Goal: Use online tool/utility: Utilize a website feature to perform a specific function

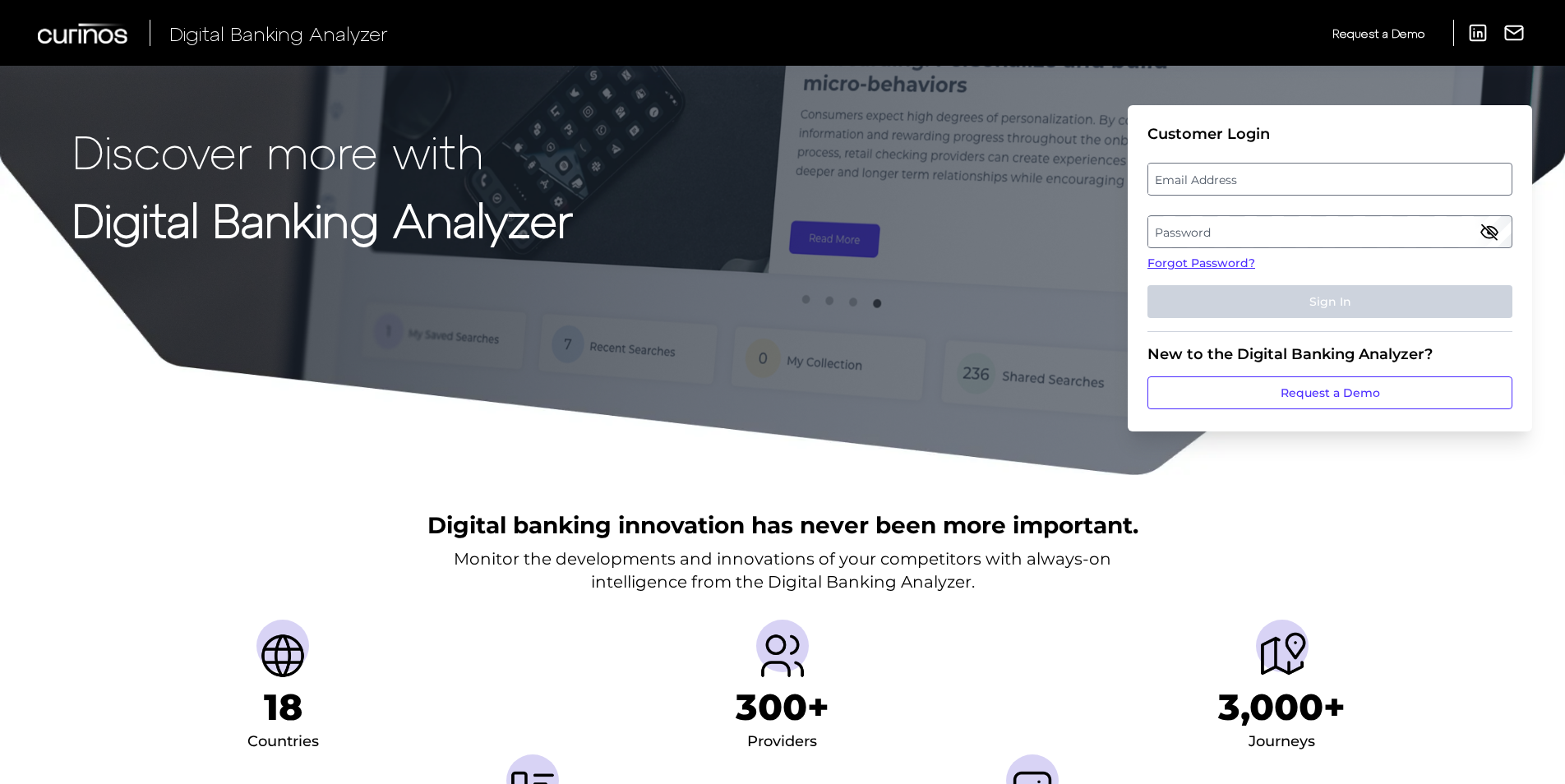
click at [1262, 182] on label "Email Address" at bounding box center [1329, 179] width 362 height 30
click at [1262, 182] on input "email" at bounding box center [1330, 179] width 365 height 33
type input "[PERSON_NAME][EMAIL_ADDRESS][PERSON_NAME][DOMAIN_NAME]"
click at [1210, 217] on label "Password" at bounding box center [1329, 231] width 362 height 30
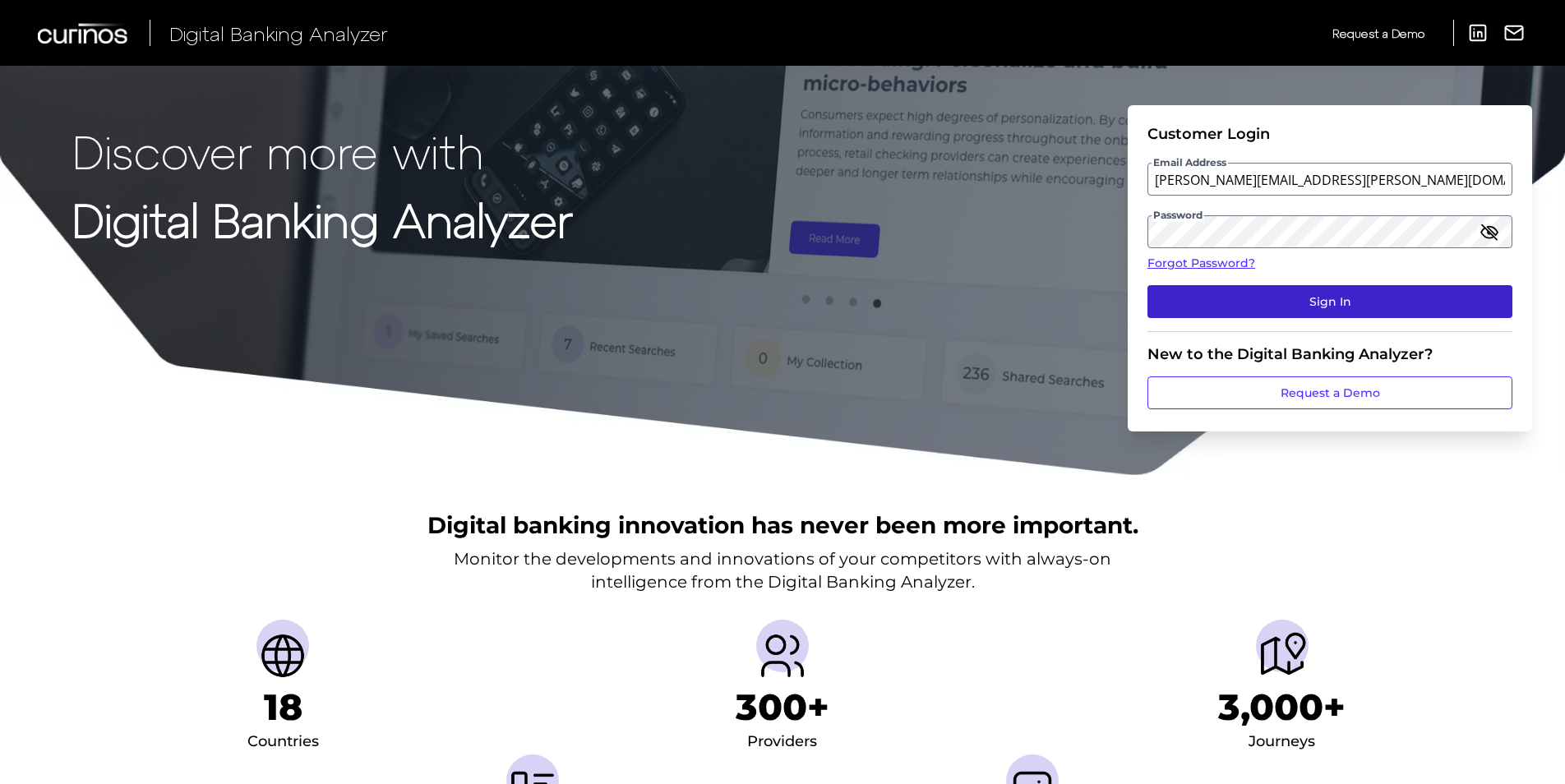
click at [1343, 300] on button "Sign In" at bounding box center [1330, 301] width 365 height 33
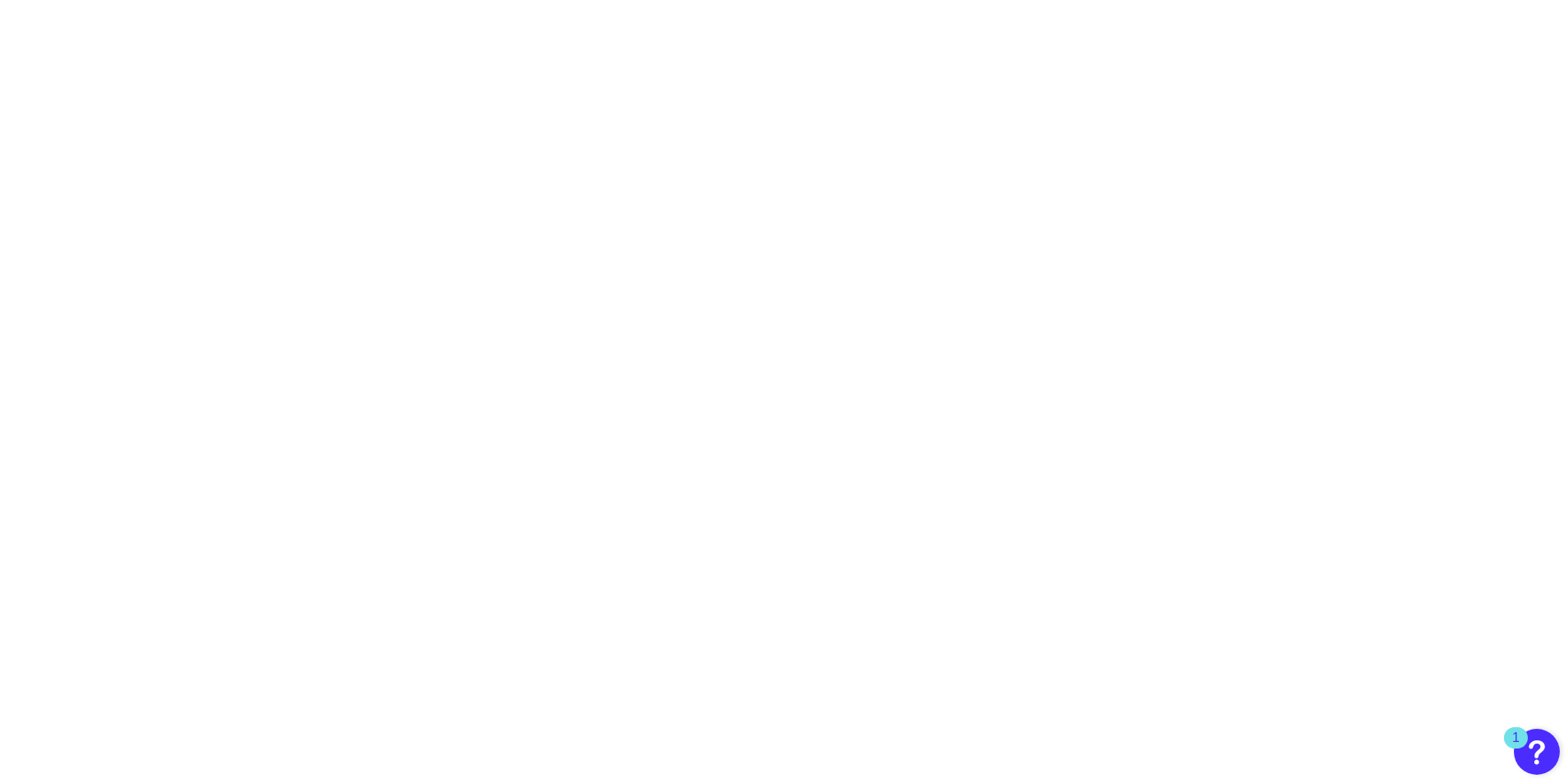
click at [524, 91] on body "1" at bounding box center [784, 392] width 1568 height 783
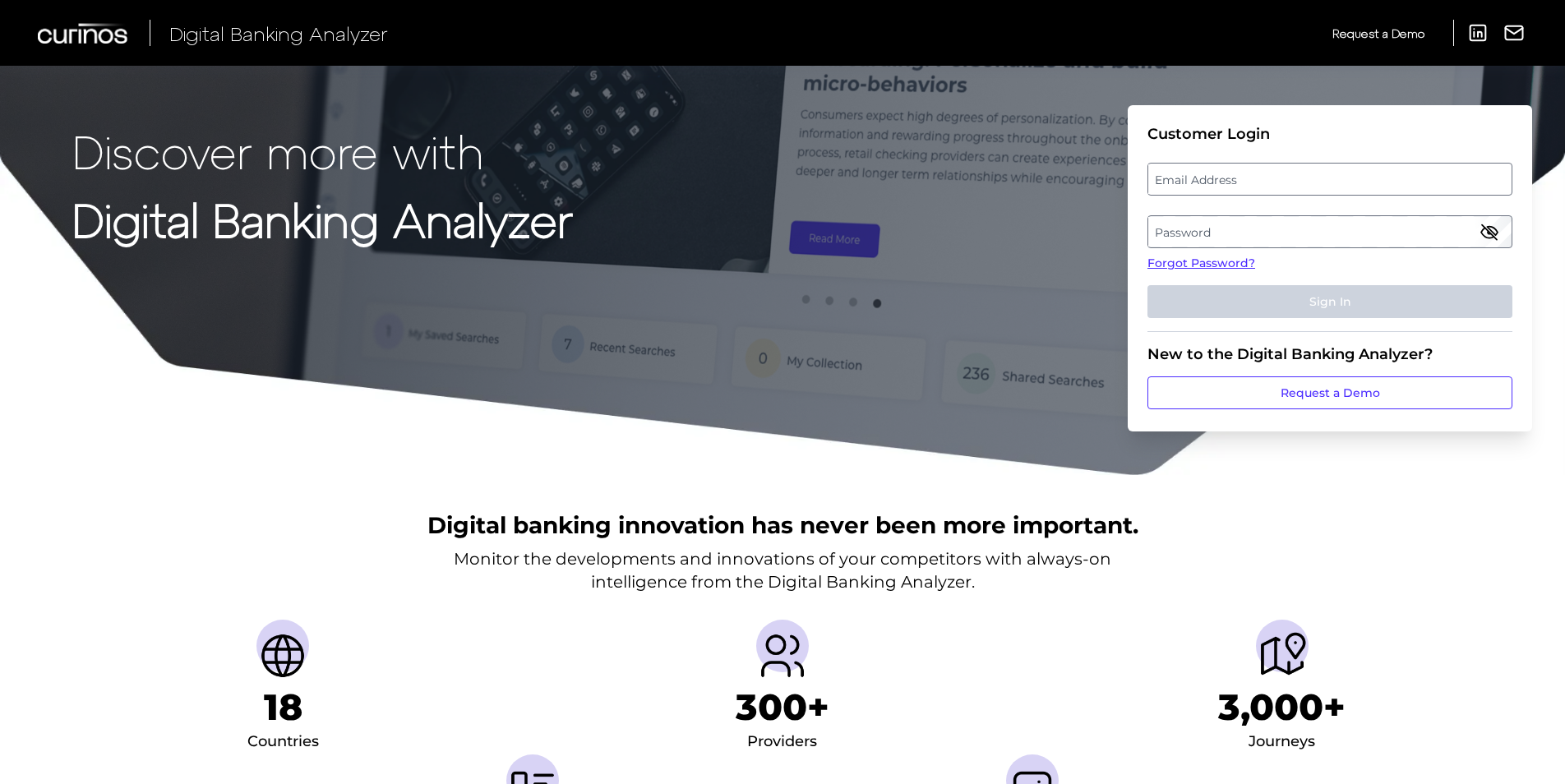
click at [1330, 176] on label "Email Address" at bounding box center [1329, 179] width 362 height 30
click at [1330, 176] on input "email" at bounding box center [1330, 179] width 365 height 33
type input "[PERSON_NAME][EMAIL_ADDRESS][PERSON_NAME][DOMAIN_NAME]"
click at [1234, 229] on label "Password" at bounding box center [1329, 231] width 362 height 30
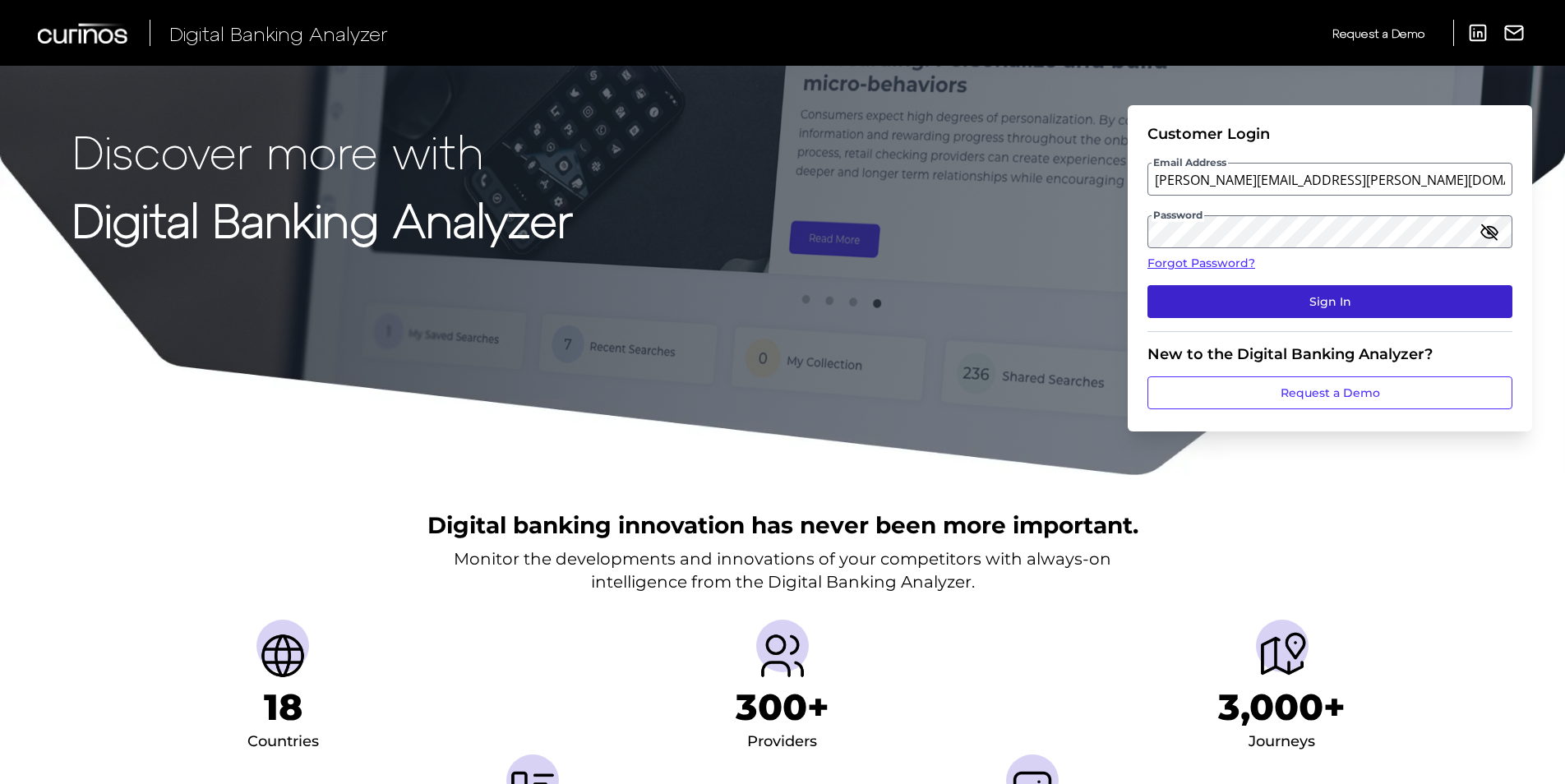
click at [1304, 301] on button "Sign In" at bounding box center [1330, 301] width 365 height 33
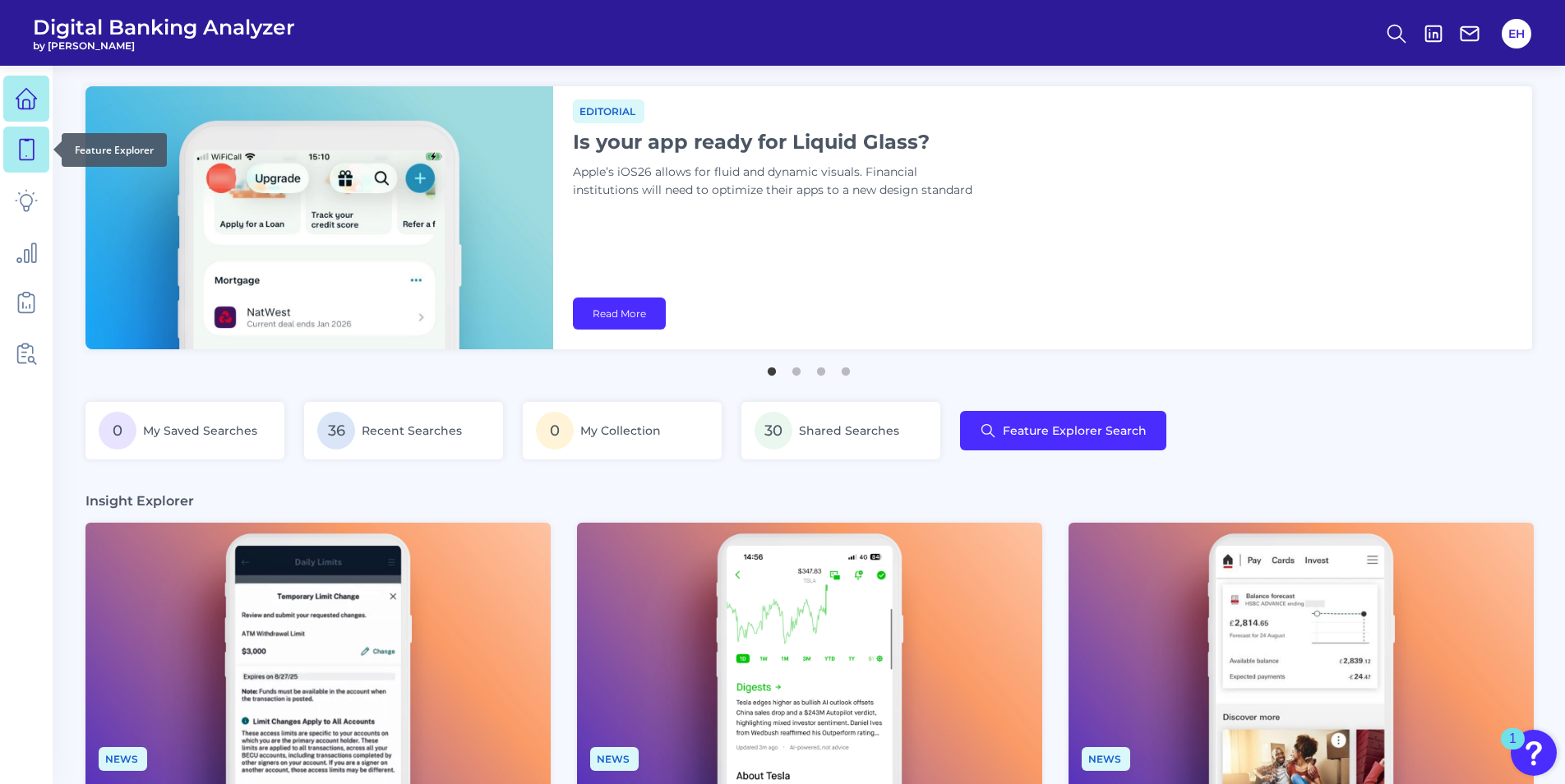
click at [16, 152] on icon at bounding box center [25, 149] width 23 height 23
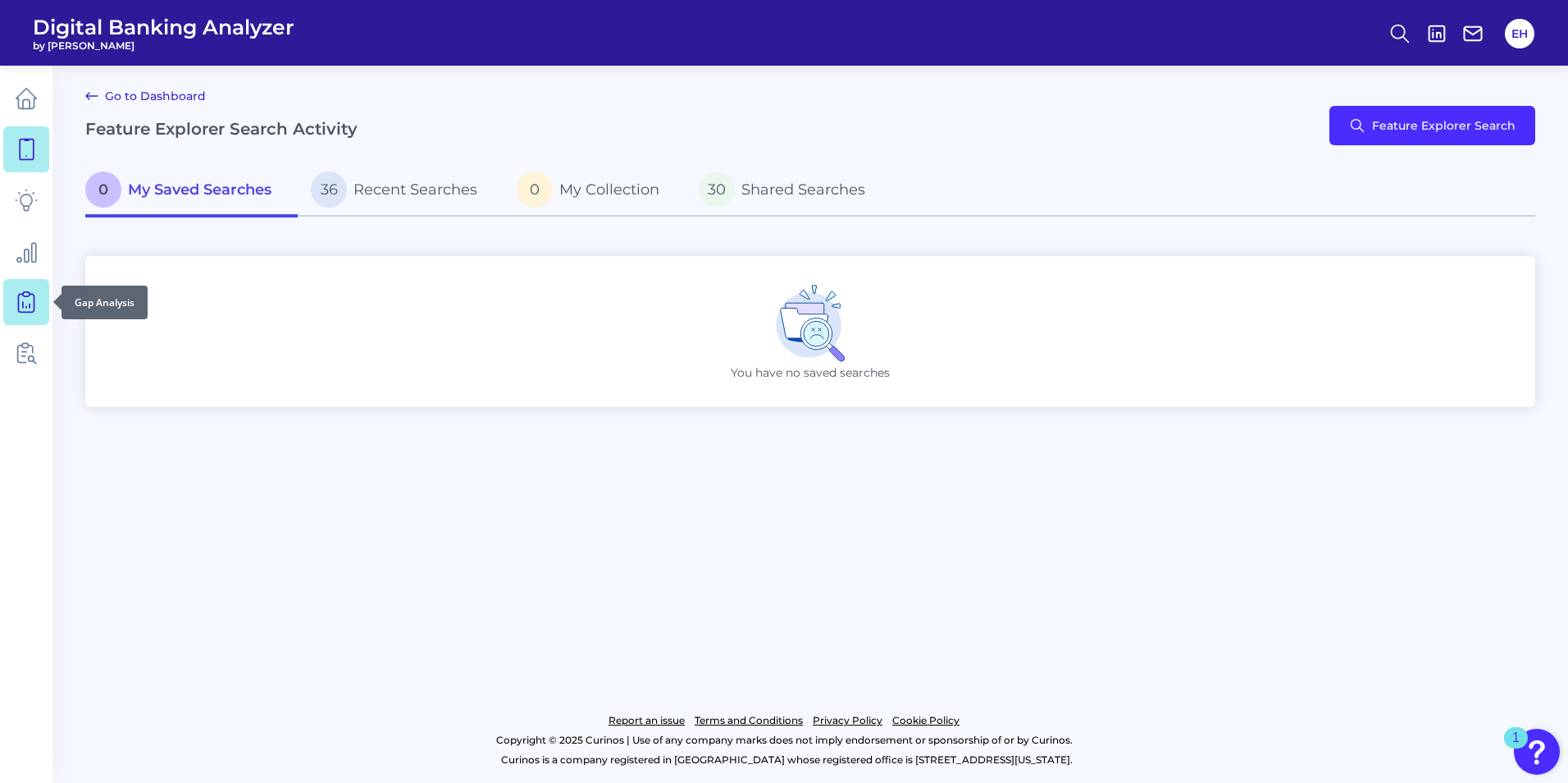
click at [43, 289] on link at bounding box center [26, 302] width 46 height 46
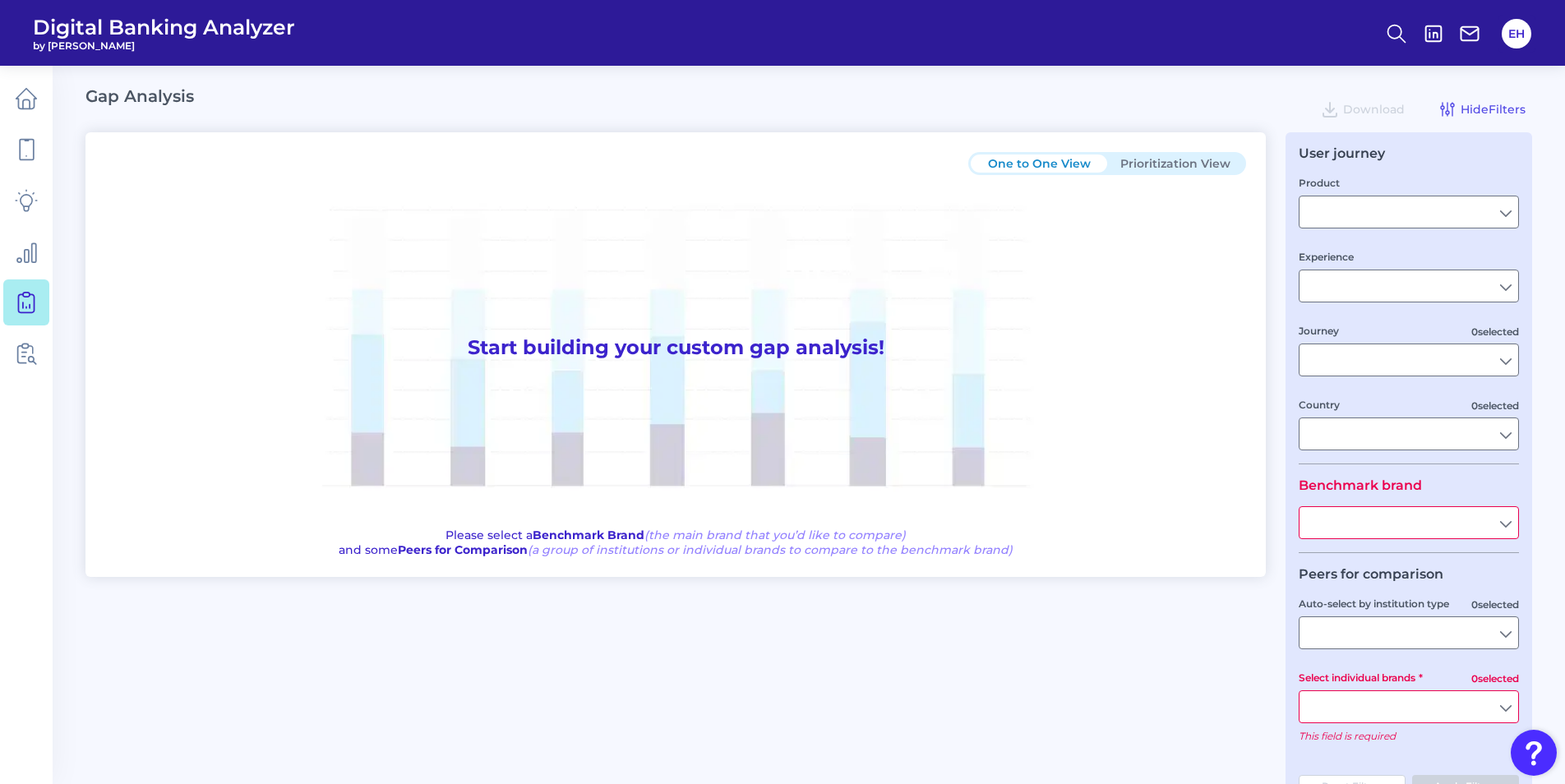
type input "Checking / Current Account"
type input "Mobile Servicing"
type input "Pre-Login Area, New Customer Onboarding, Login & Authentication, Accounts and t…"
type input "United States"
type input "Citizens Bank"
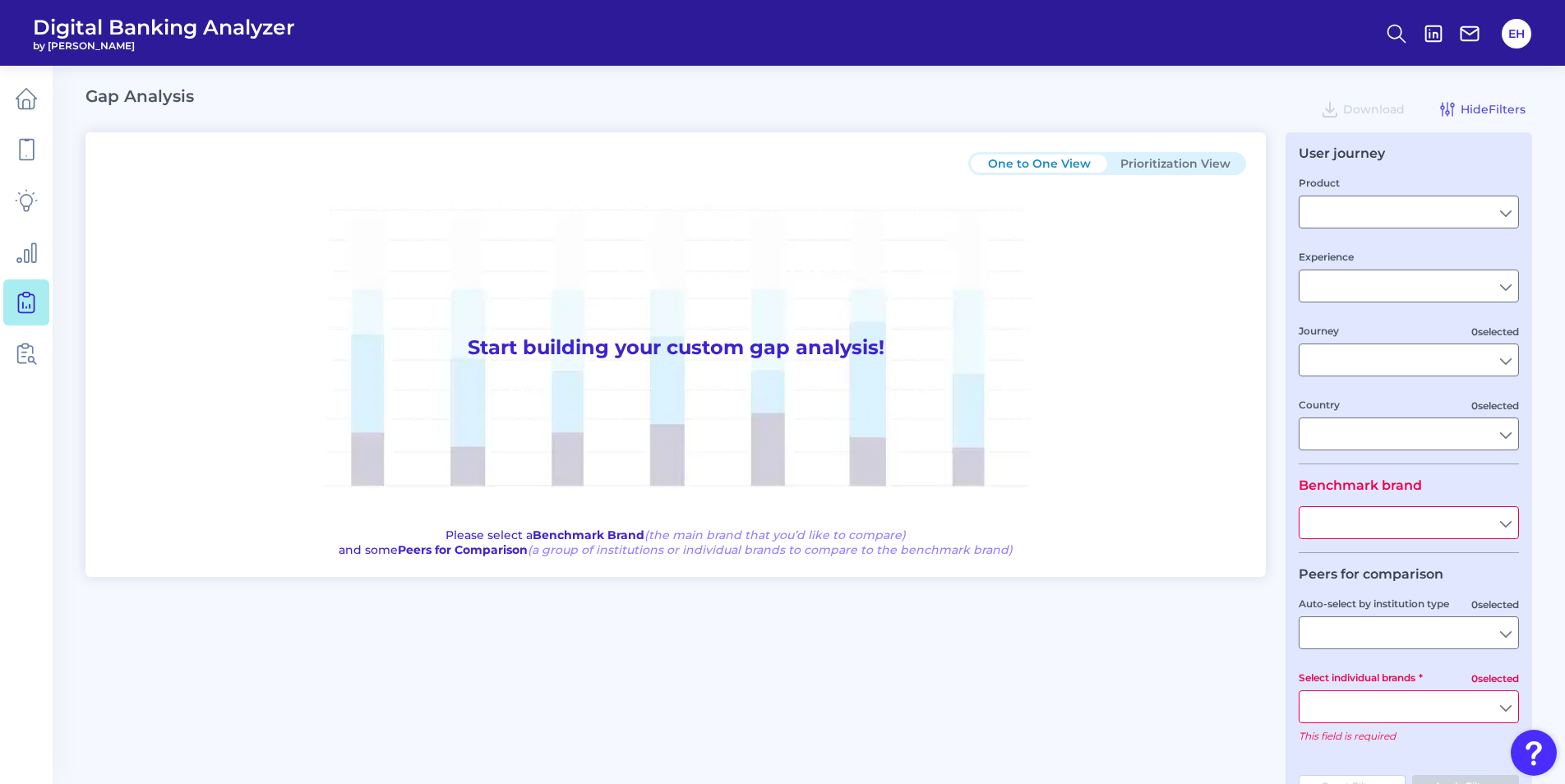
type input "All Select individual brands"
type input "All Countries"
type input "All Journeys"
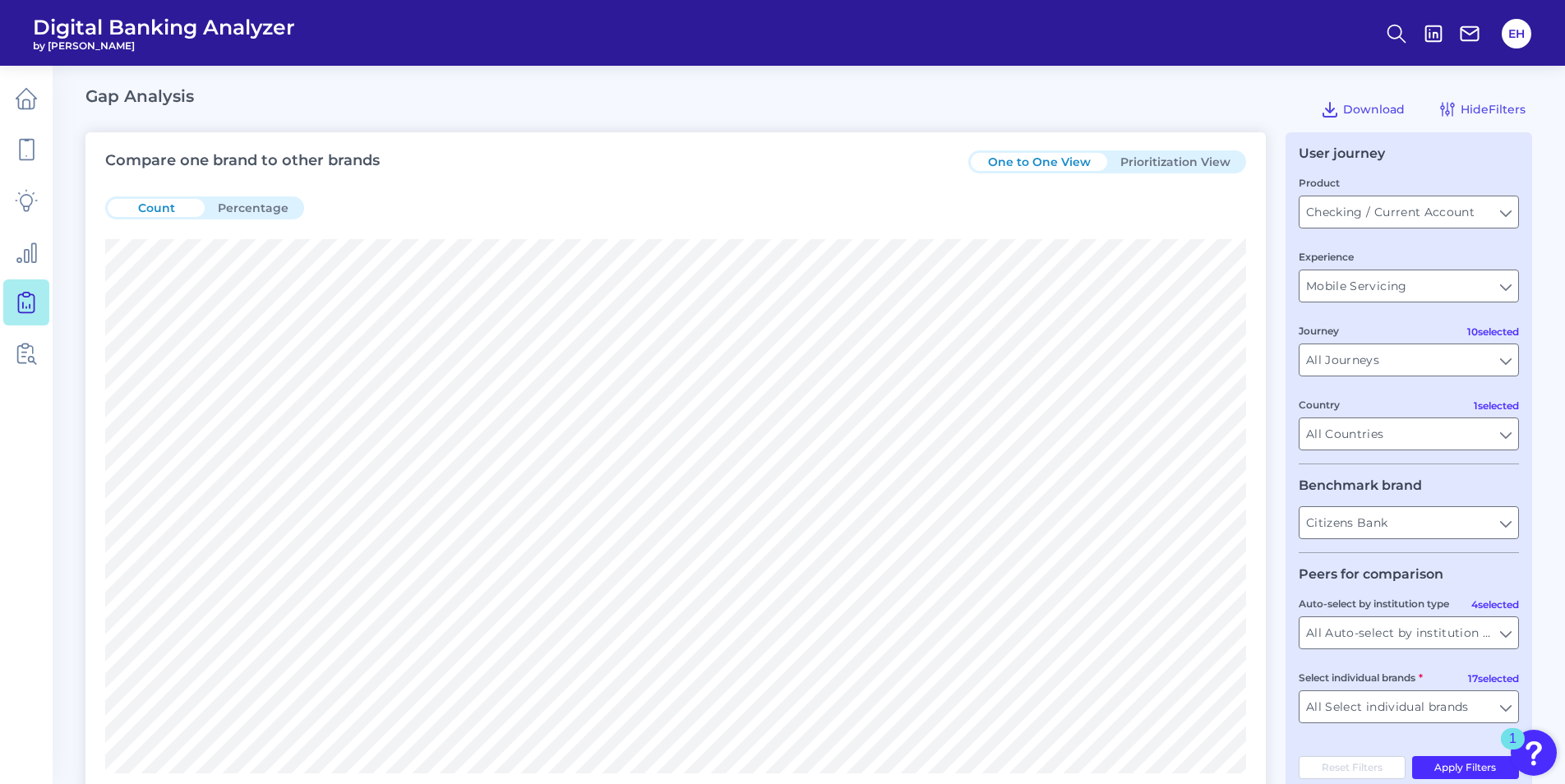
click at [1171, 153] on button "Prioritization View" at bounding box center [1176, 162] width 136 height 18
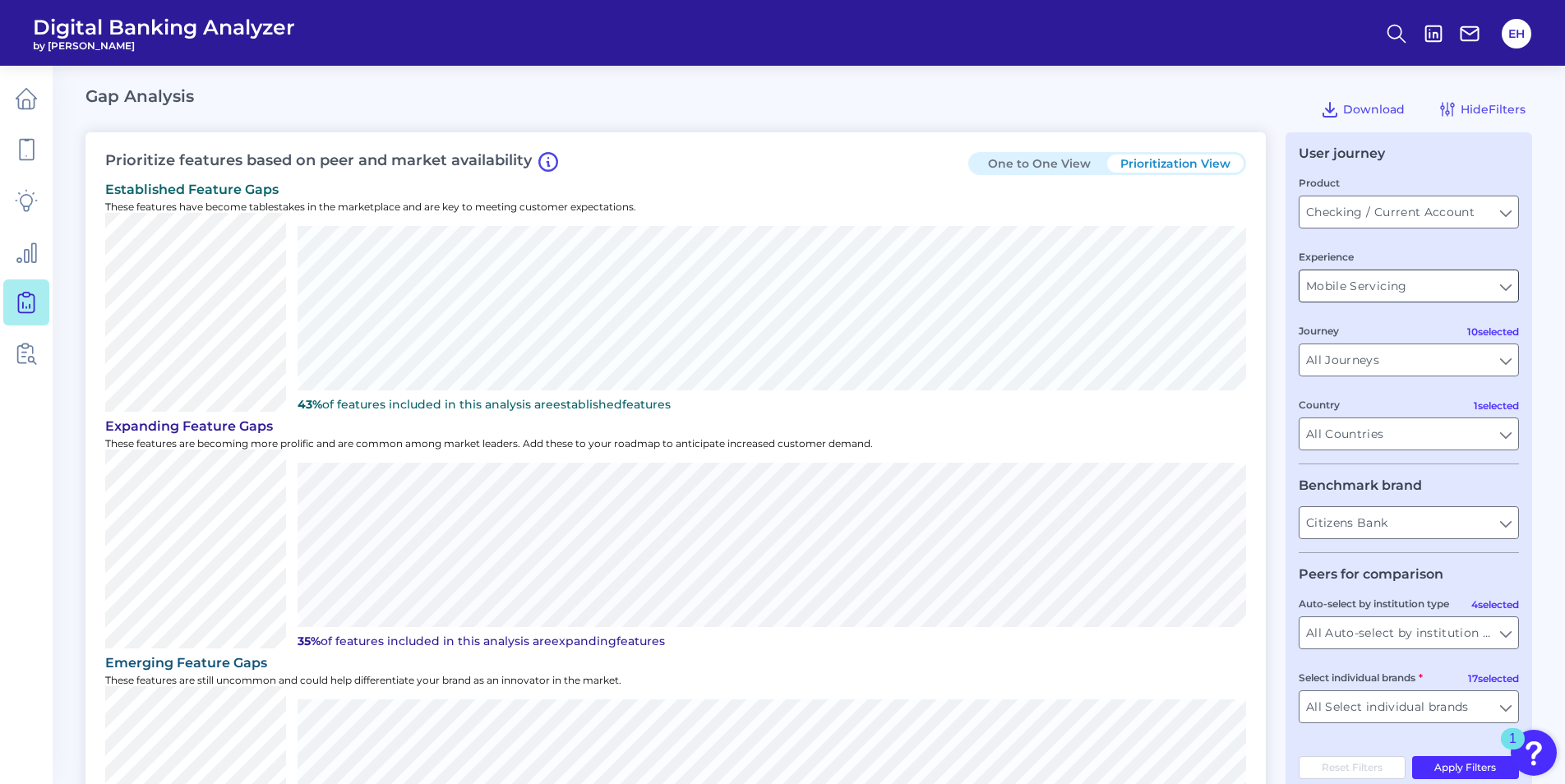
click at [1496, 278] on input "Mobile Servicing" at bounding box center [1408, 286] width 219 height 31
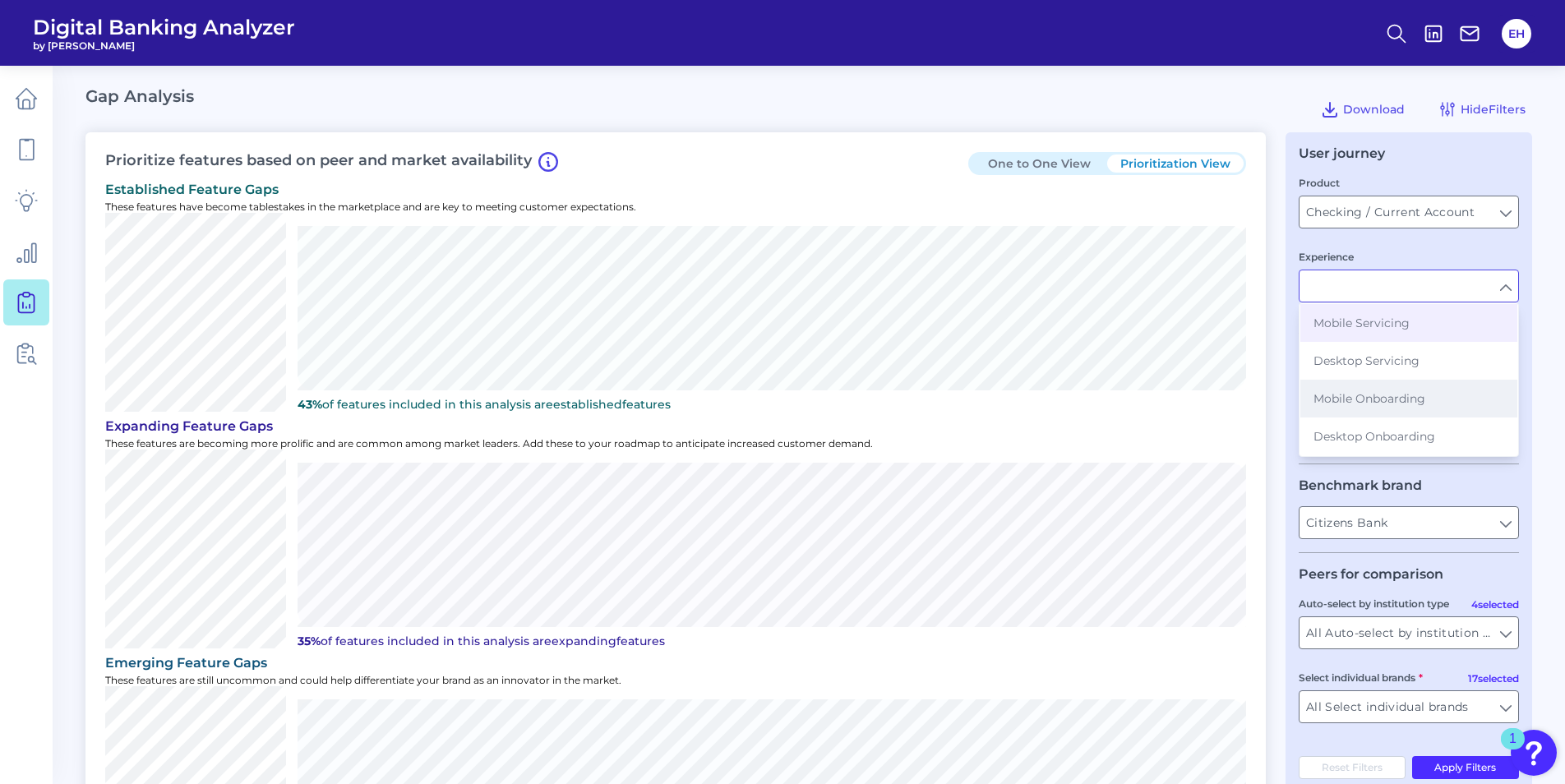
click at [1433, 402] on button "Mobile Onboarding" at bounding box center [1408, 398] width 217 height 38
type input "Mobile Onboarding"
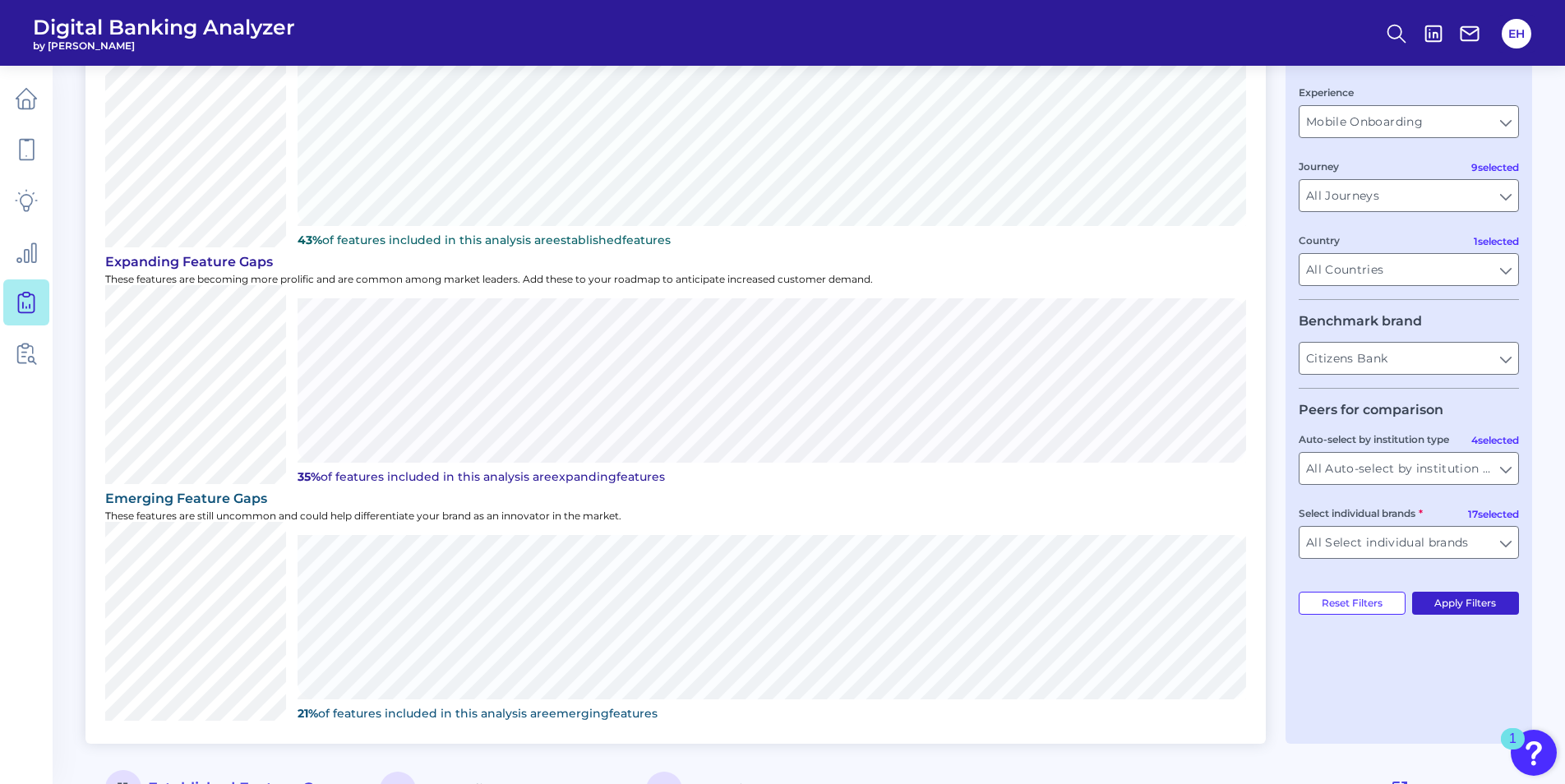
click at [1452, 599] on button "Apply Filters" at bounding box center [1465, 603] width 108 height 23
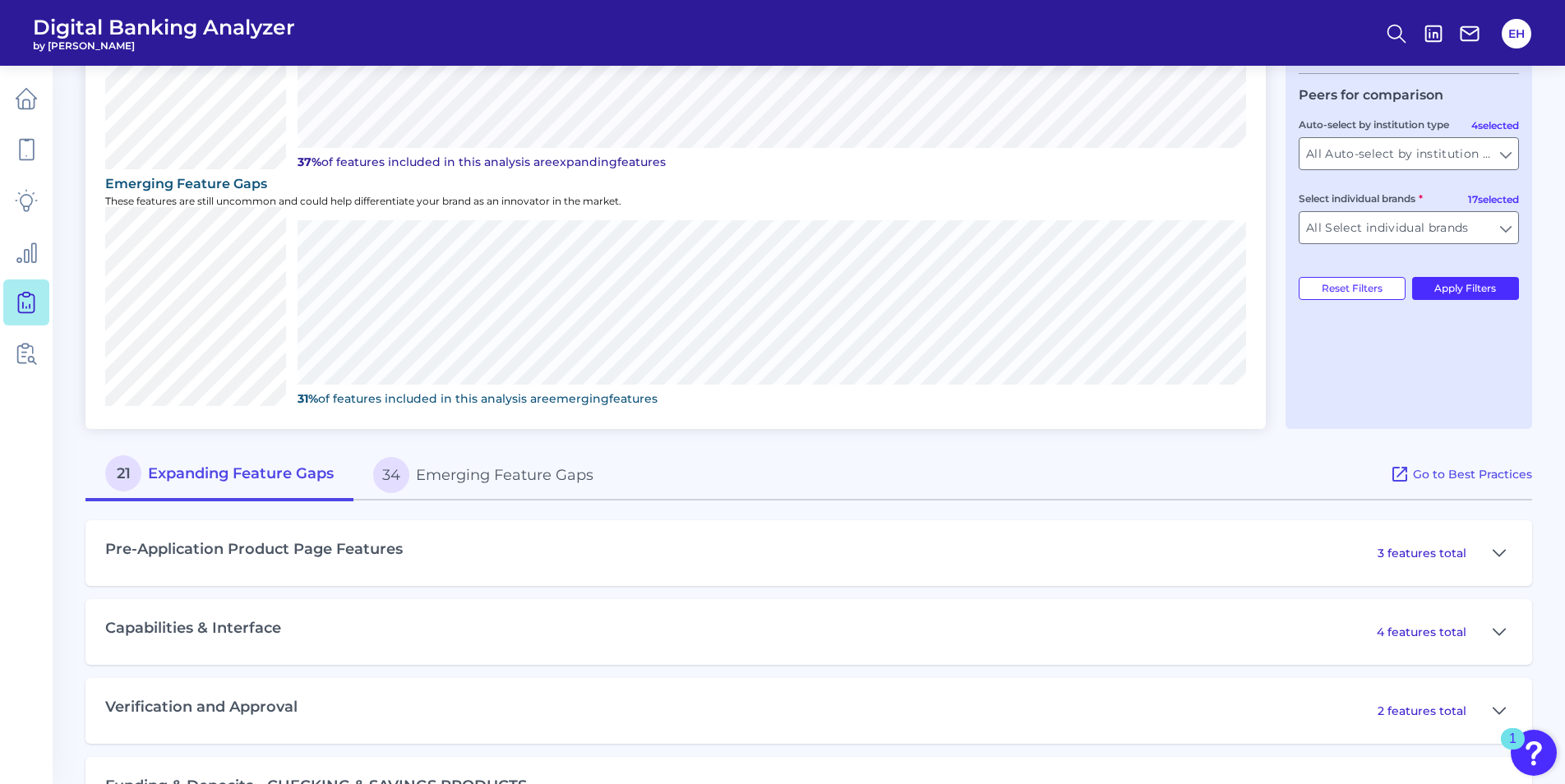
scroll to position [456, 0]
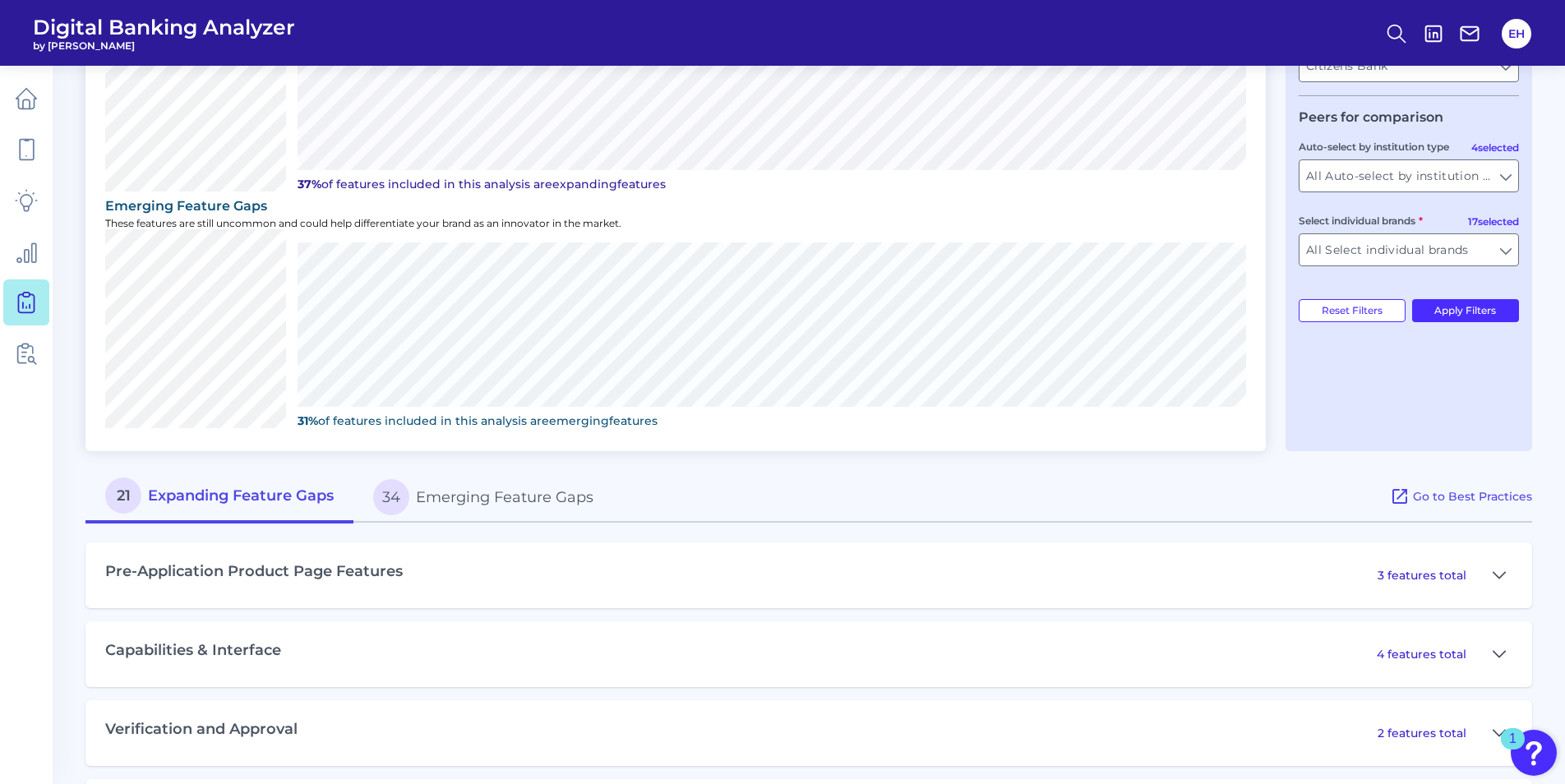
click at [640, 559] on div "Pre-Application Product Page Features 3 features total" at bounding box center [808, 575] width 1446 height 65
click at [1502, 569] on icon at bounding box center [1499, 575] width 13 height 20
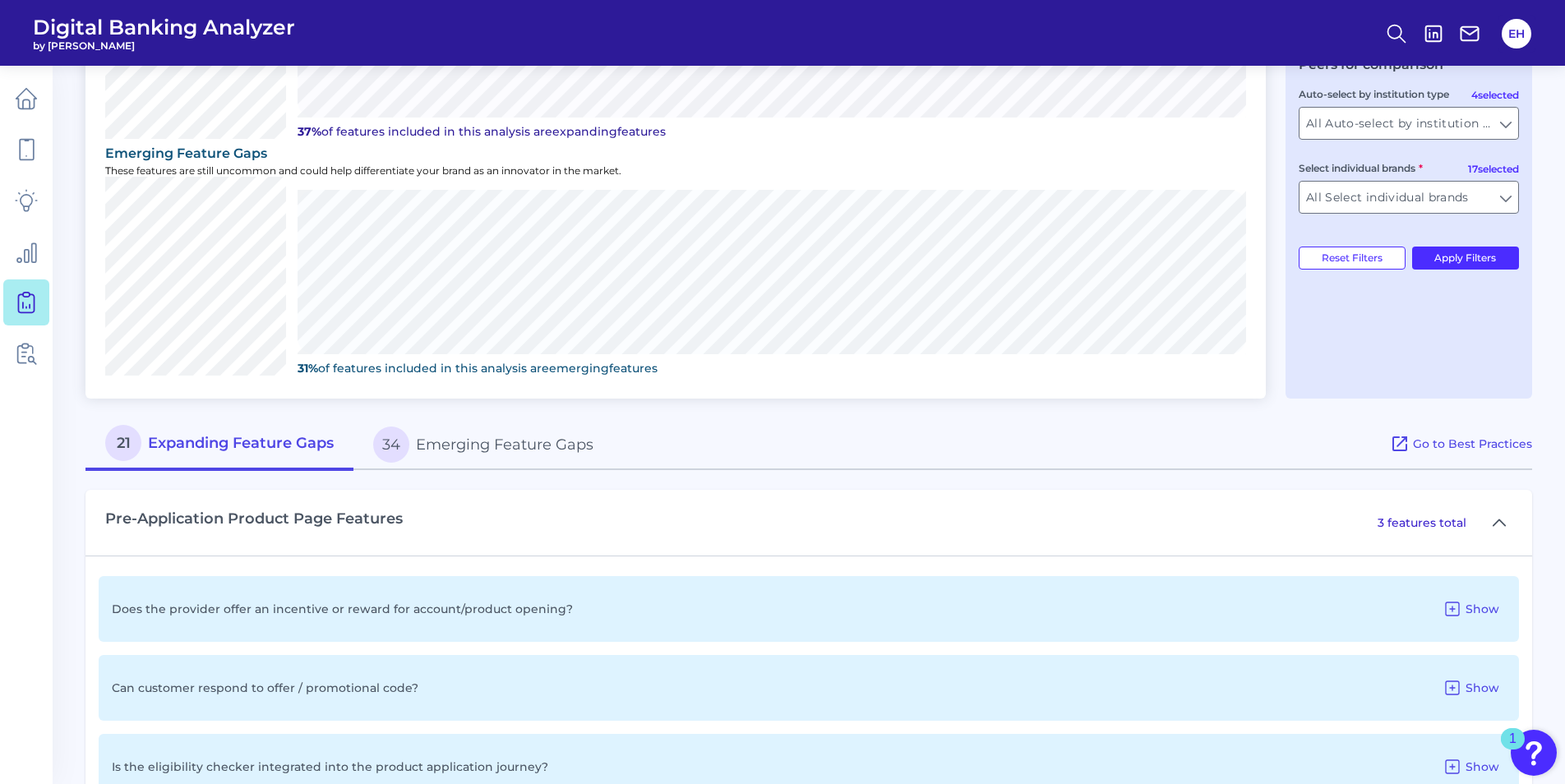
scroll to position [539, 0]
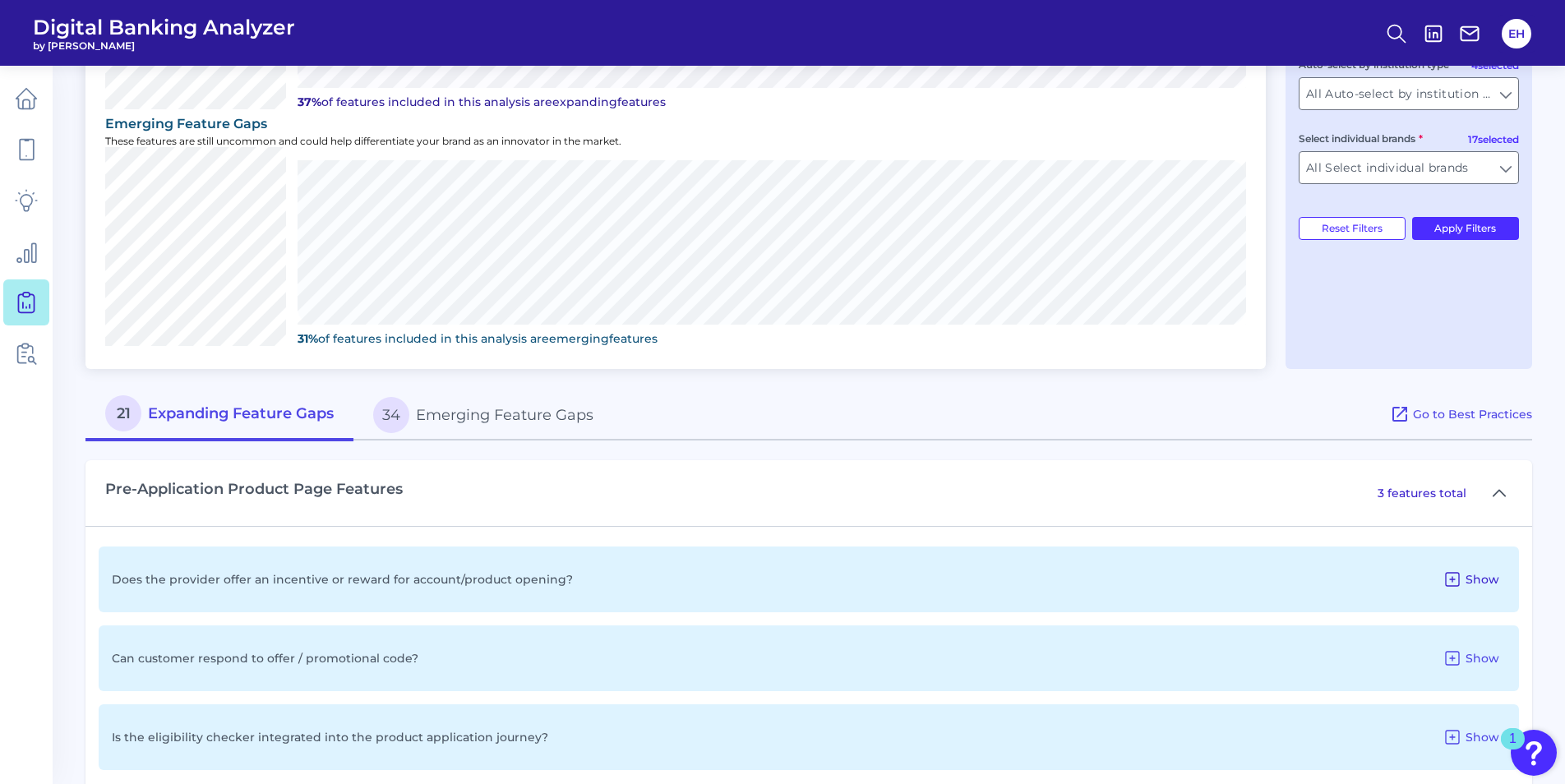
click at [1489, 577] on span "Show" at bounding box center [1481, 579] width 34 height 15
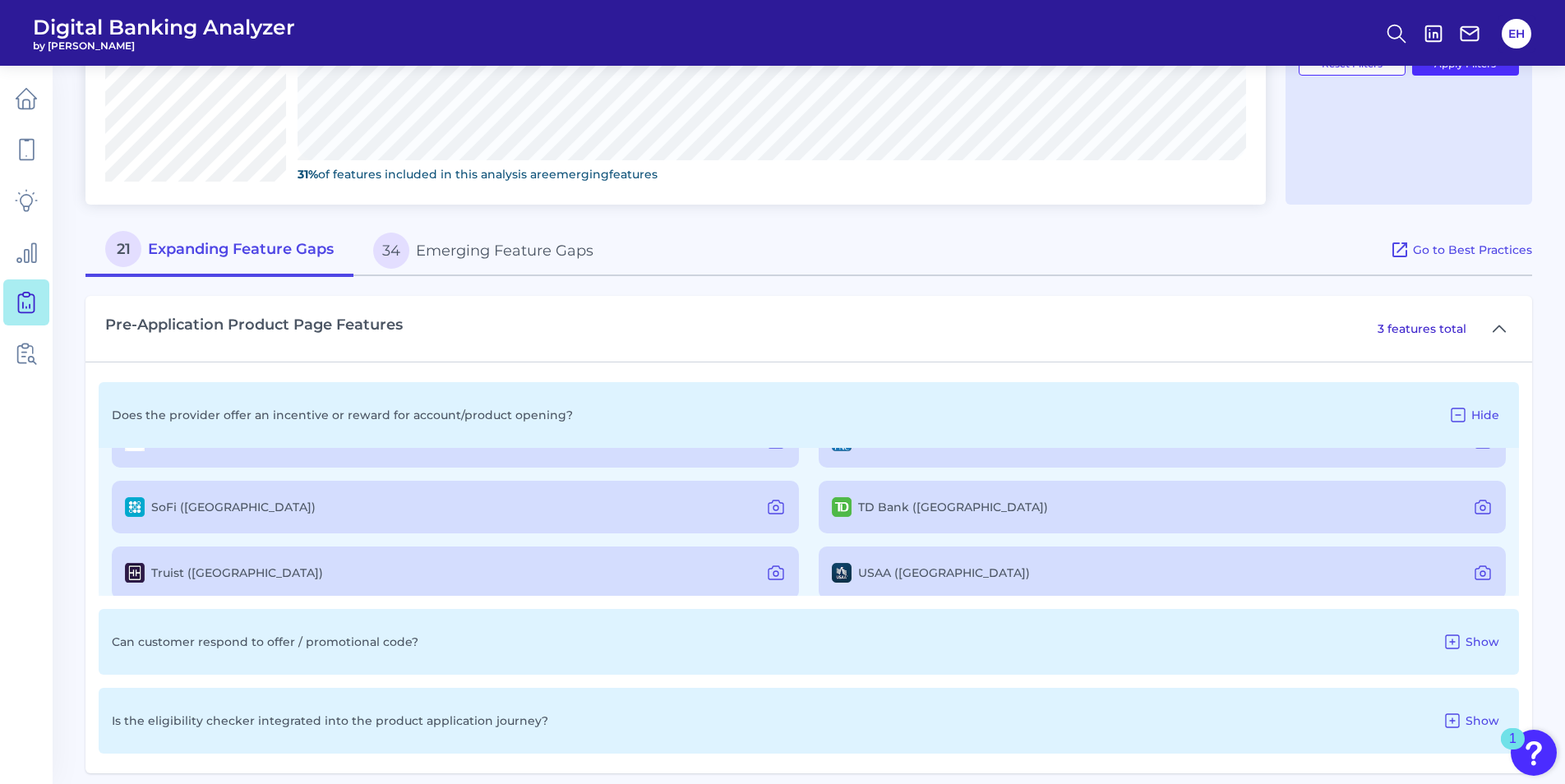
scroll to position [0, 0]
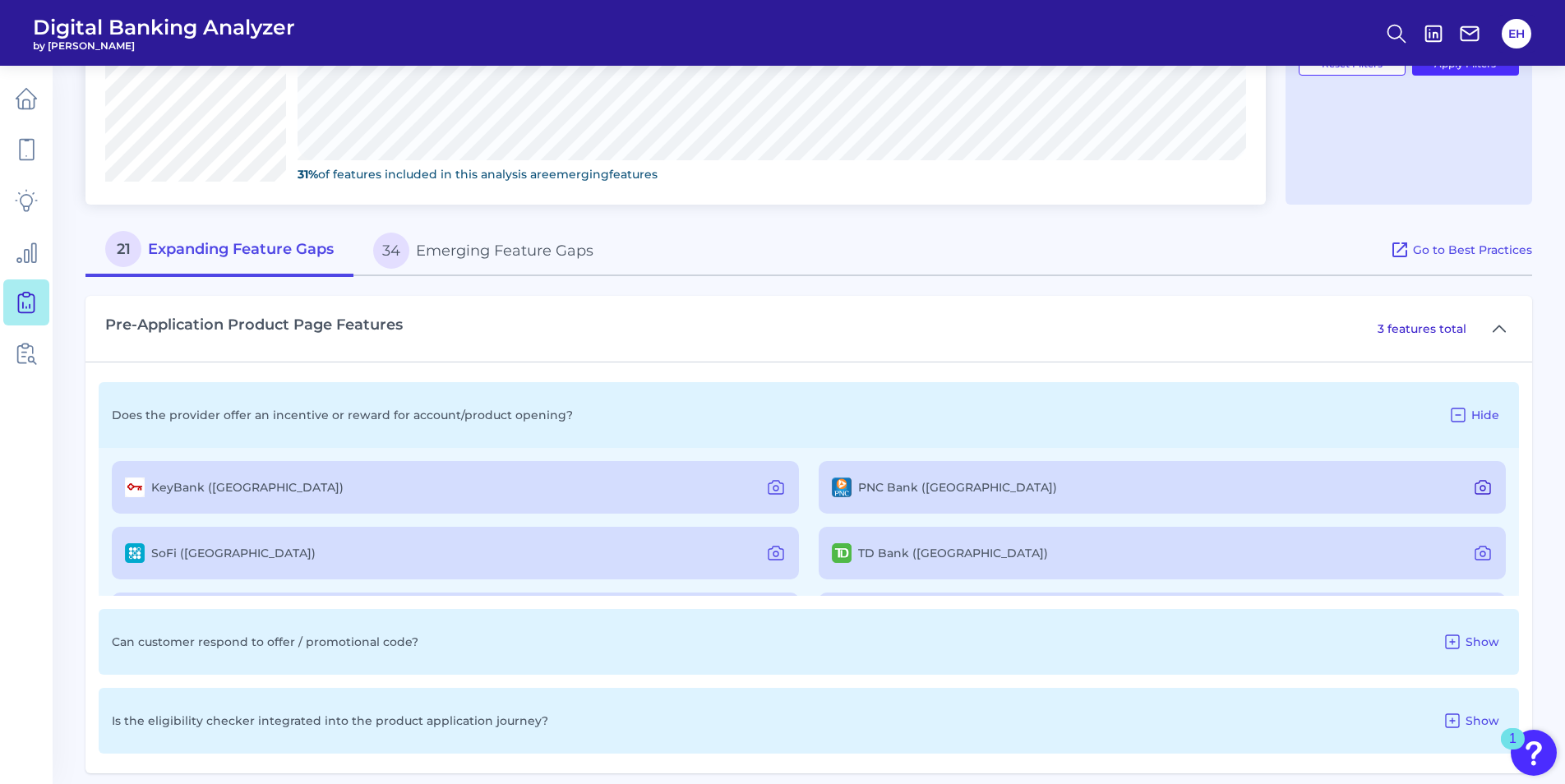
click at [1478, 488] on icon at bounding box center [1482, 487] width 20 height 20
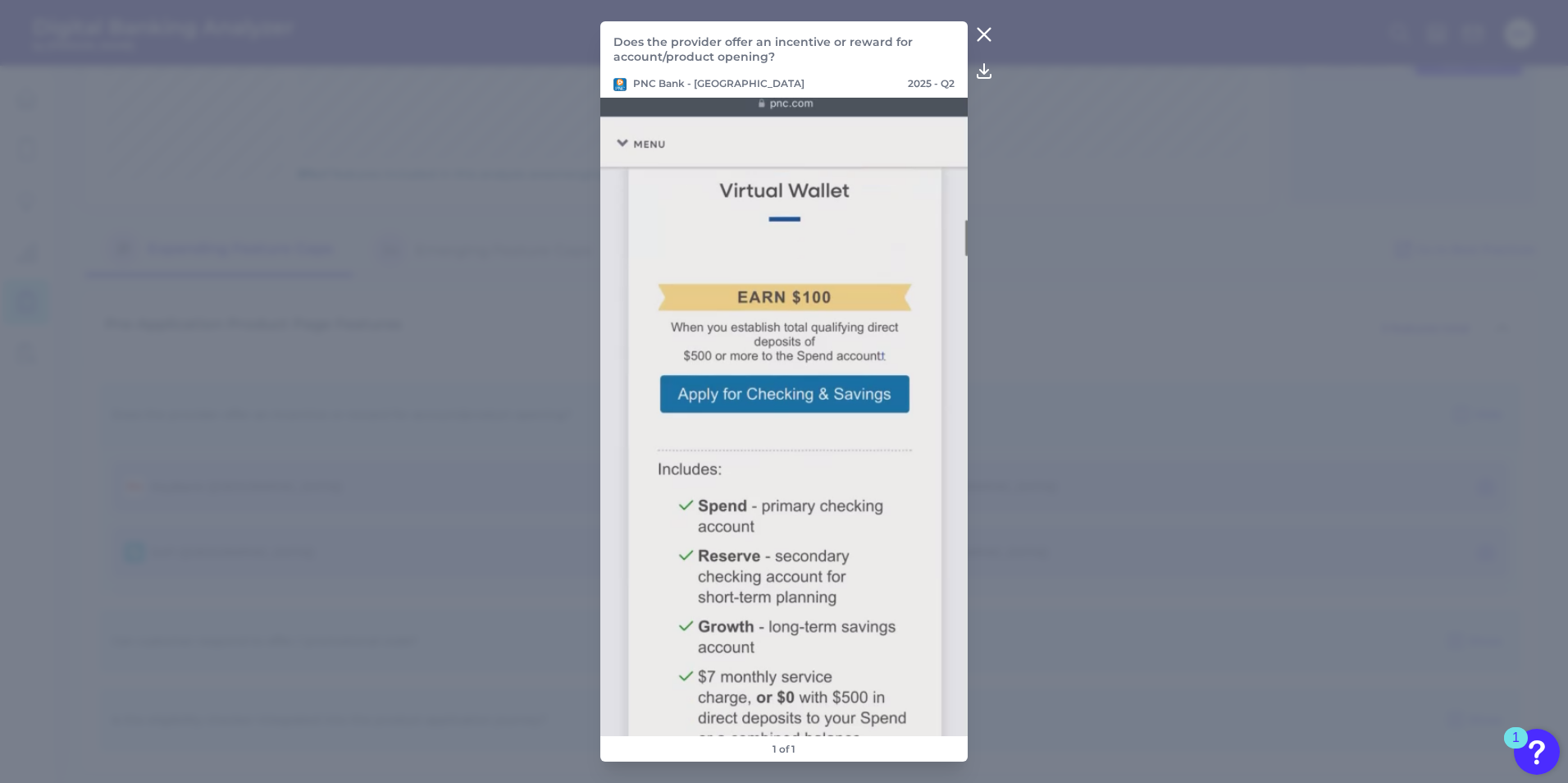
click at [984, 28] on icon at bounding box center [985, 34] width 20 height 20
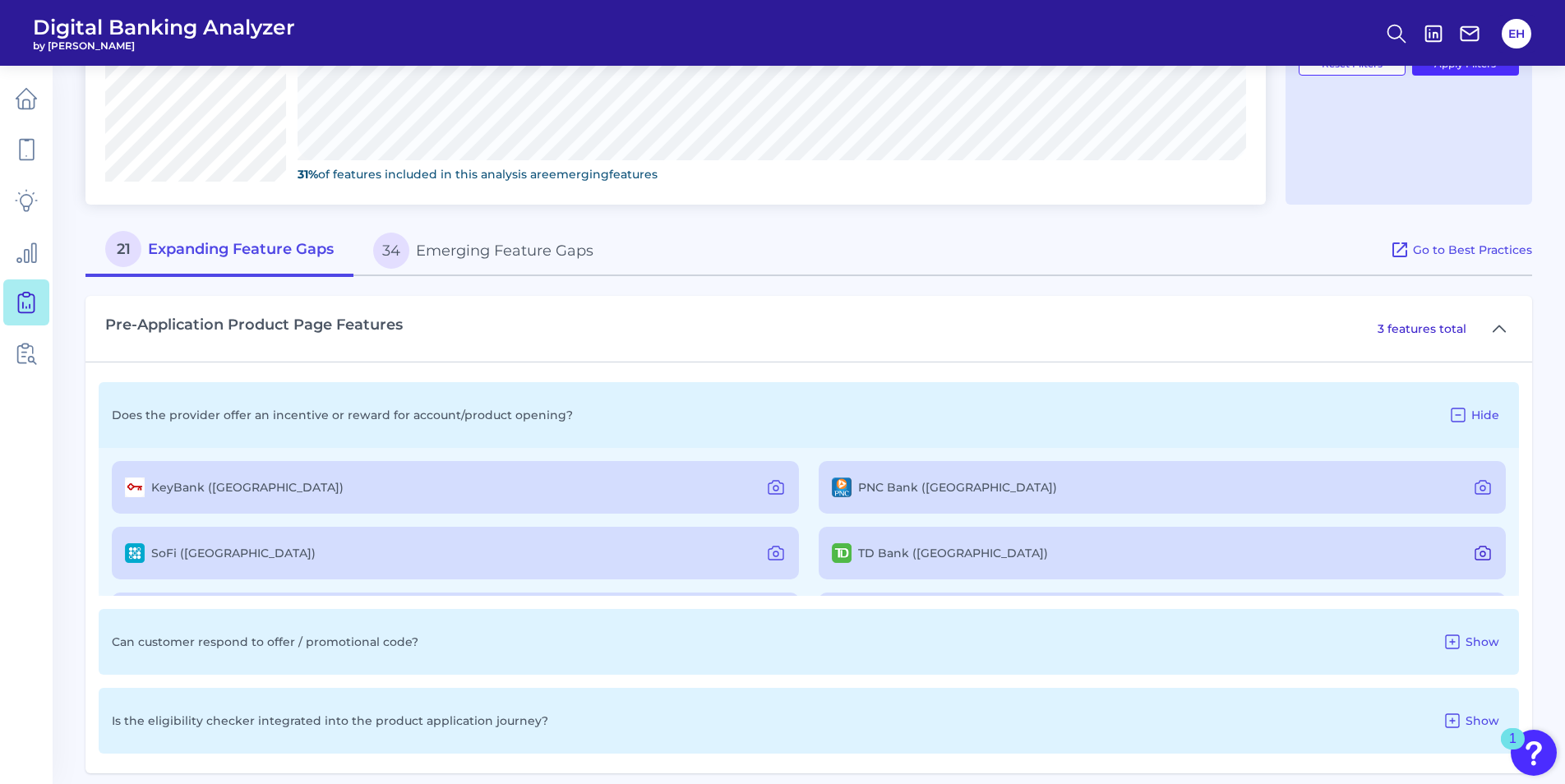
click at [1477, 550] on icon at bounding box center [1482, 553] width 20 height 20
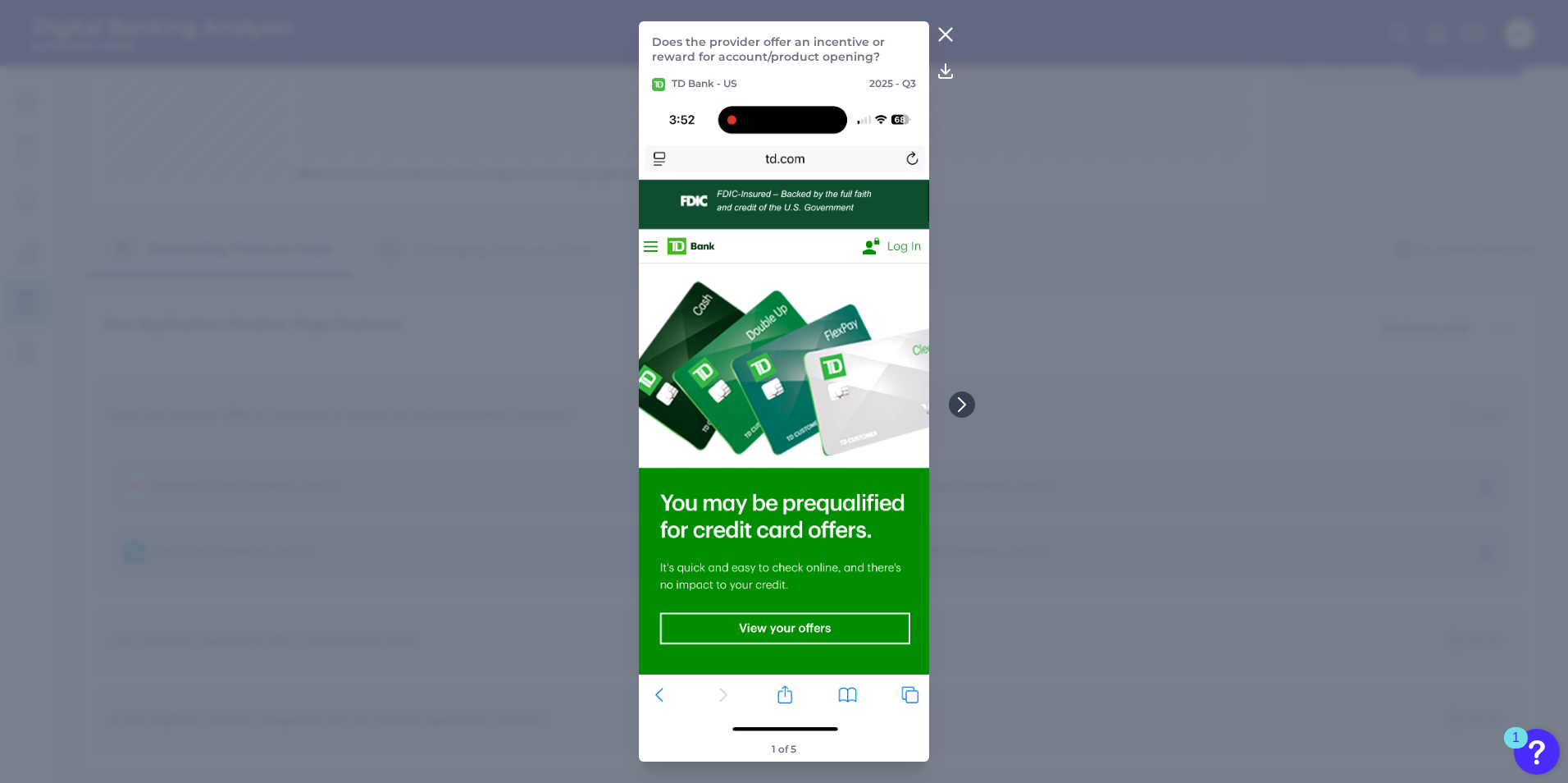
click at [942, 30] on icon at bounding box center [946, 35] width 13 height 13
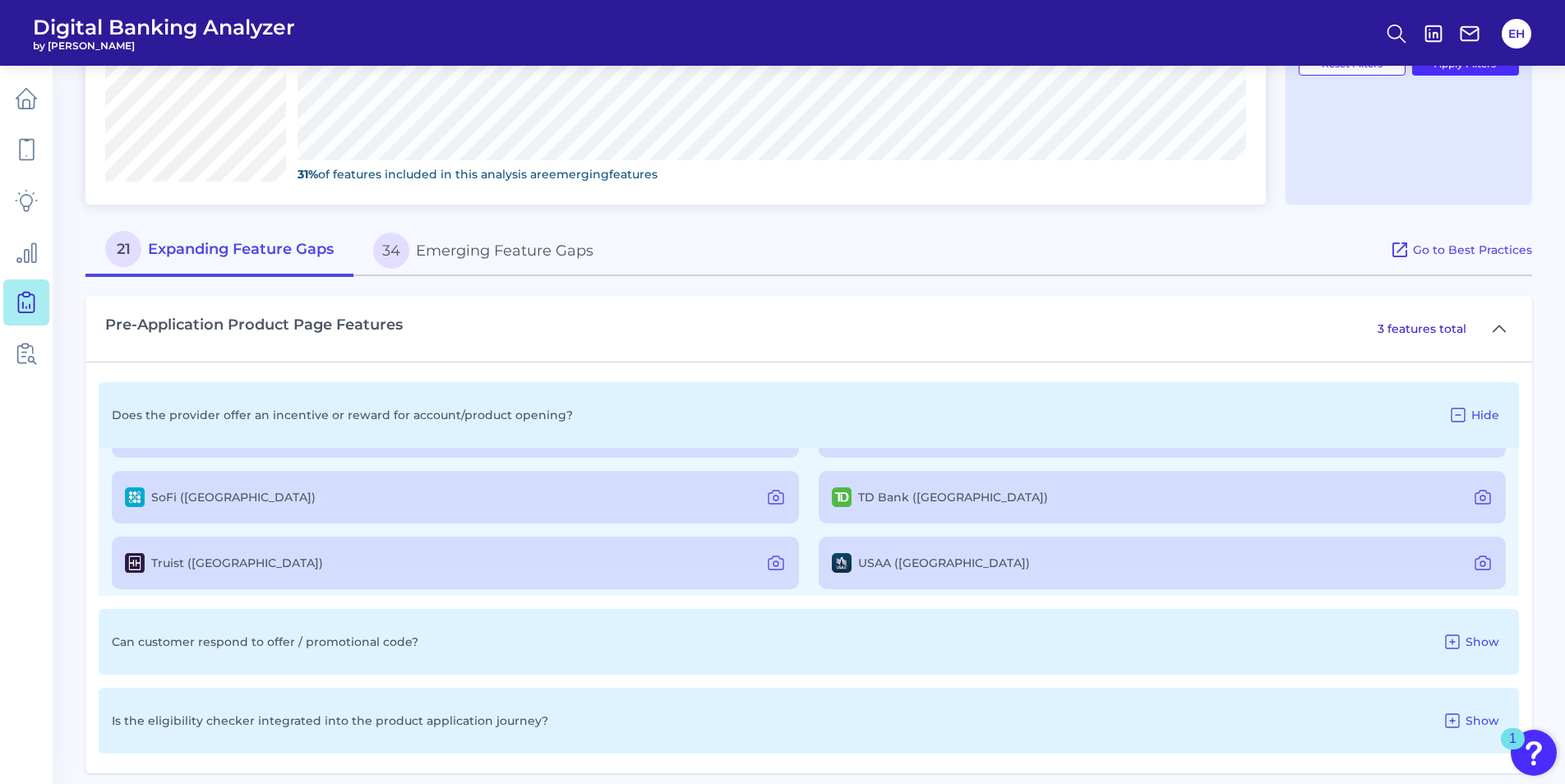
scroll to position [83, 0]
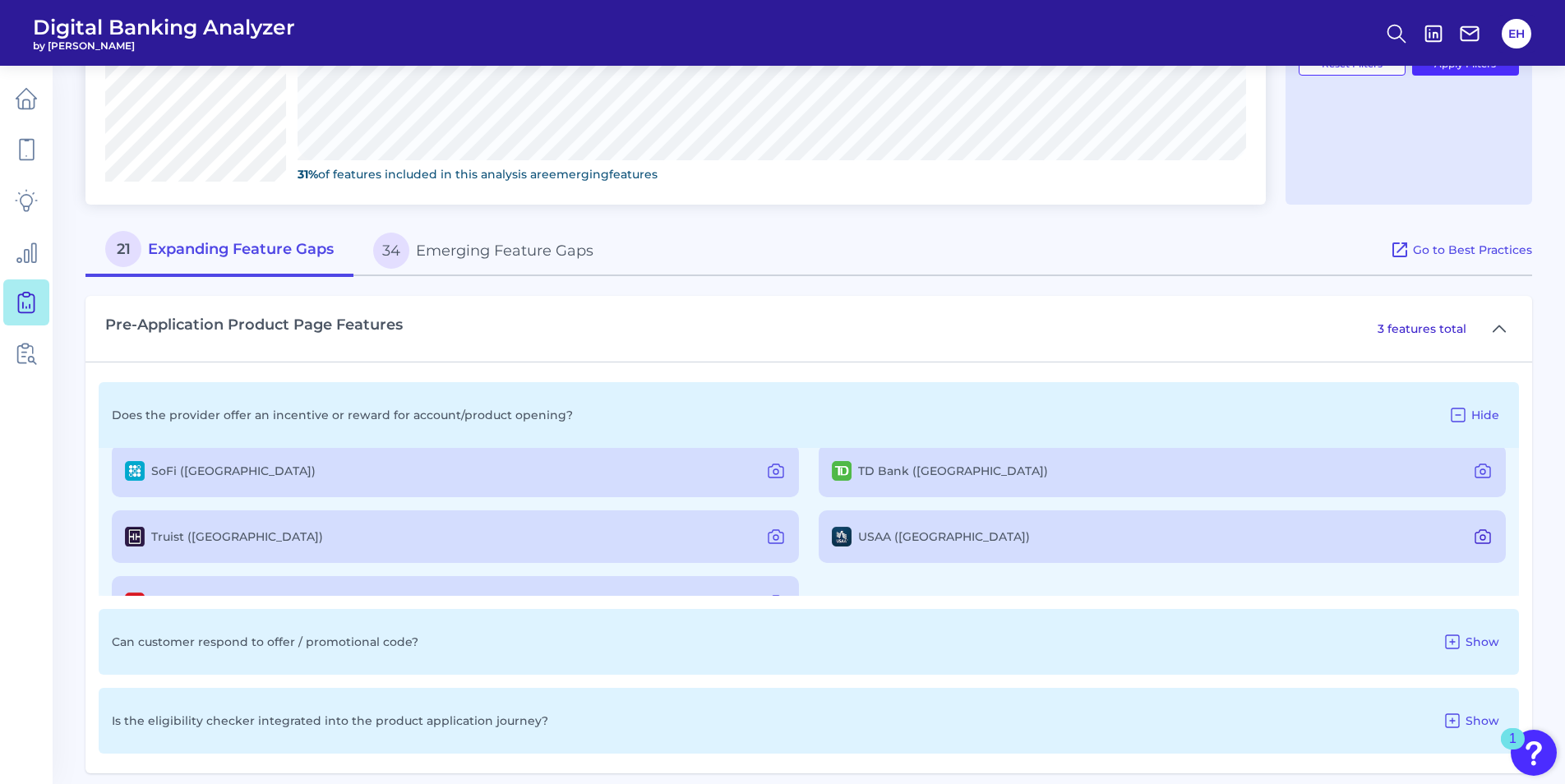
click at [1481, 535] on icon at bounding box center [1482, 536] width 5 height 5
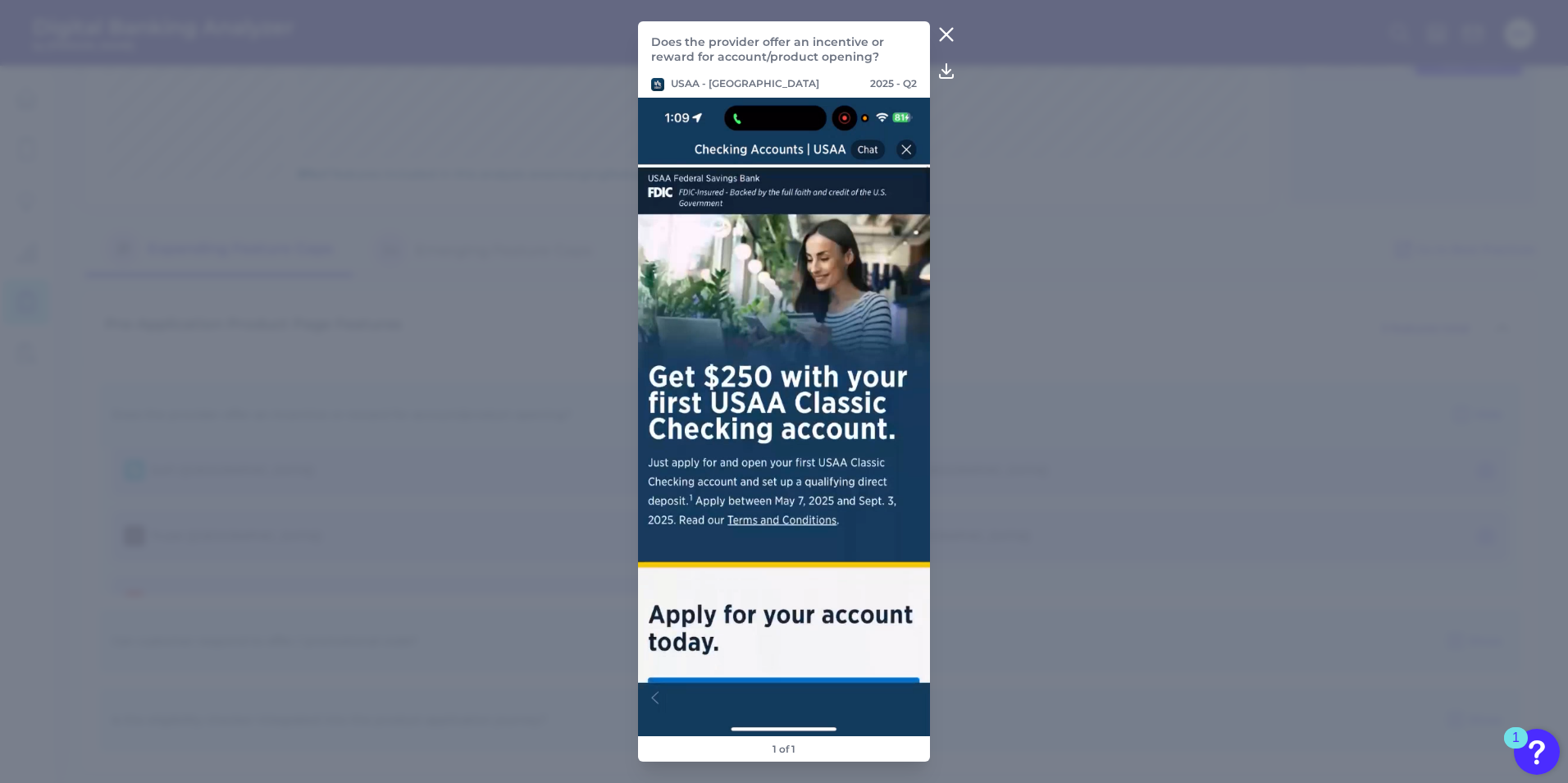
click at [949, 30] on icon at bounding box center [947, 35] width 13 height 13
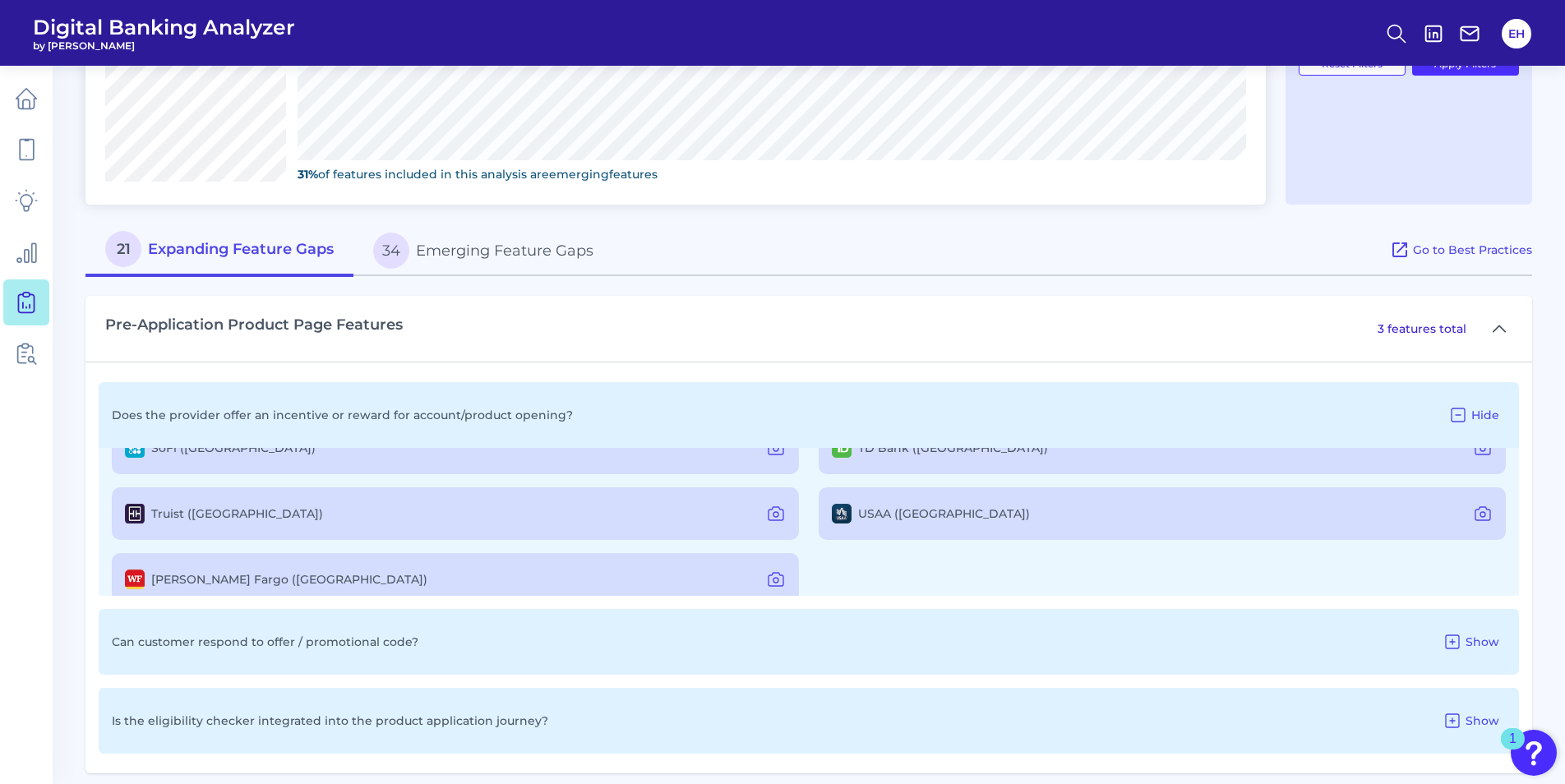
scroll to position [128, 0]
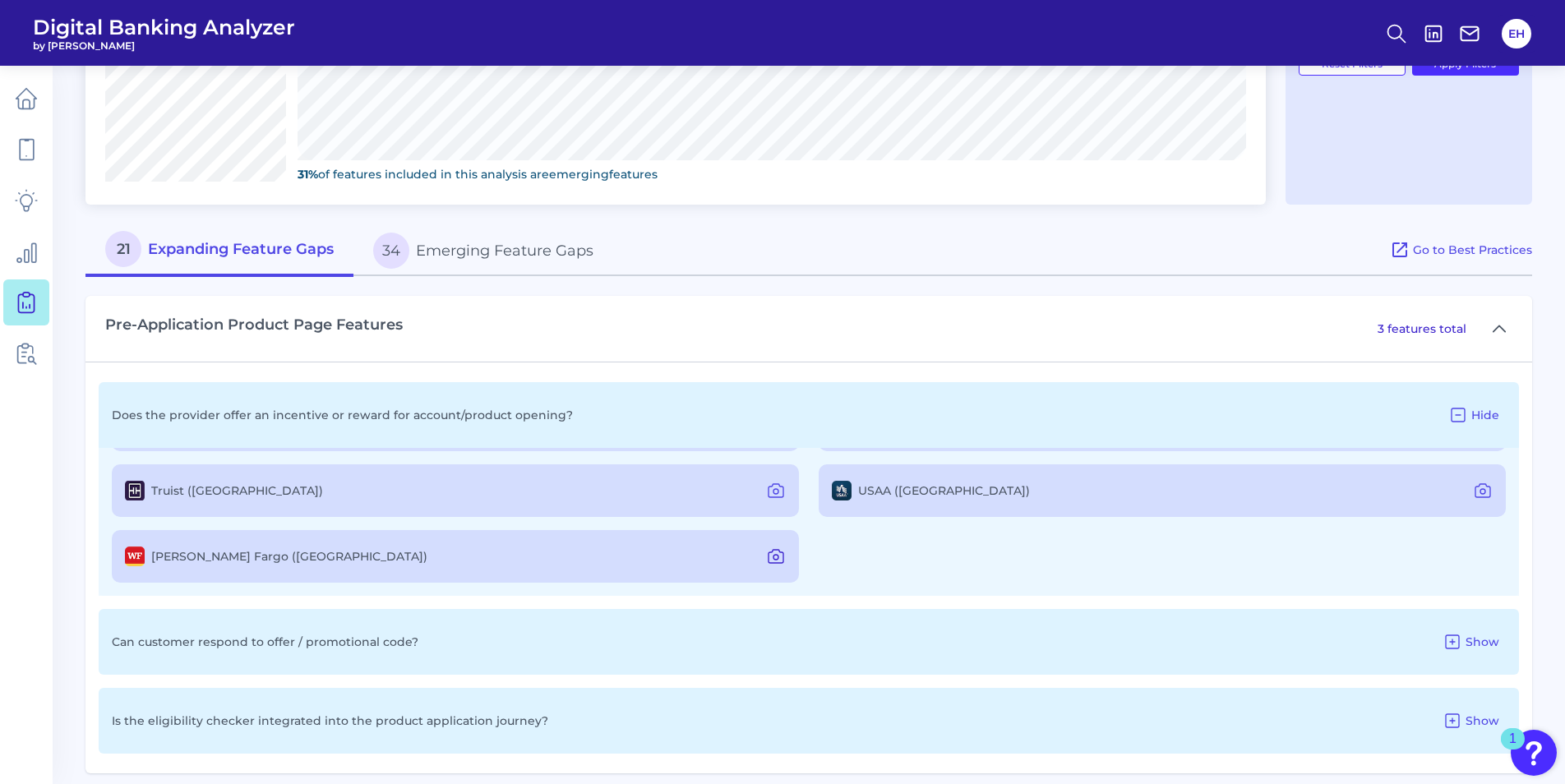
click at [771, 551] on icon at bounding box center [776, 556] width 20 height 20
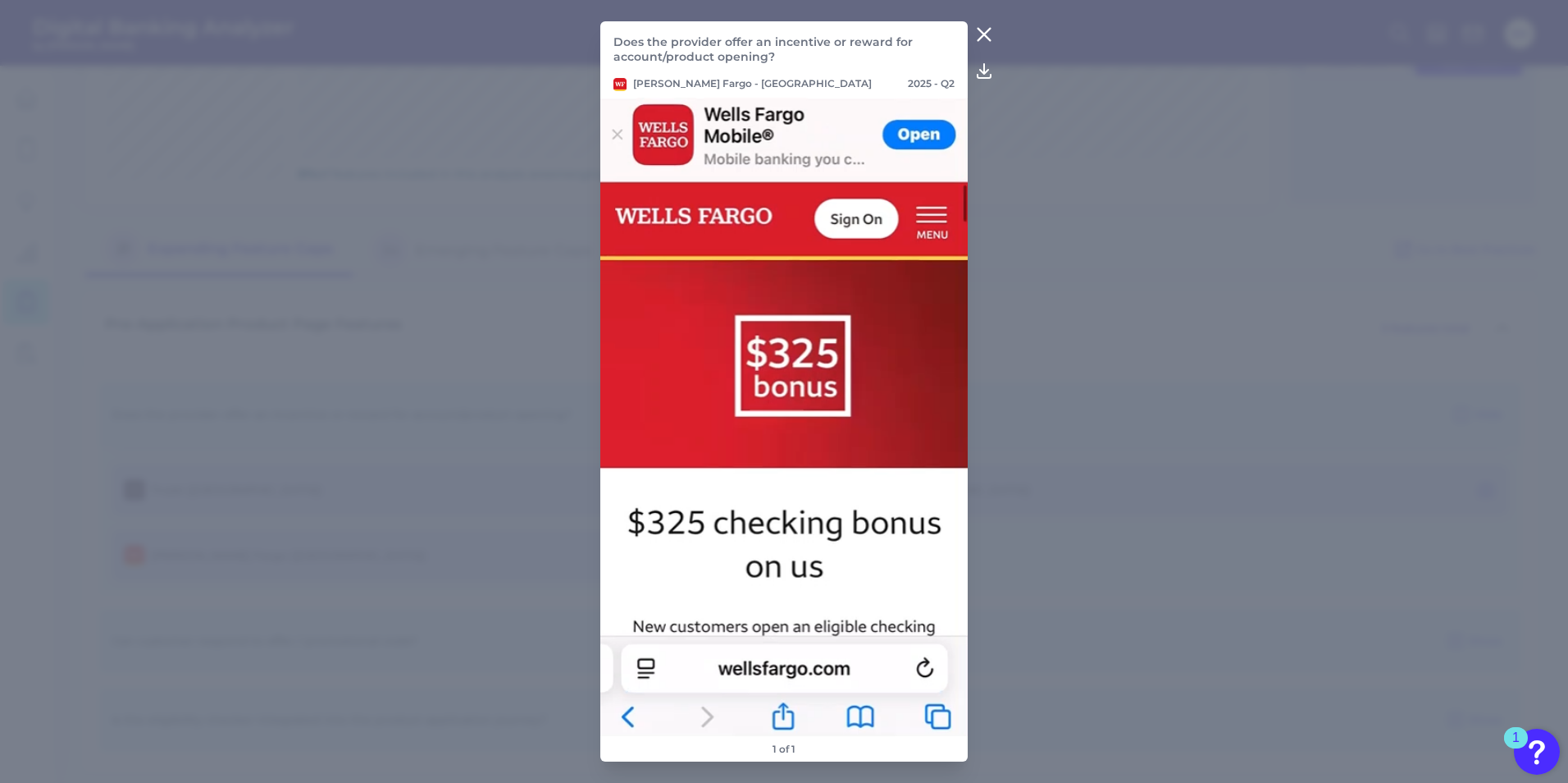
click at [984, 35] on icon at bounding box center [984, 35] width 13 height 13
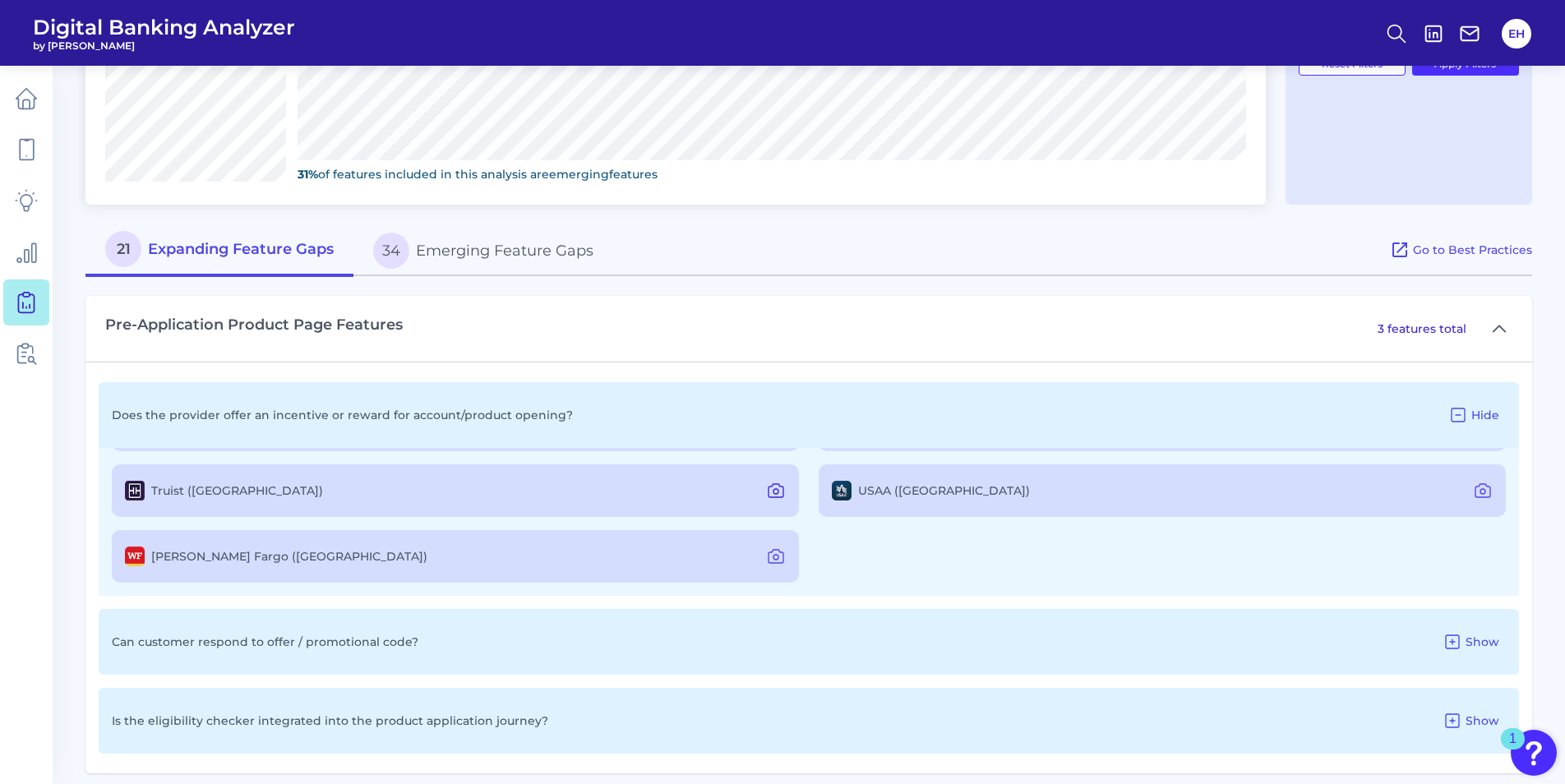
click at [776, 490] on icon at bounding box center [776, 491] width 20 height 20
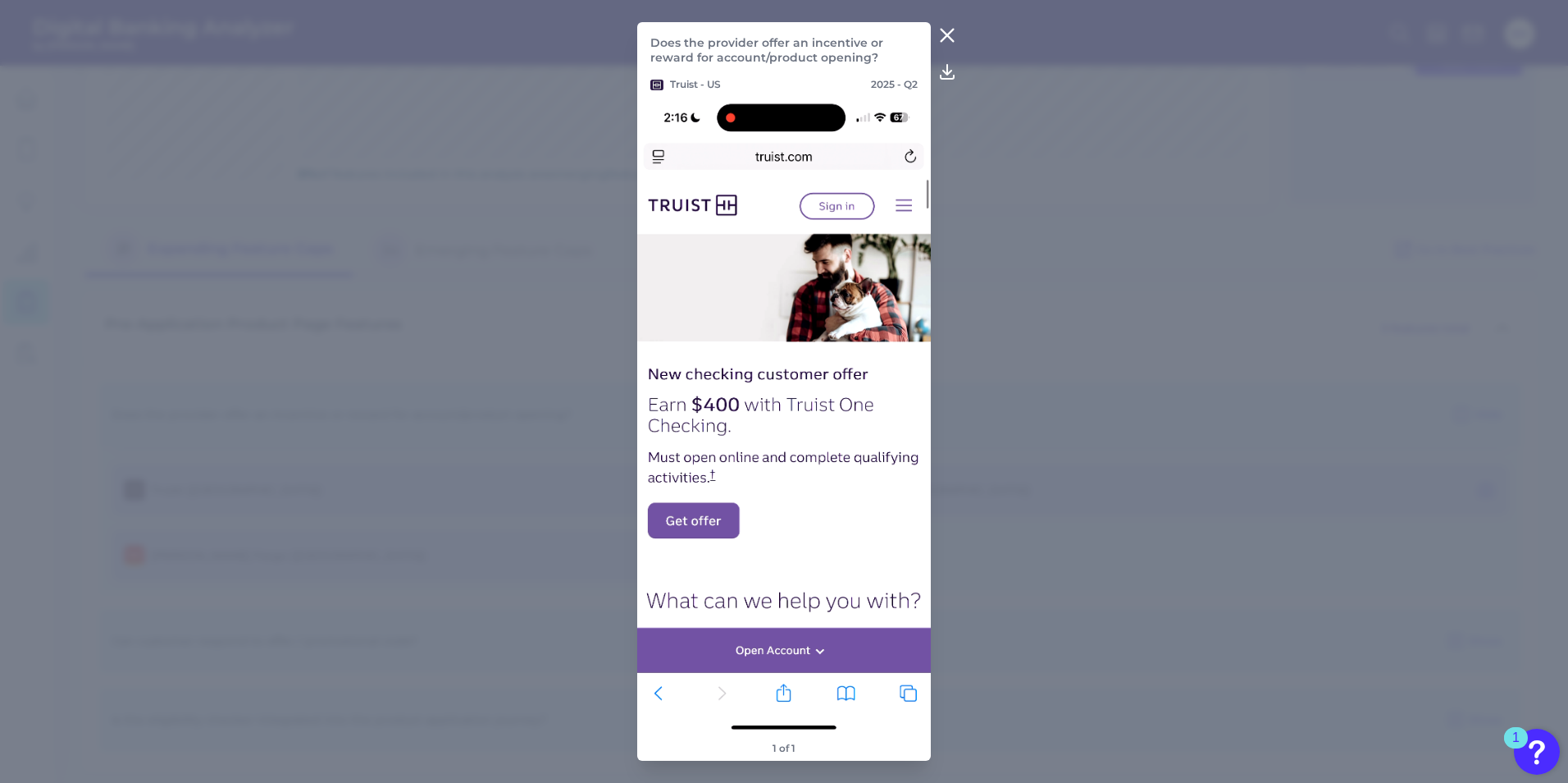
click at [950, 29] on icon at bounding box center [948, 35] width 20 height 20
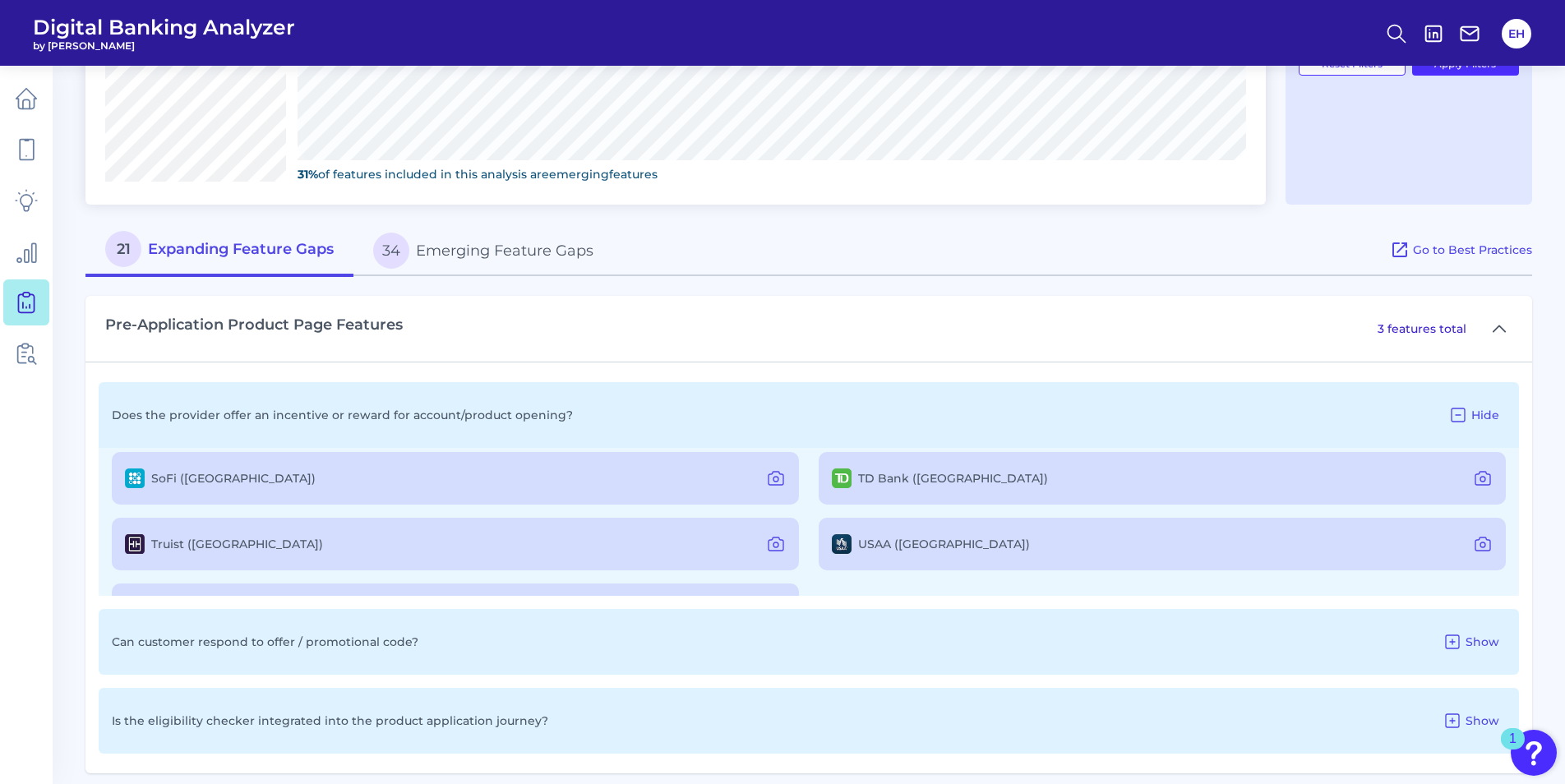
scroll to position [46, 0]
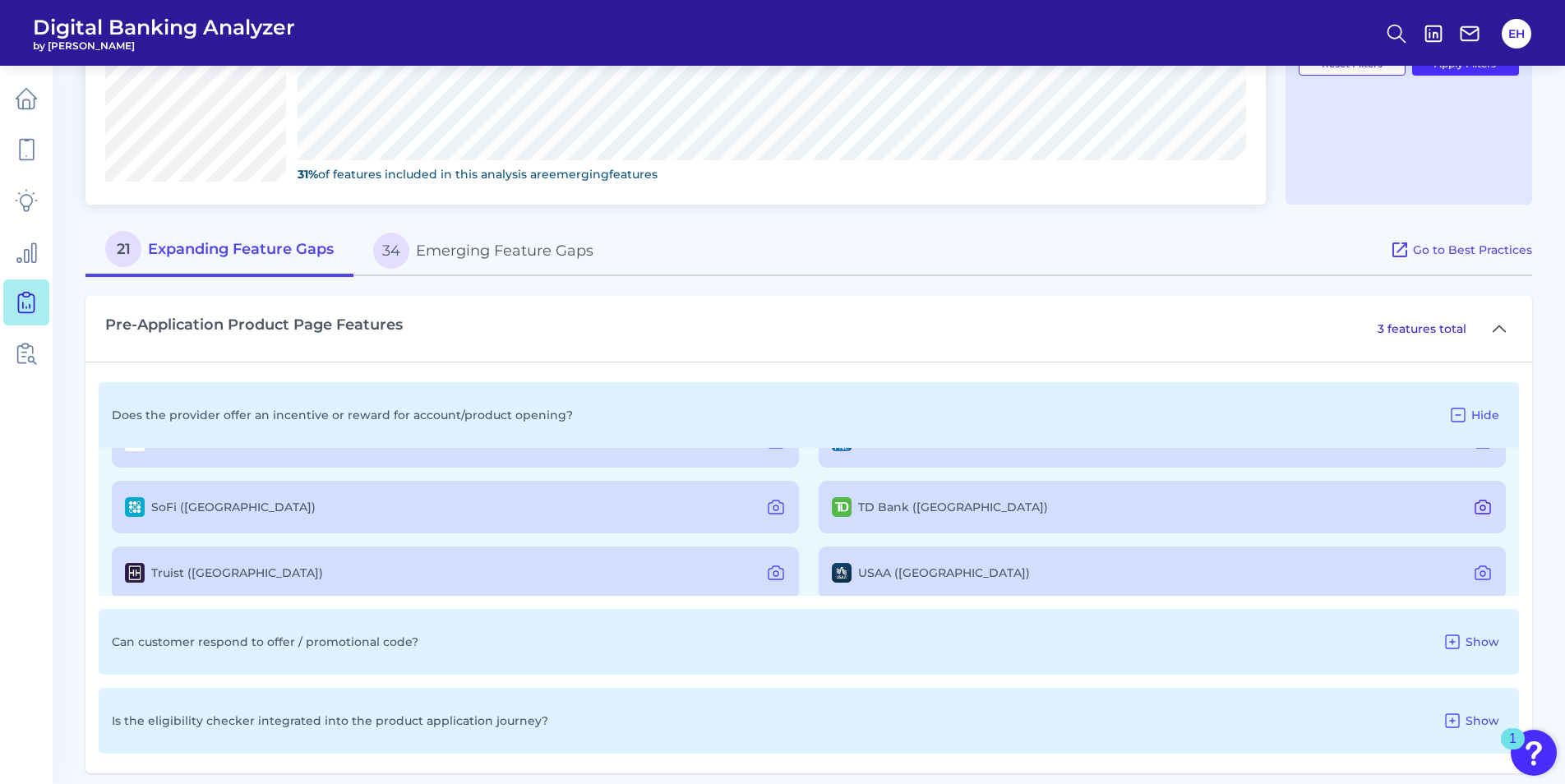
click at [1477, 501] on icon at bounding box center [1482, 507] width 20 height 20
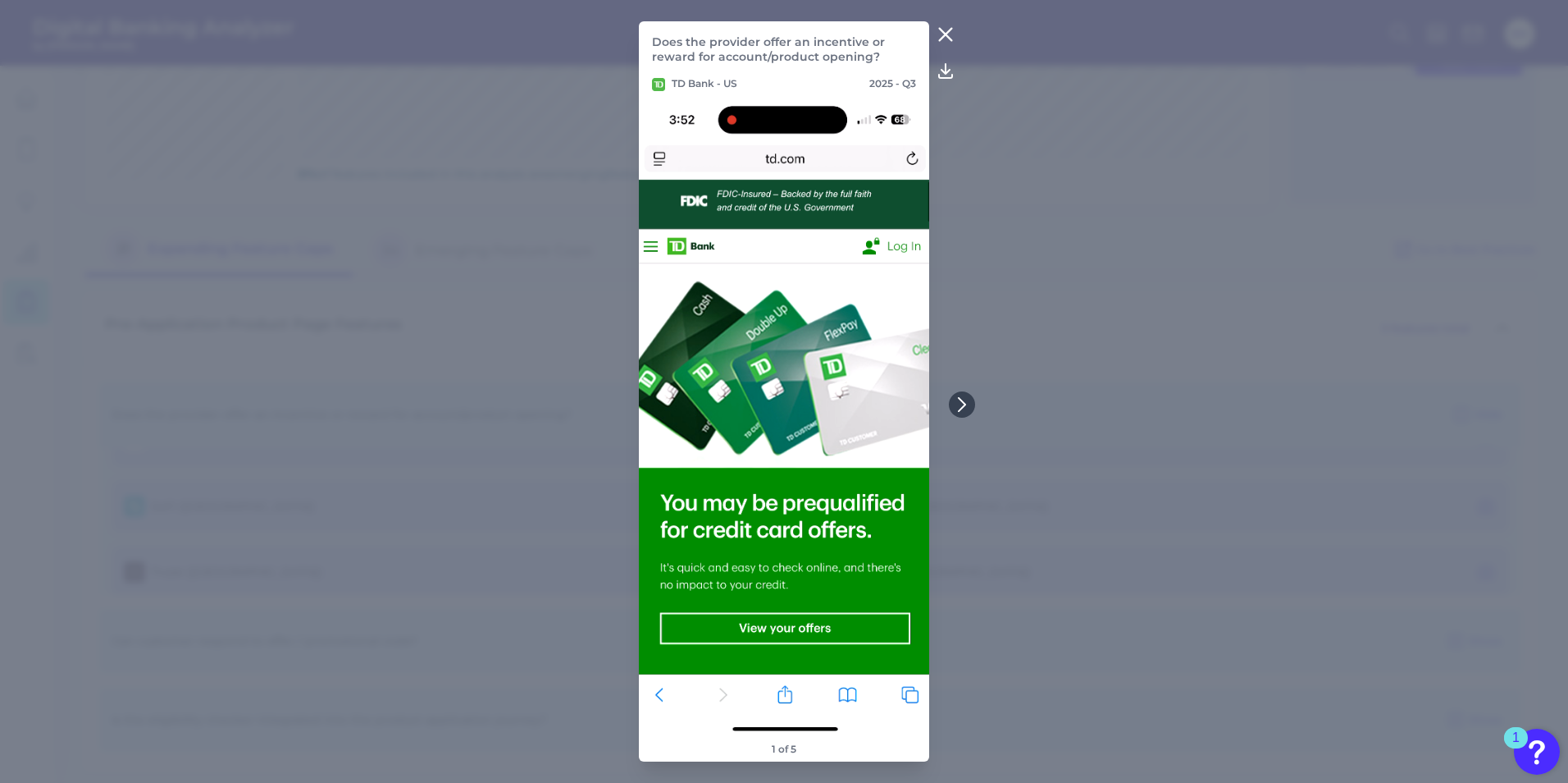
click at [941, 32] on icon at bounding box center [946, 35] width 13 height 13
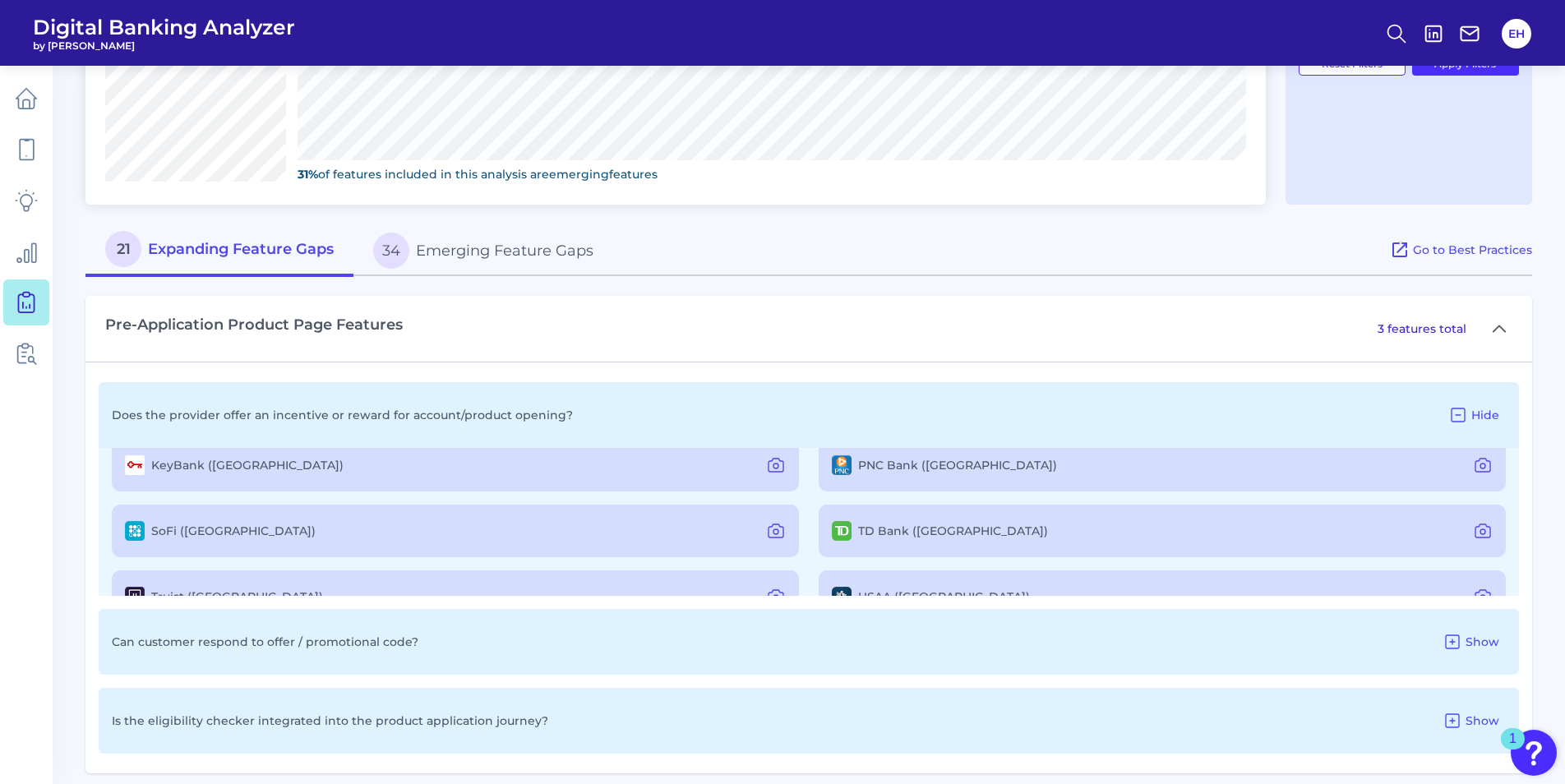
scroll to position [0, 0]
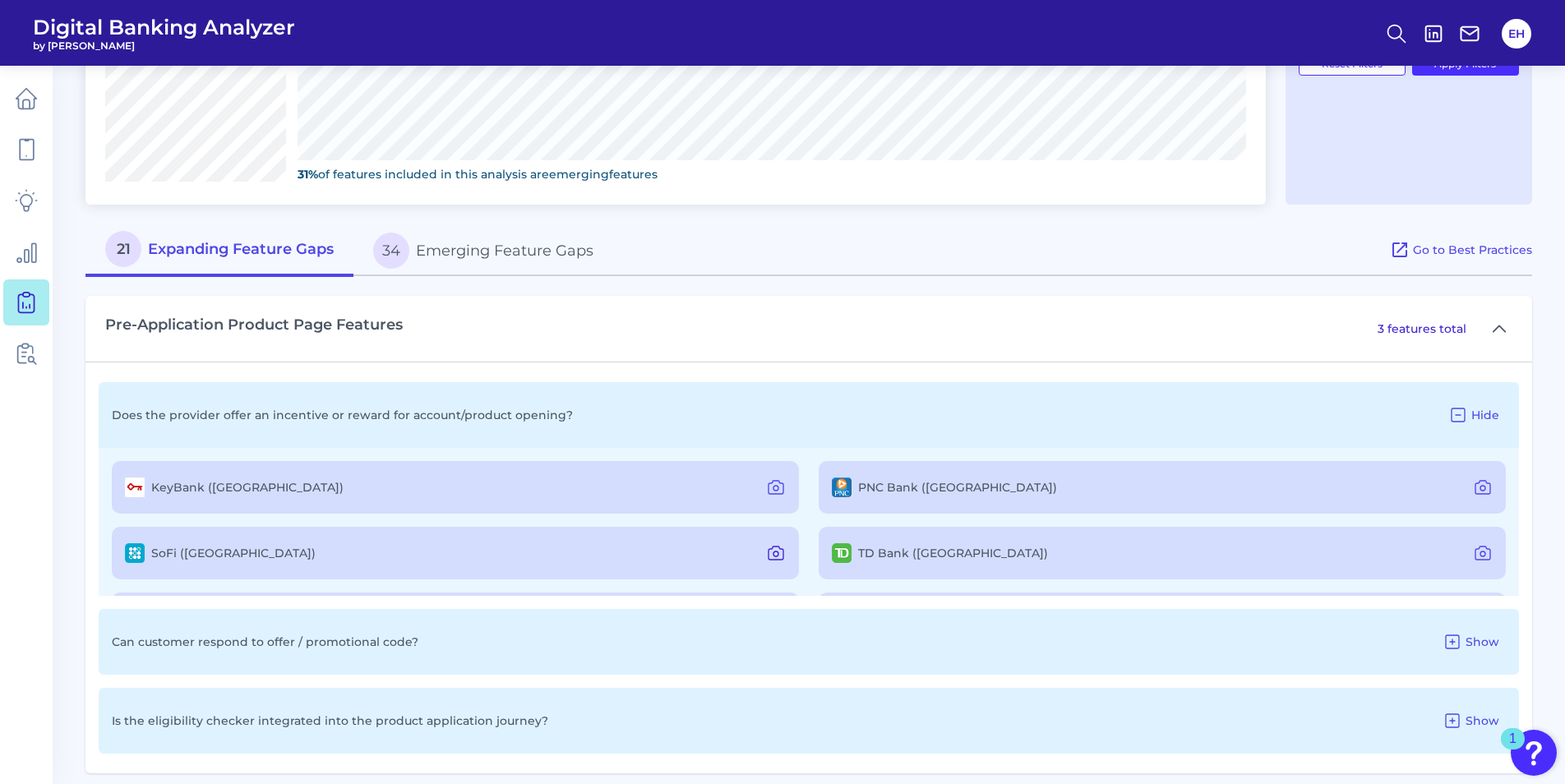
click at [769, 551] on icon at bounding box center [776, 553] width 15 height 13
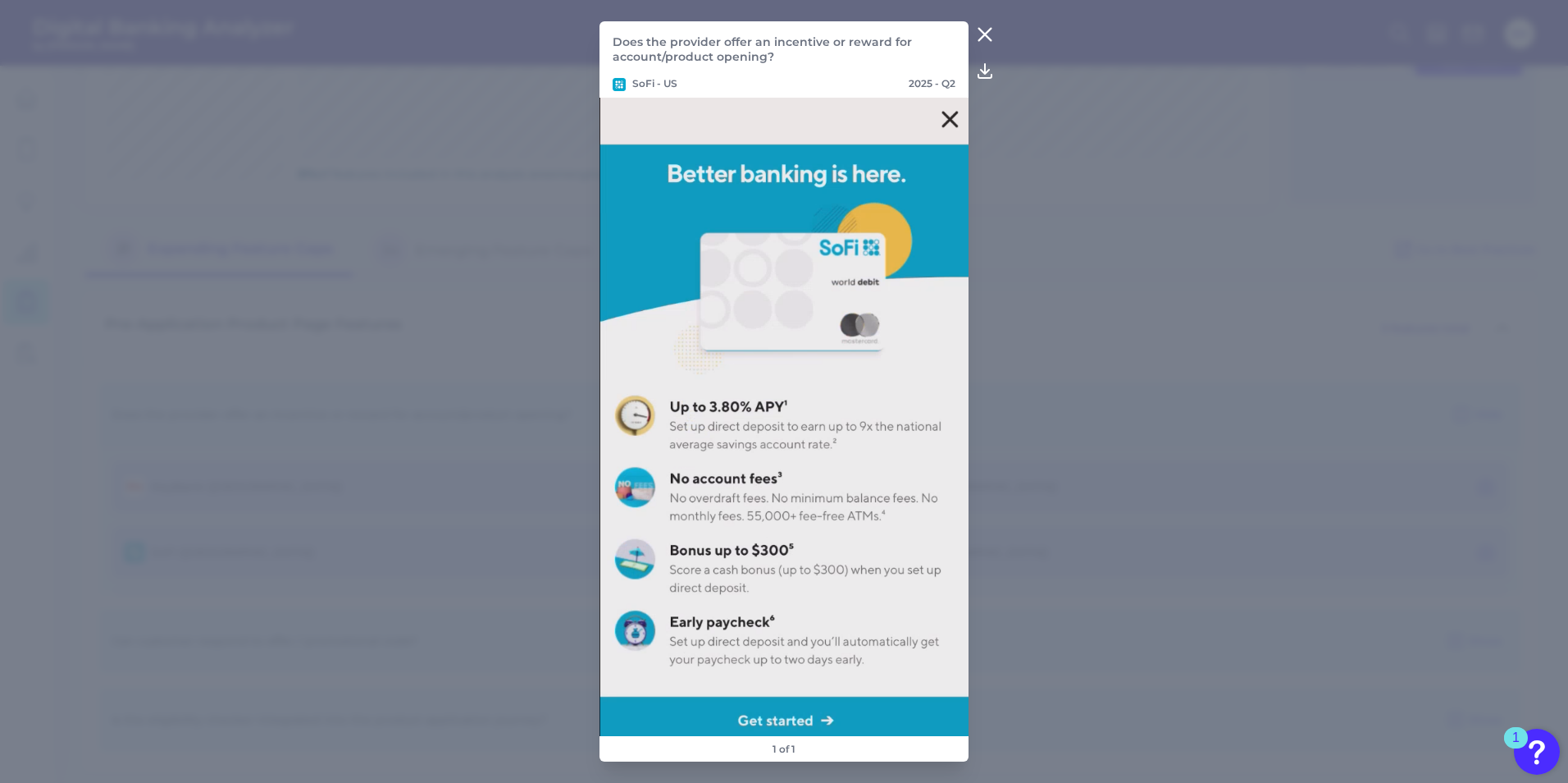
click at [984, 29] on icon at bounding box center [985, 34] width 20 height 20
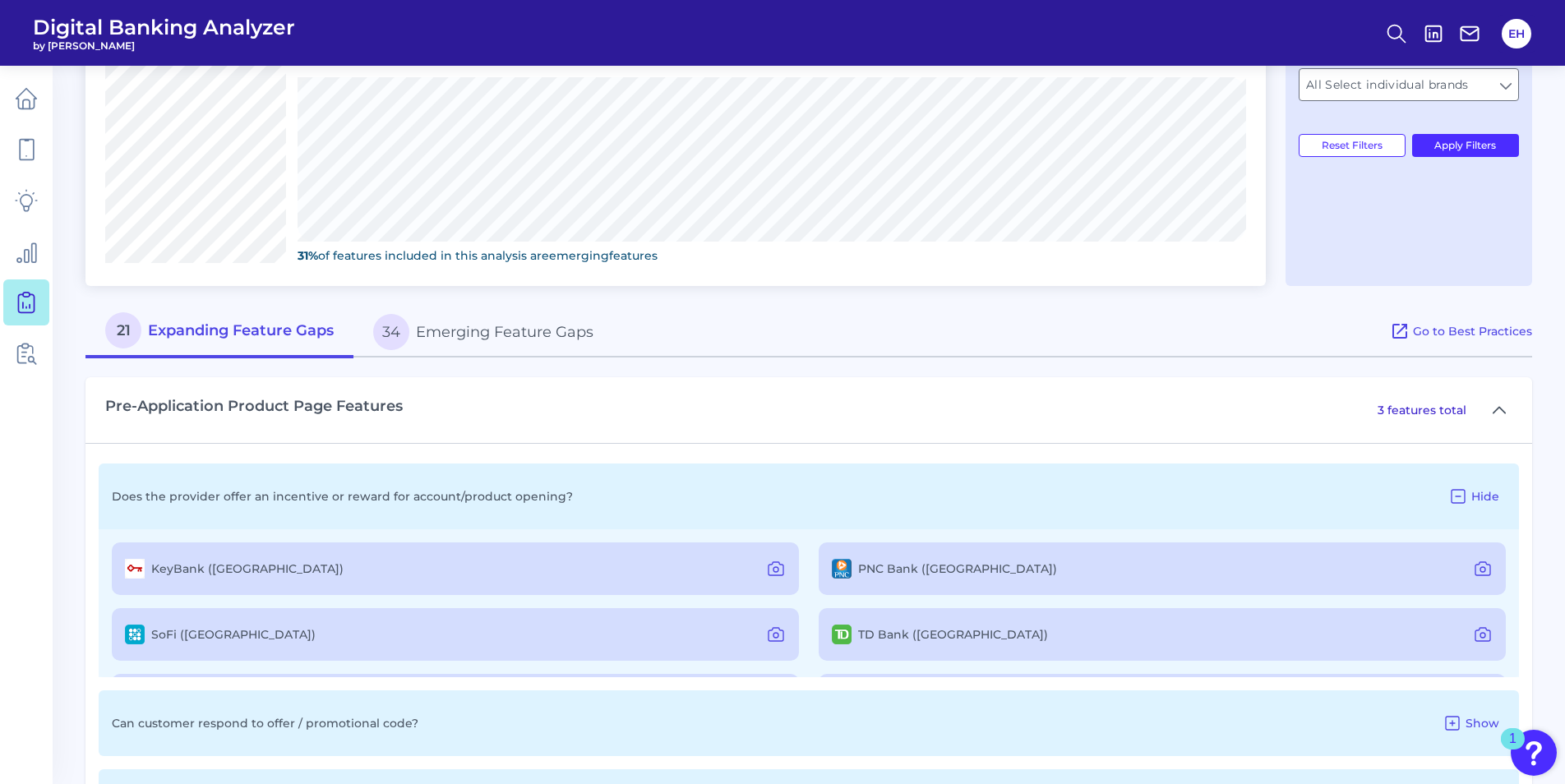
scroll to position [621, 0]
click at [773, 569] on icon at bounding box center [776, 570] width 20 height 20
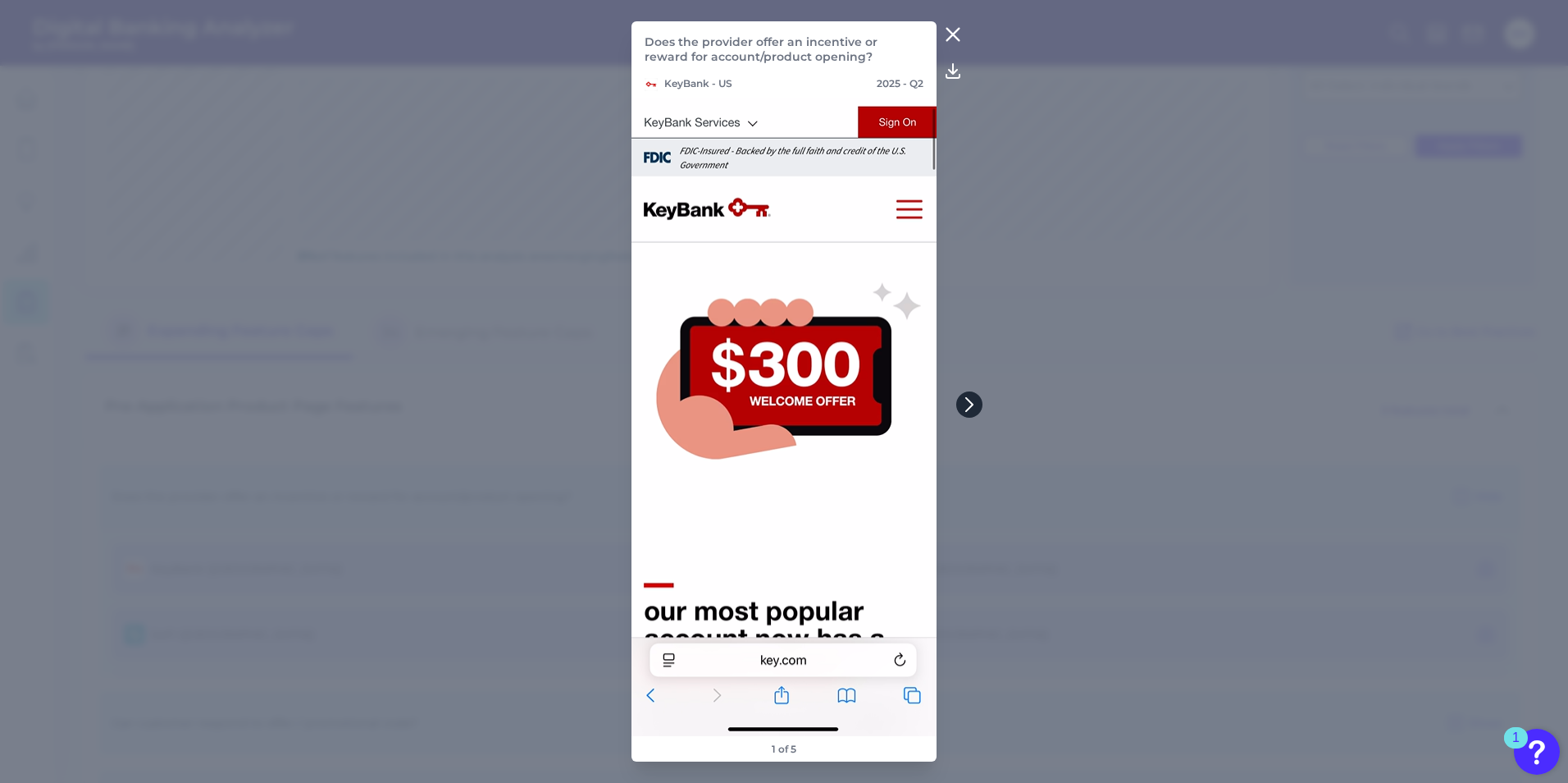
click at [967, 403] on icon at bounding box center [969, 404] width 14 height 14
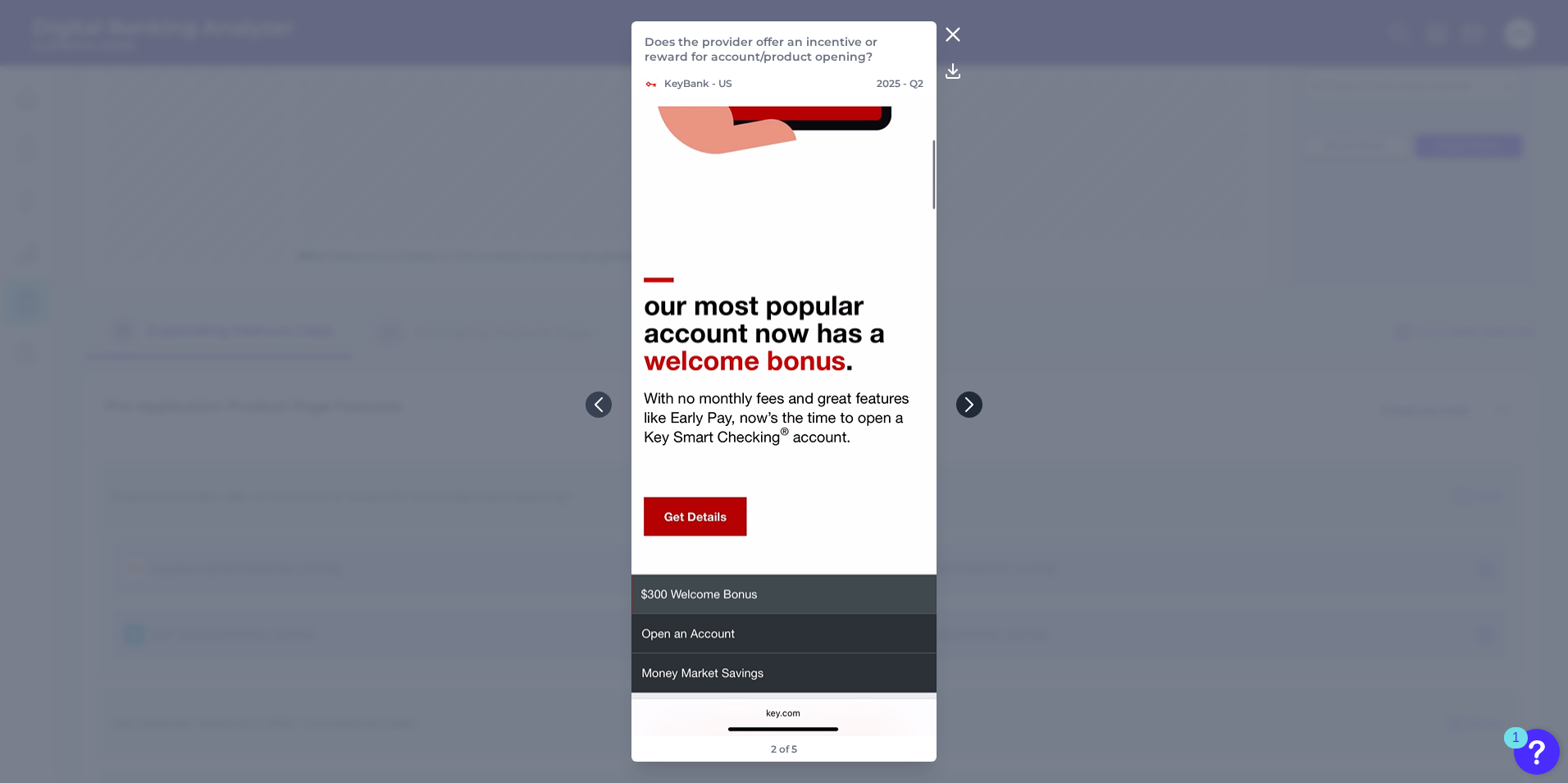
click at [970, 401] on icon at bounding box center [969, 404] width 14 height 14
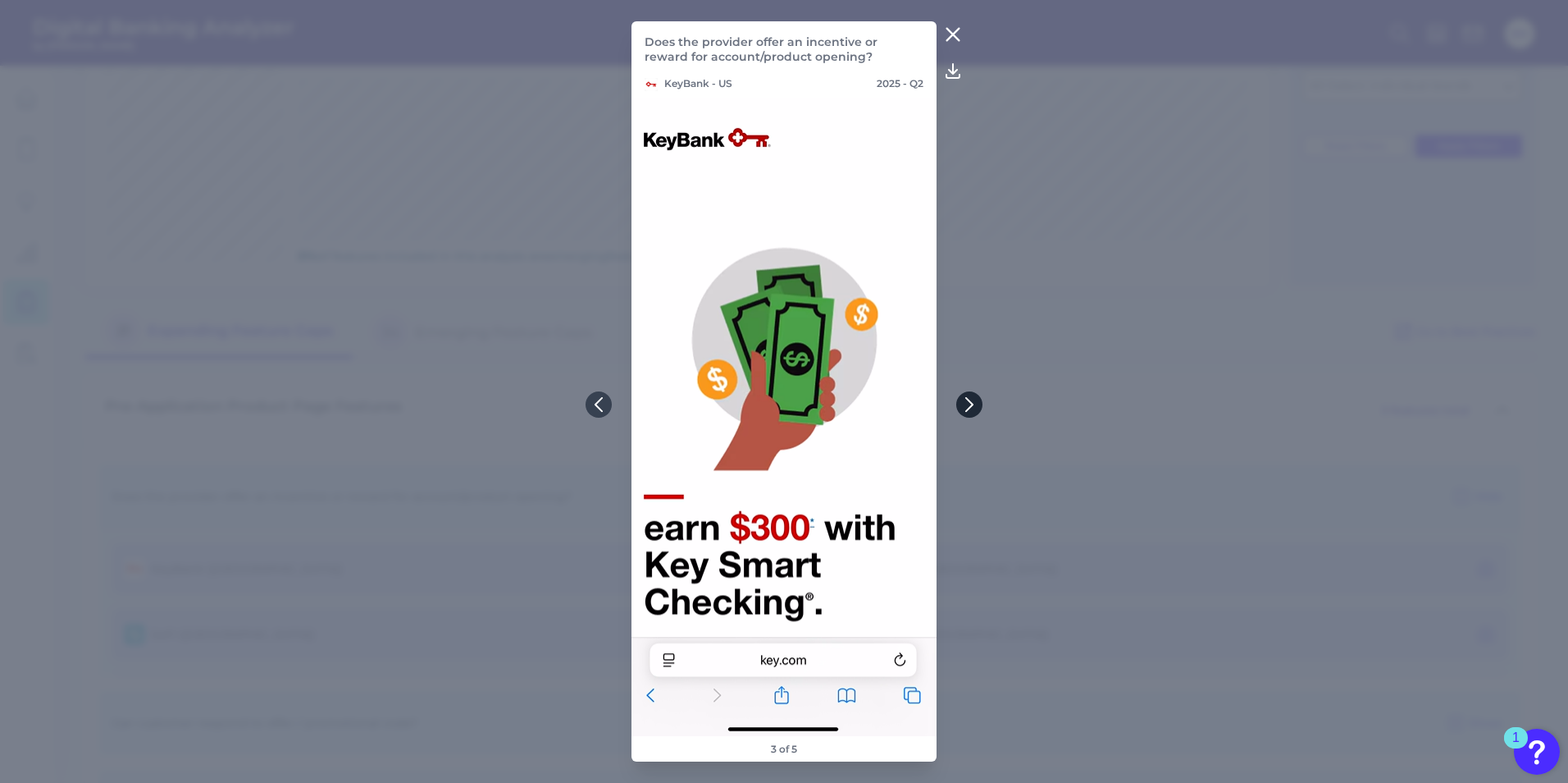
click at [968, 401] on icon at bounding box center [968, 404] width 6 height 13
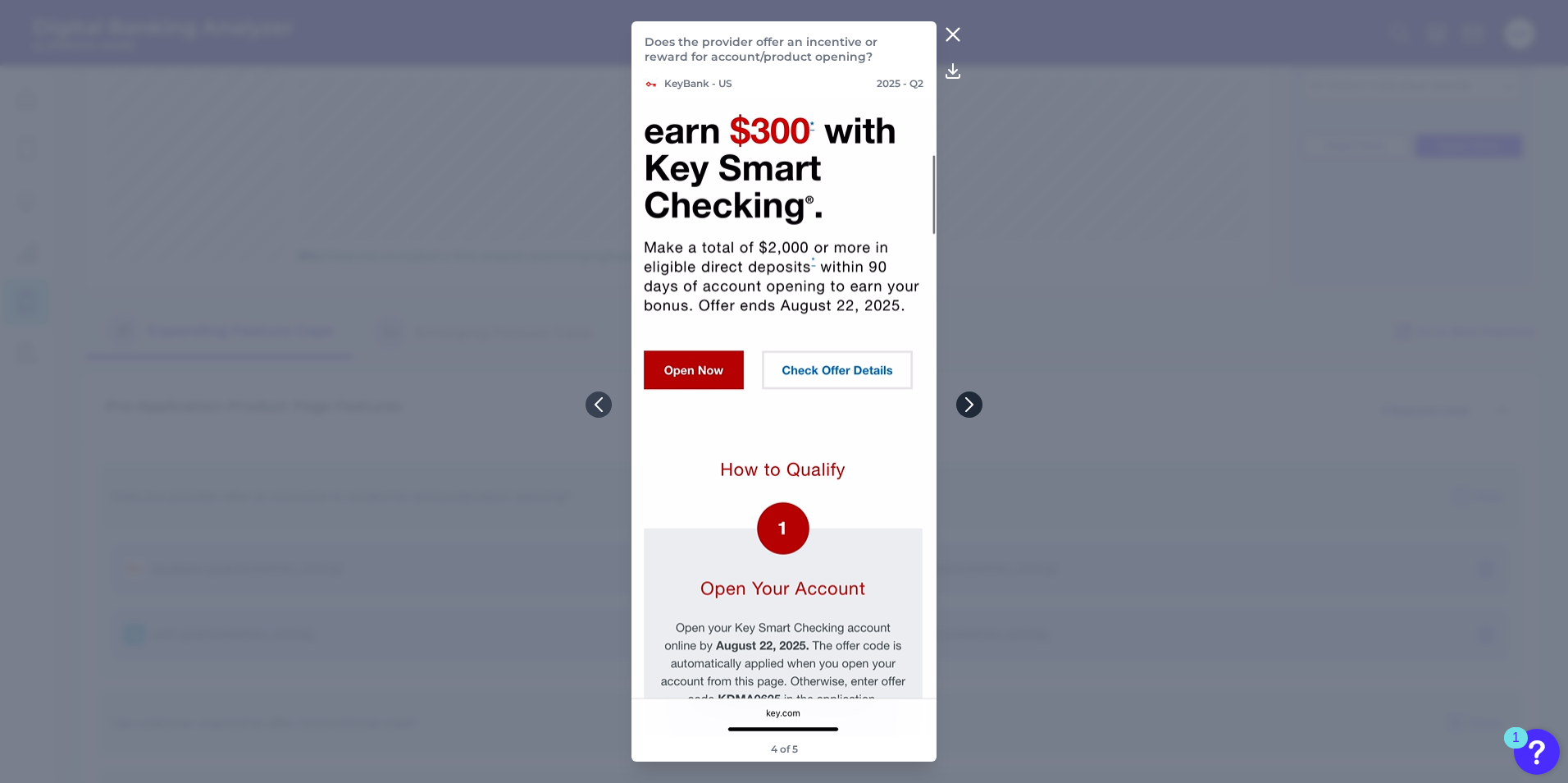
click at [968, 401] on icon at bounding box center [968, 404] width 6 height 13
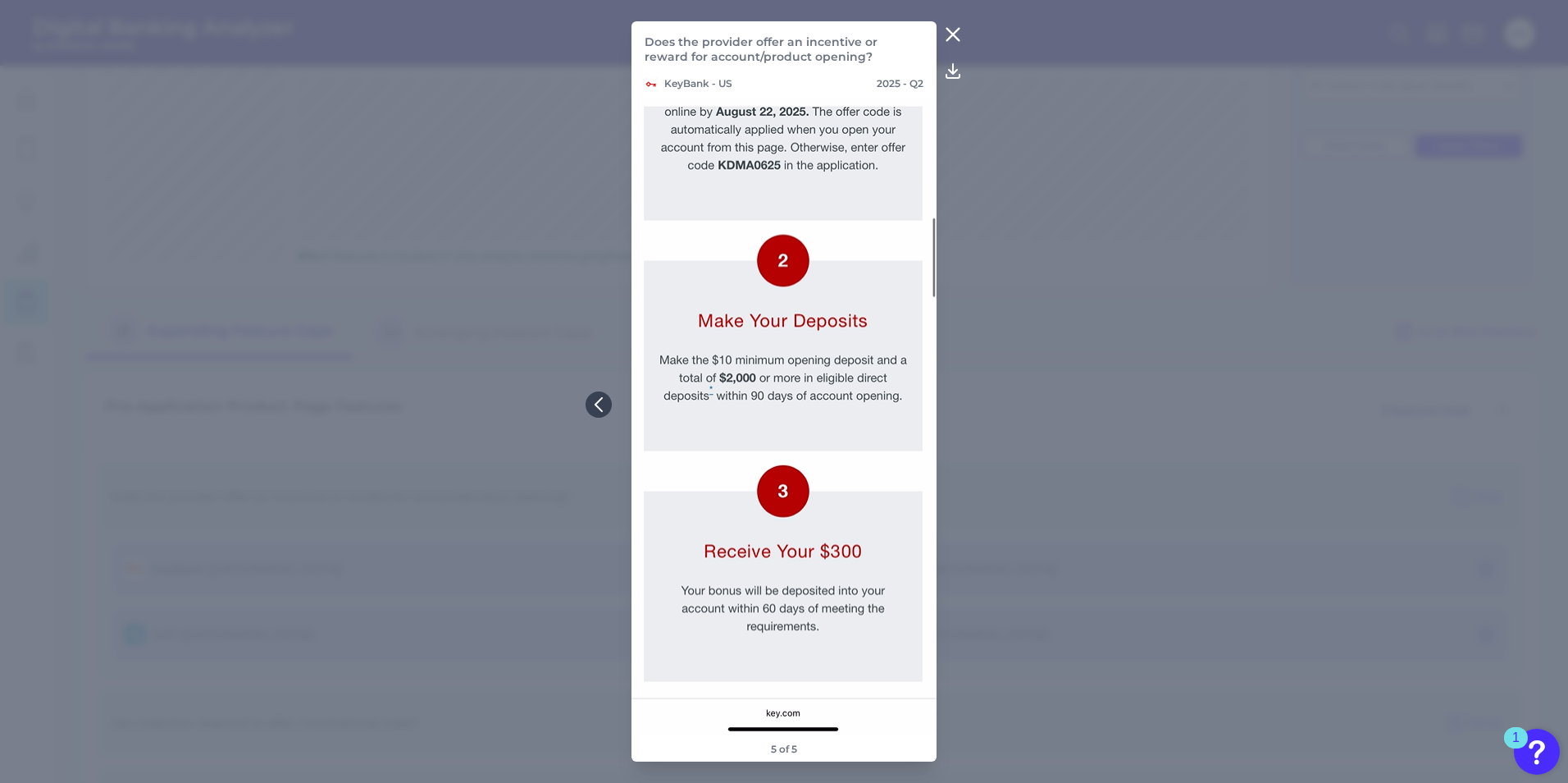
click at [955, 37] on icon at bounding box center [953, 35] width 13 height 13
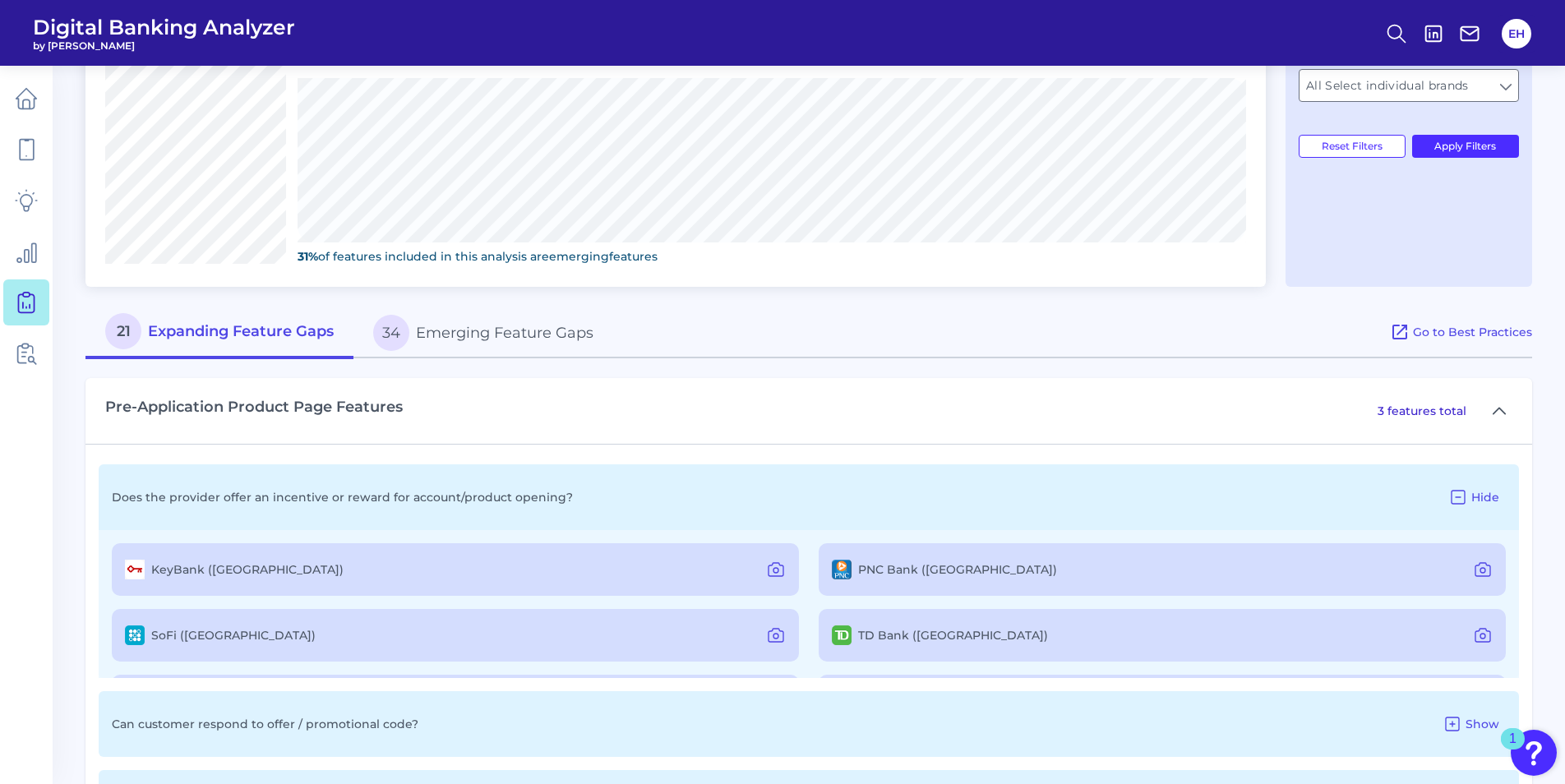
scroll to position [83, 0]
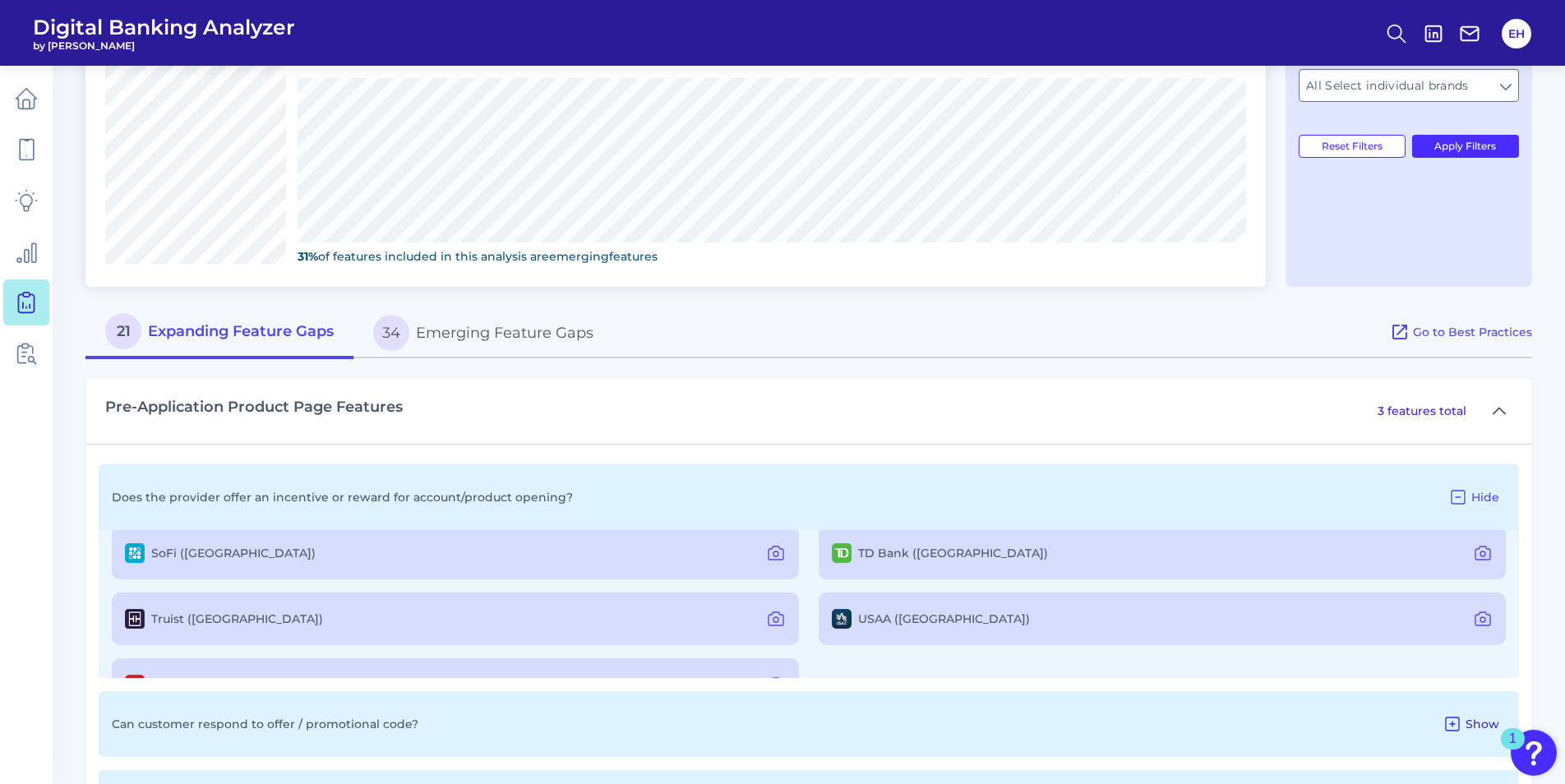
click at [1471, 723] on span "Show" at bounding box center [1481, 723] width 34 height 15
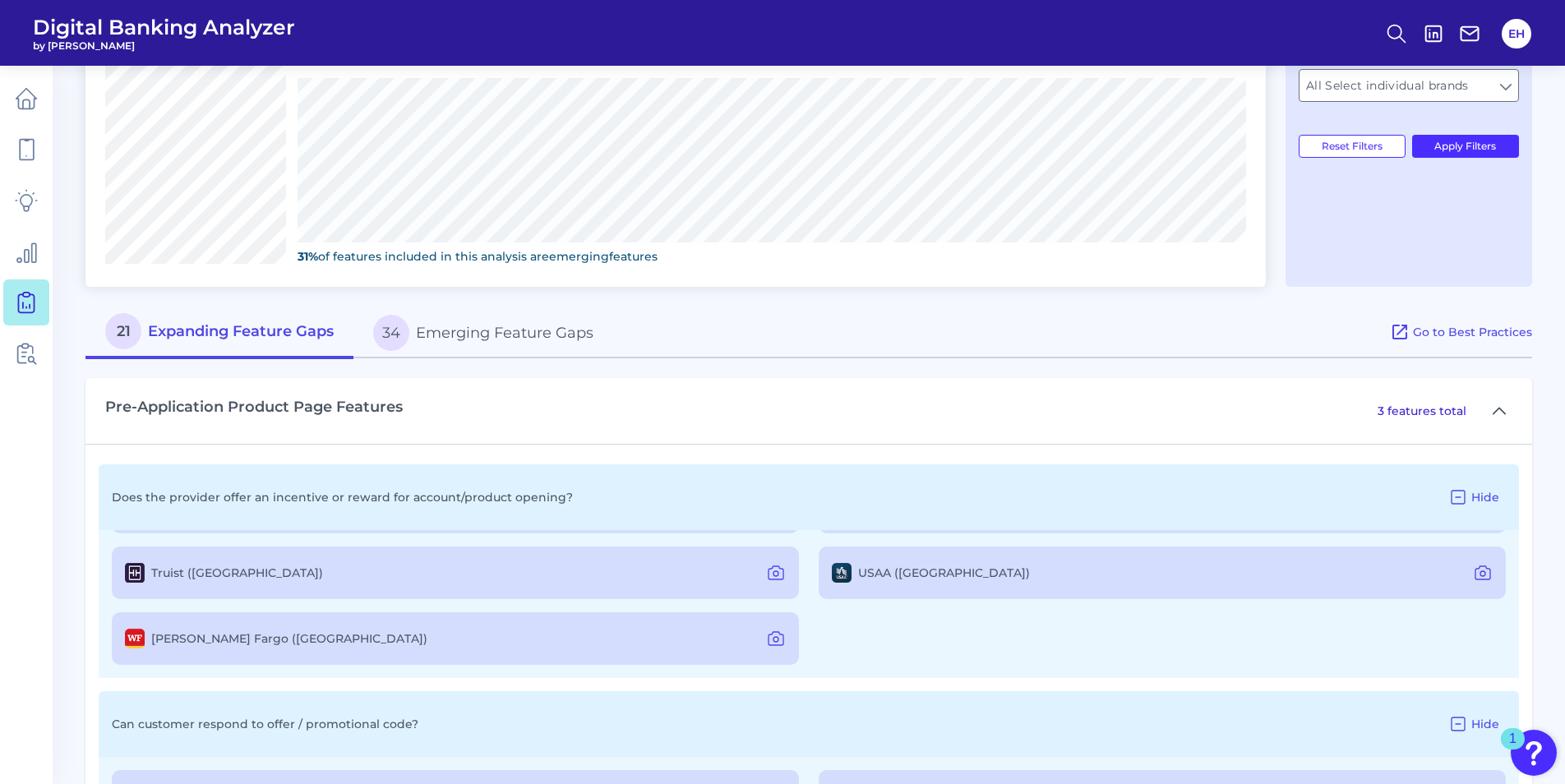
scroll to position [786, 0]
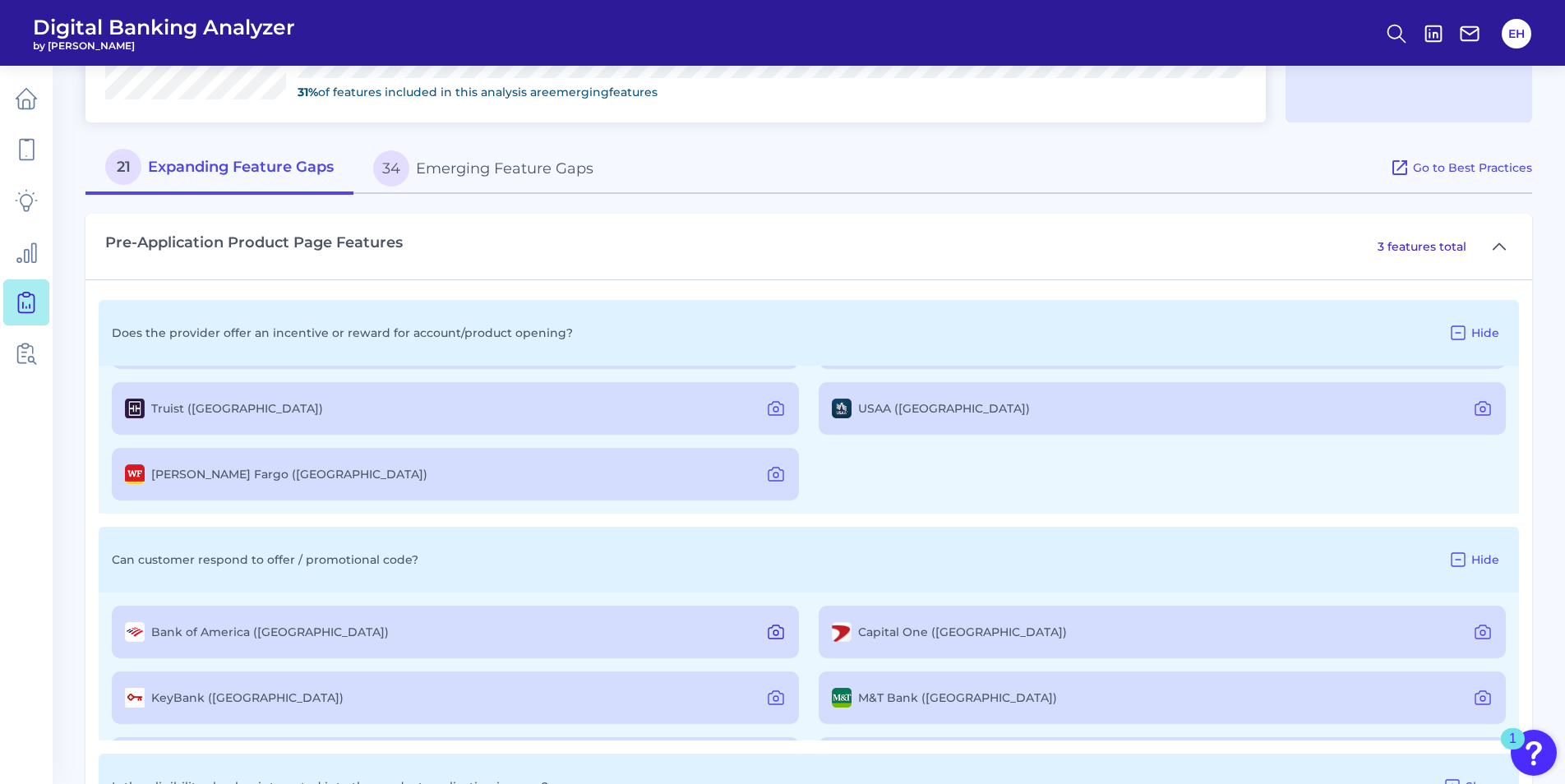
click at [774, 636] on icon at bounding box center [776, 632] width 20 height 20
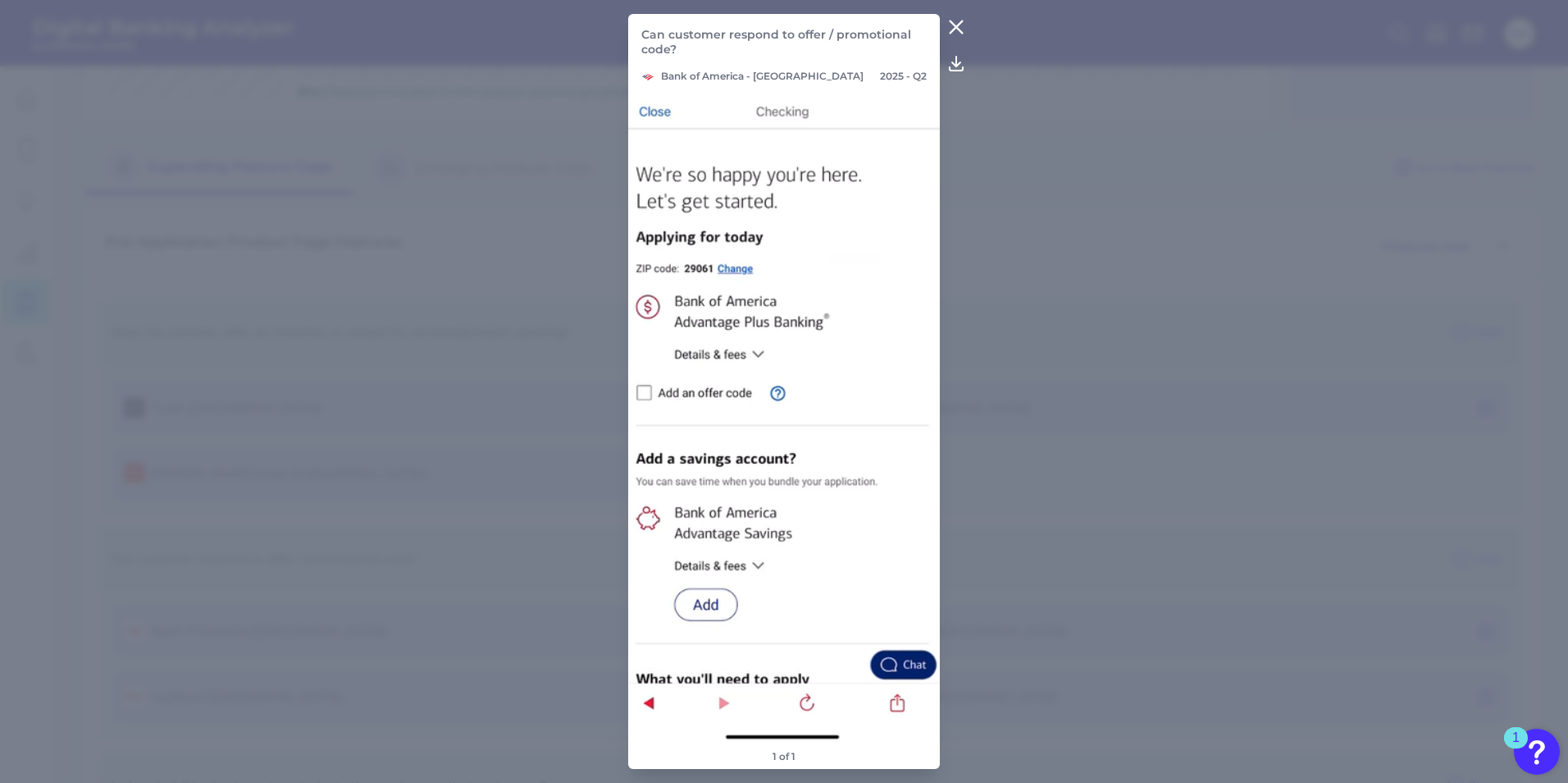
click at [954, 24] on icon at bounding box center [957, 28] width 13 height 13
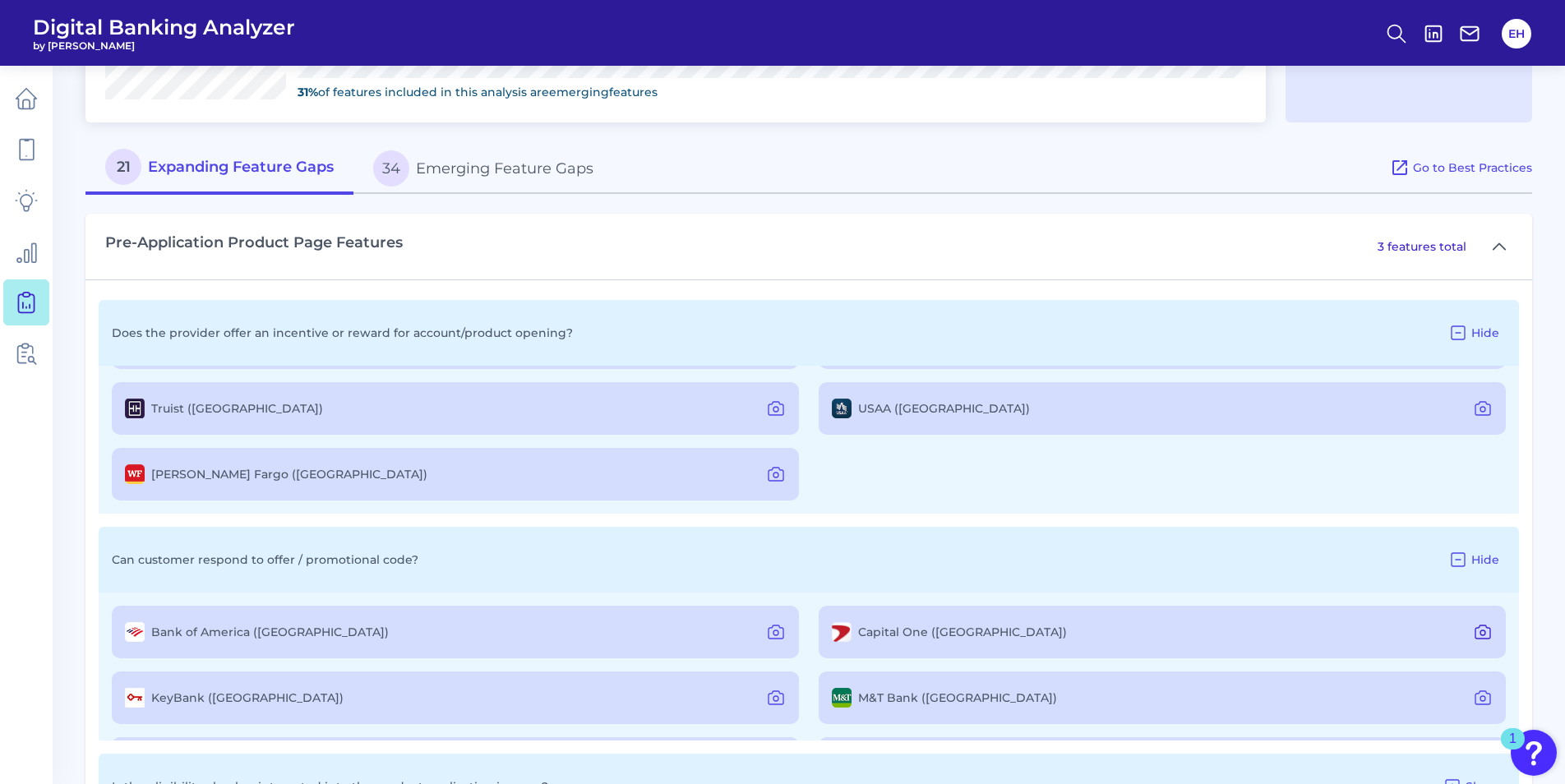
click at [1479, 629] on icon at bounding box center [1482, 632] width 20 height 20
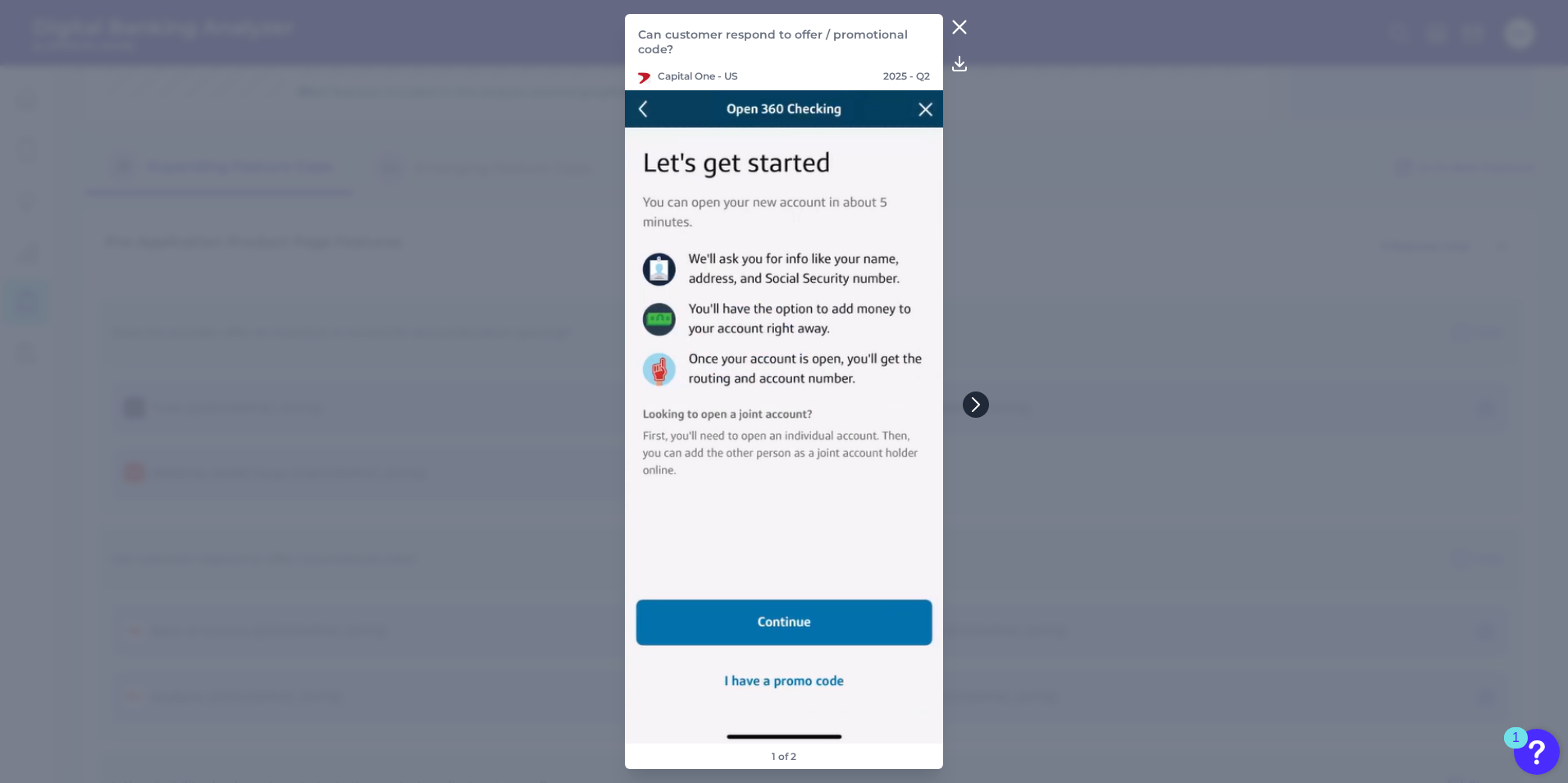
click at [975, 398] on icon at bounding box center [976, 404] width 14 height 14
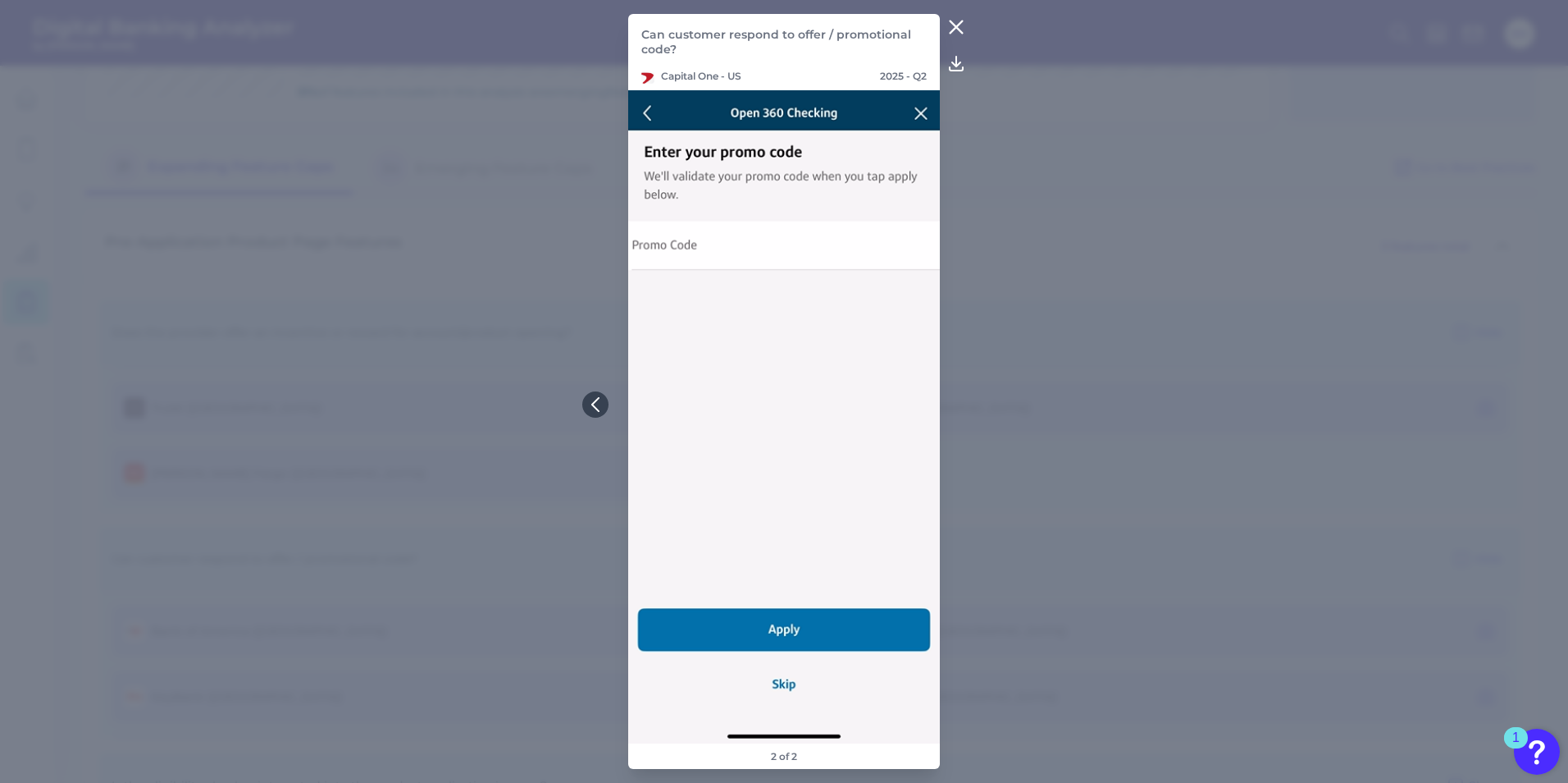
click at [948, 23] on icon at bounding box center [957, 27] width 20 height 20
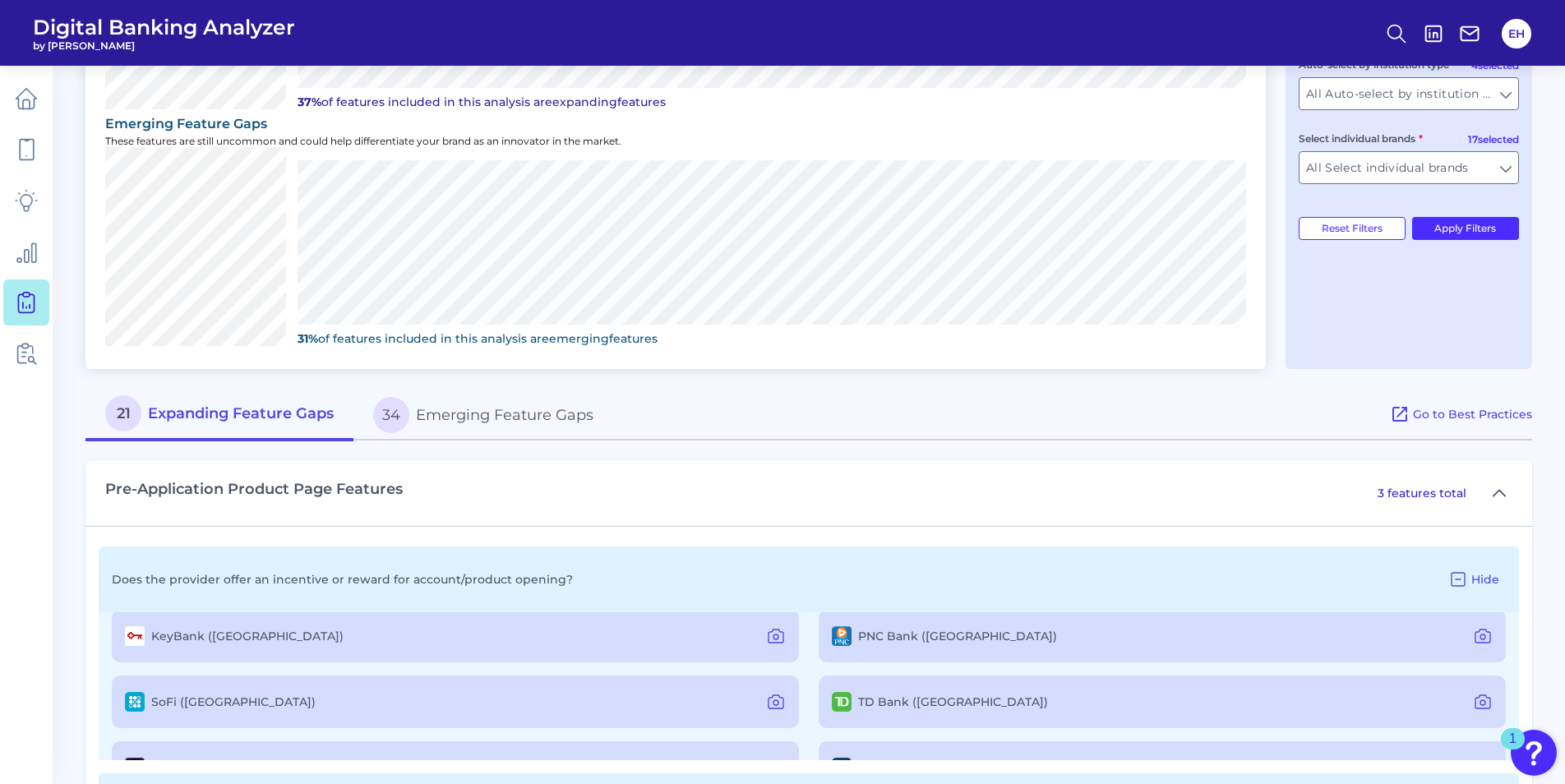
scroll to position [0, 0]
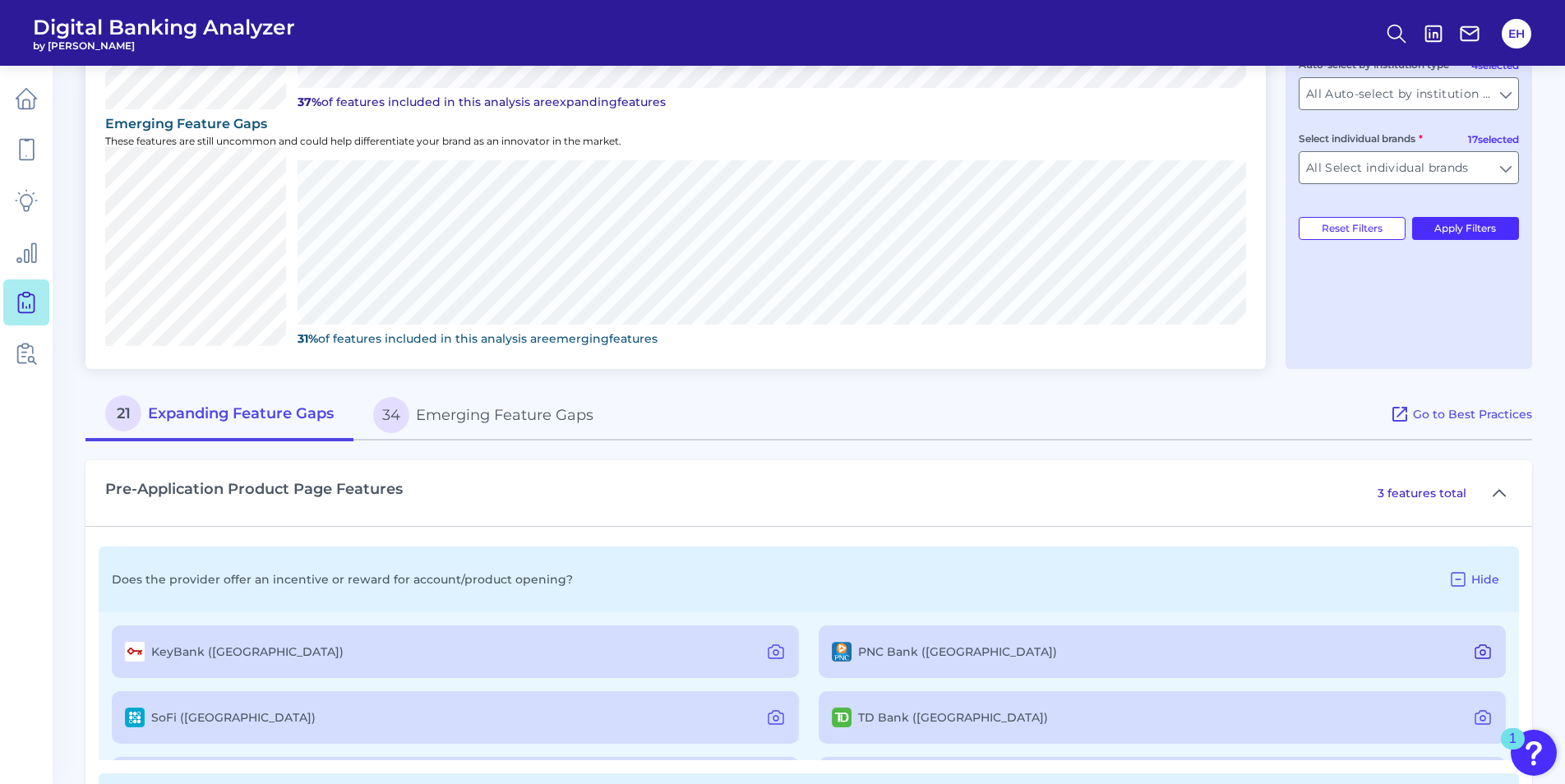
click at [1479, 647] on icon at bounding box center [1482, 652] width 20 height 20
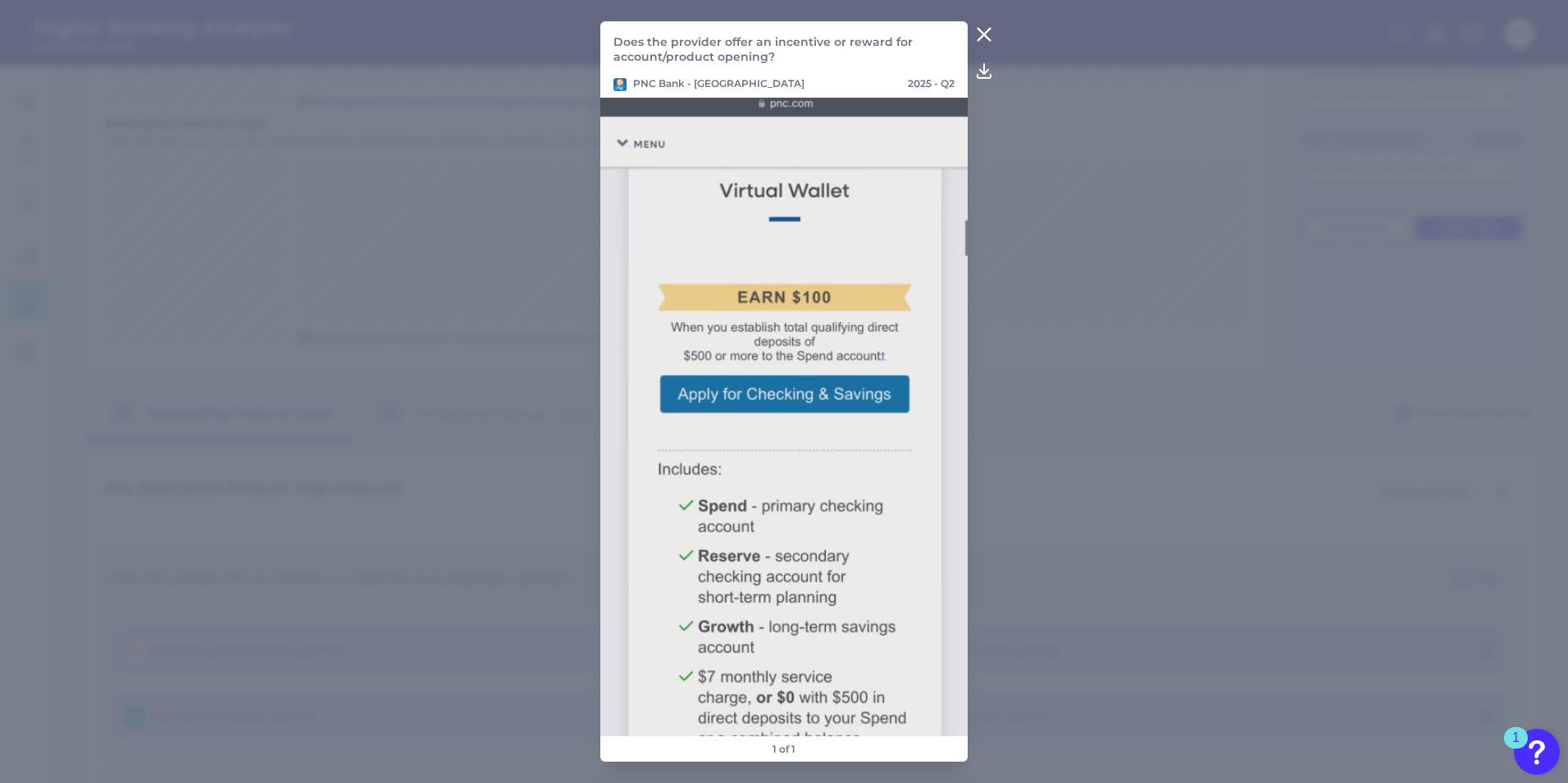
click at [982, 23] on button at bounding box center [984, 34] width 33 height 26
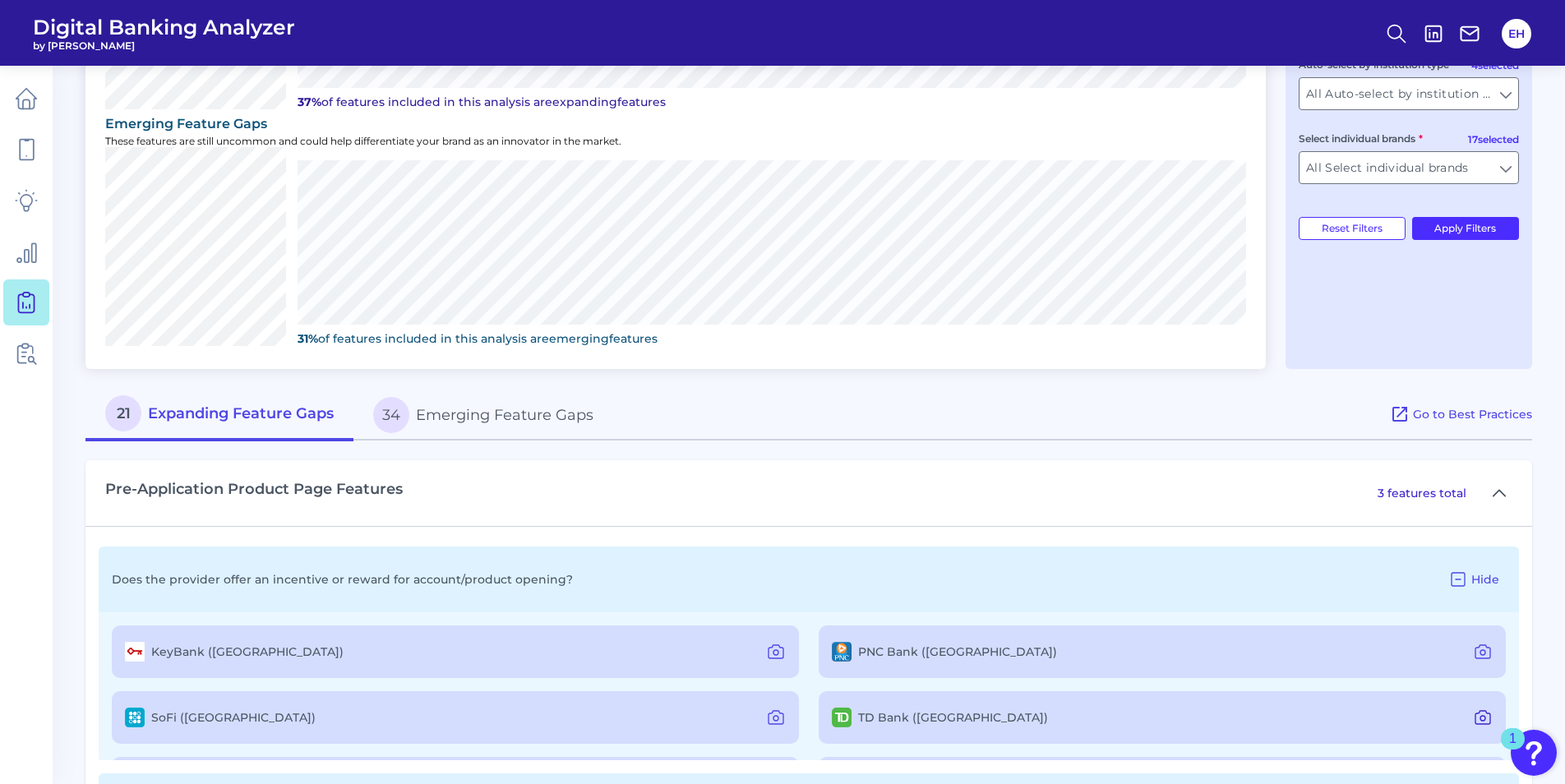
click at [1472, 718] on icon at bounding box center [1482, 718] width 20 height 20
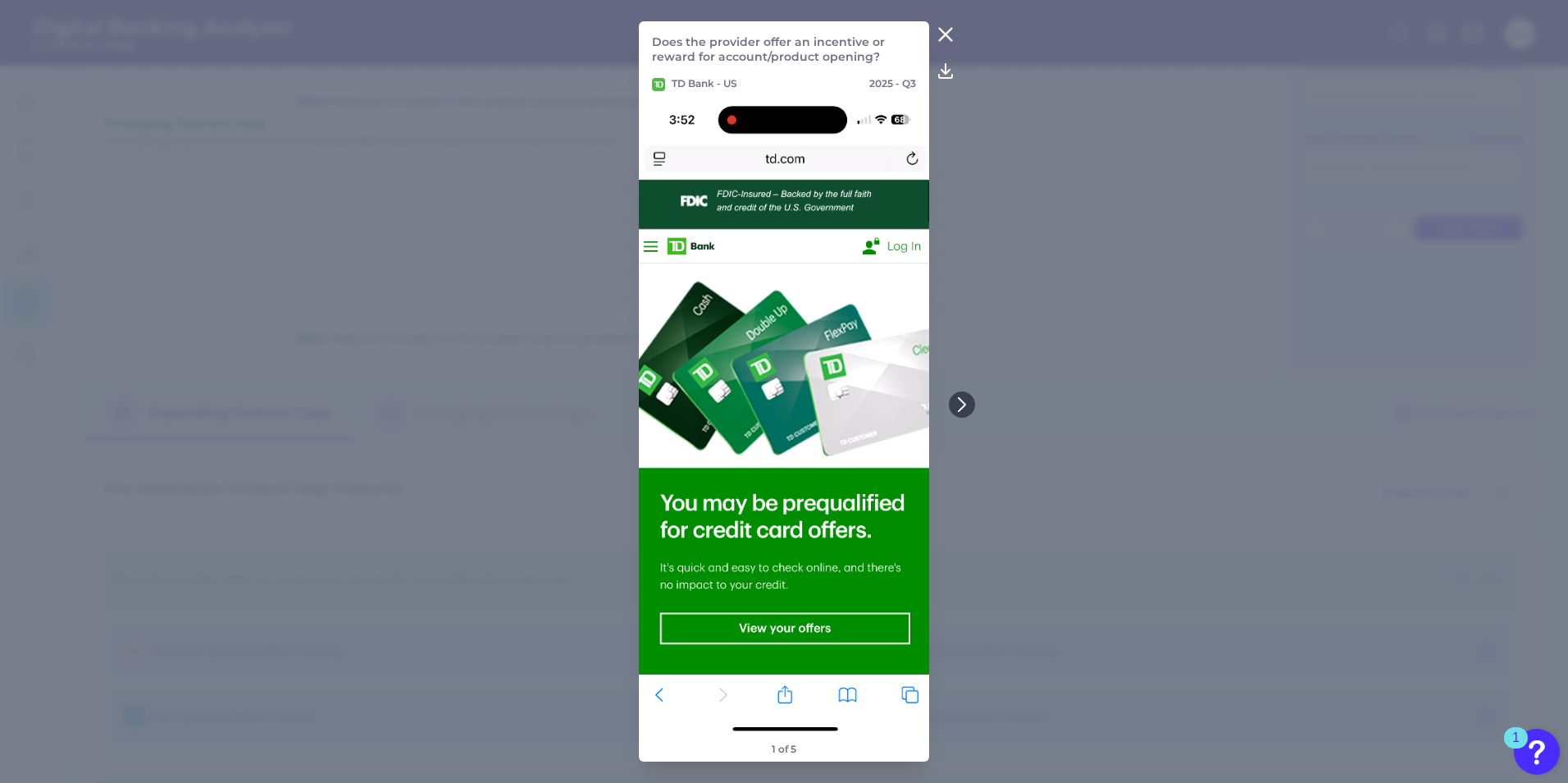
click at [942, 31] on icon at bounding box center [946, 35] width 13 height 13
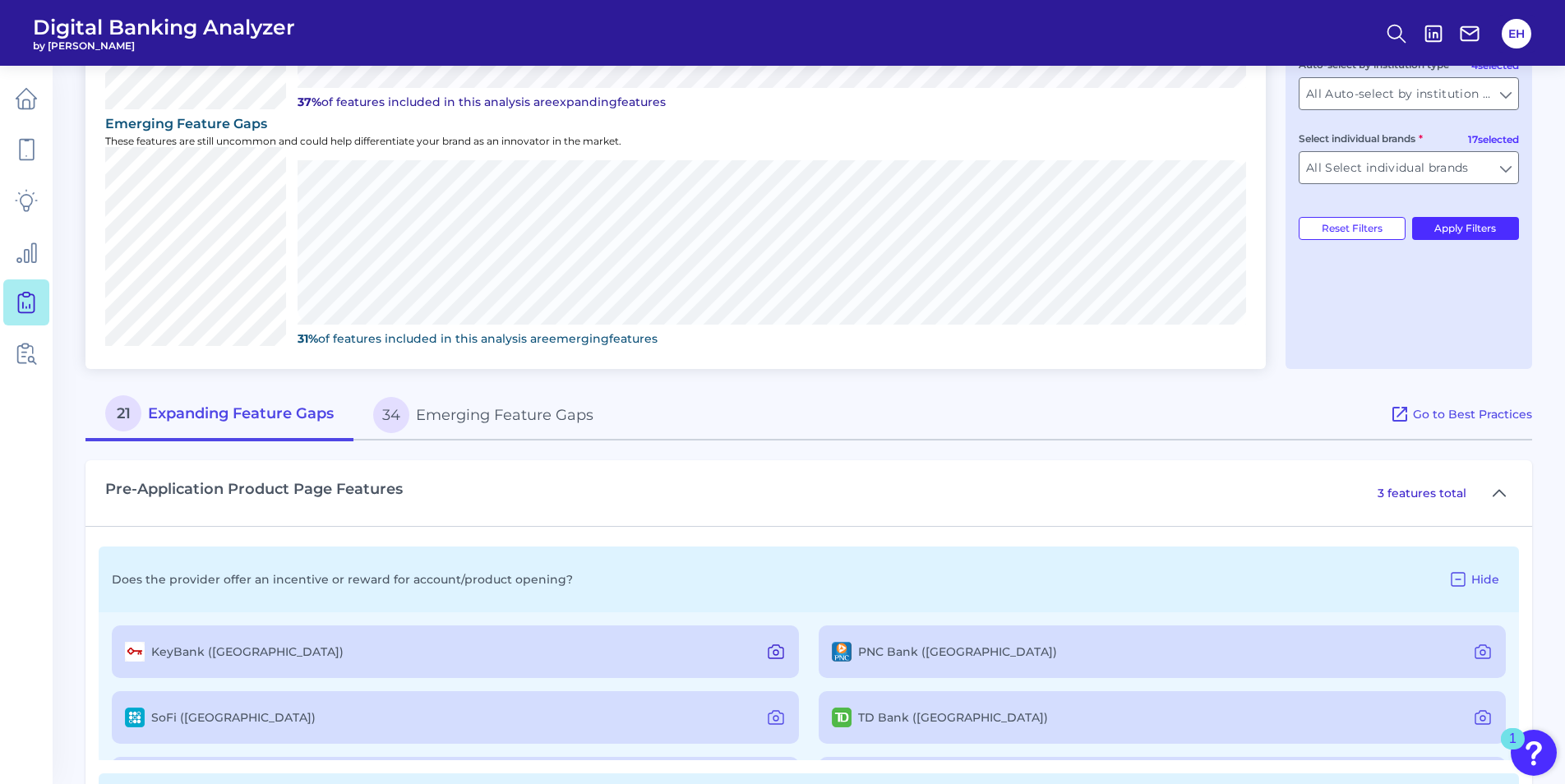
click at [773, 656] on icon at bounding box center [776, 652] width 20 height 20
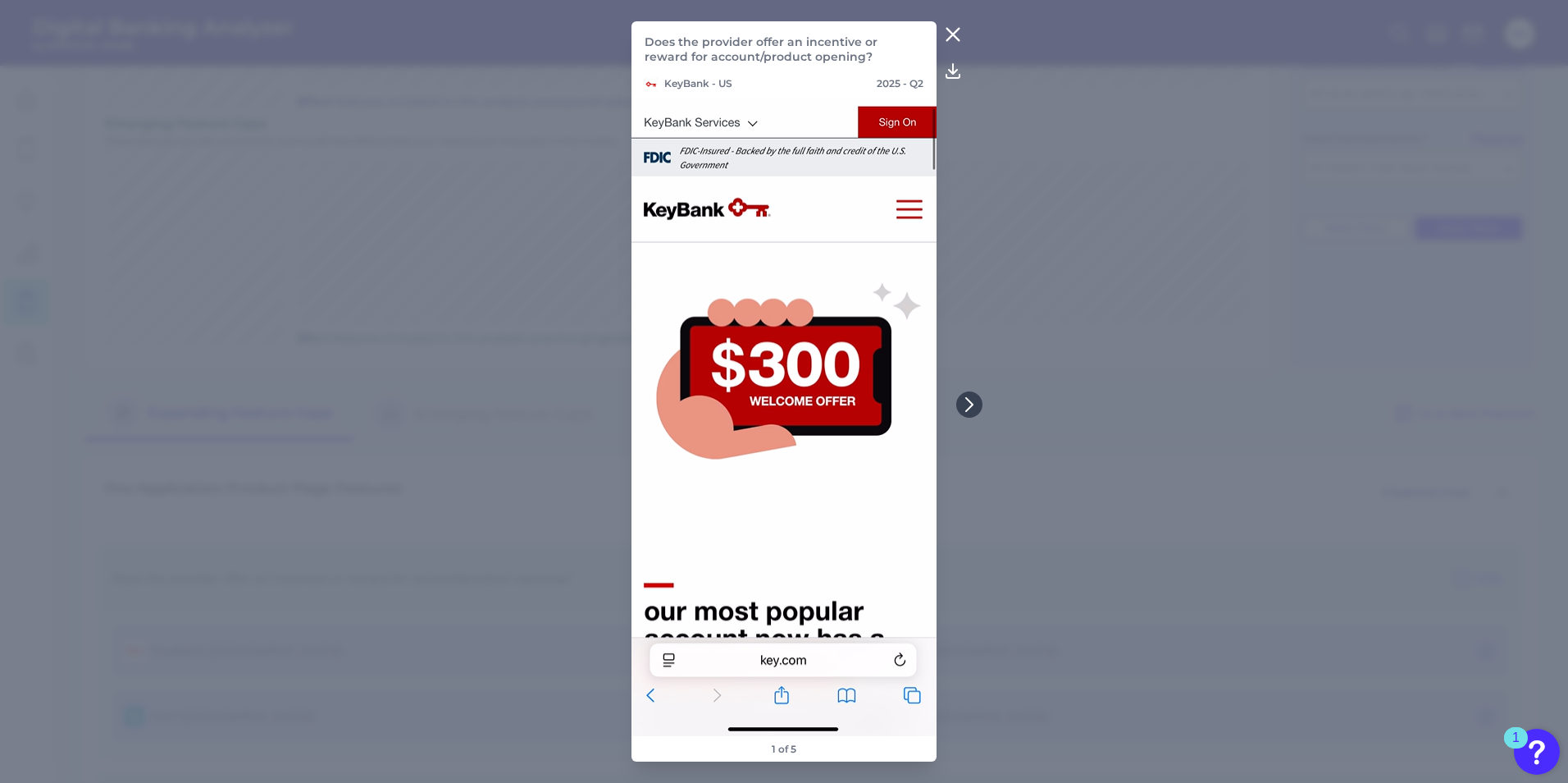
click at [954, 34] on icon at bounding box center [953, 35] width 13 height 13
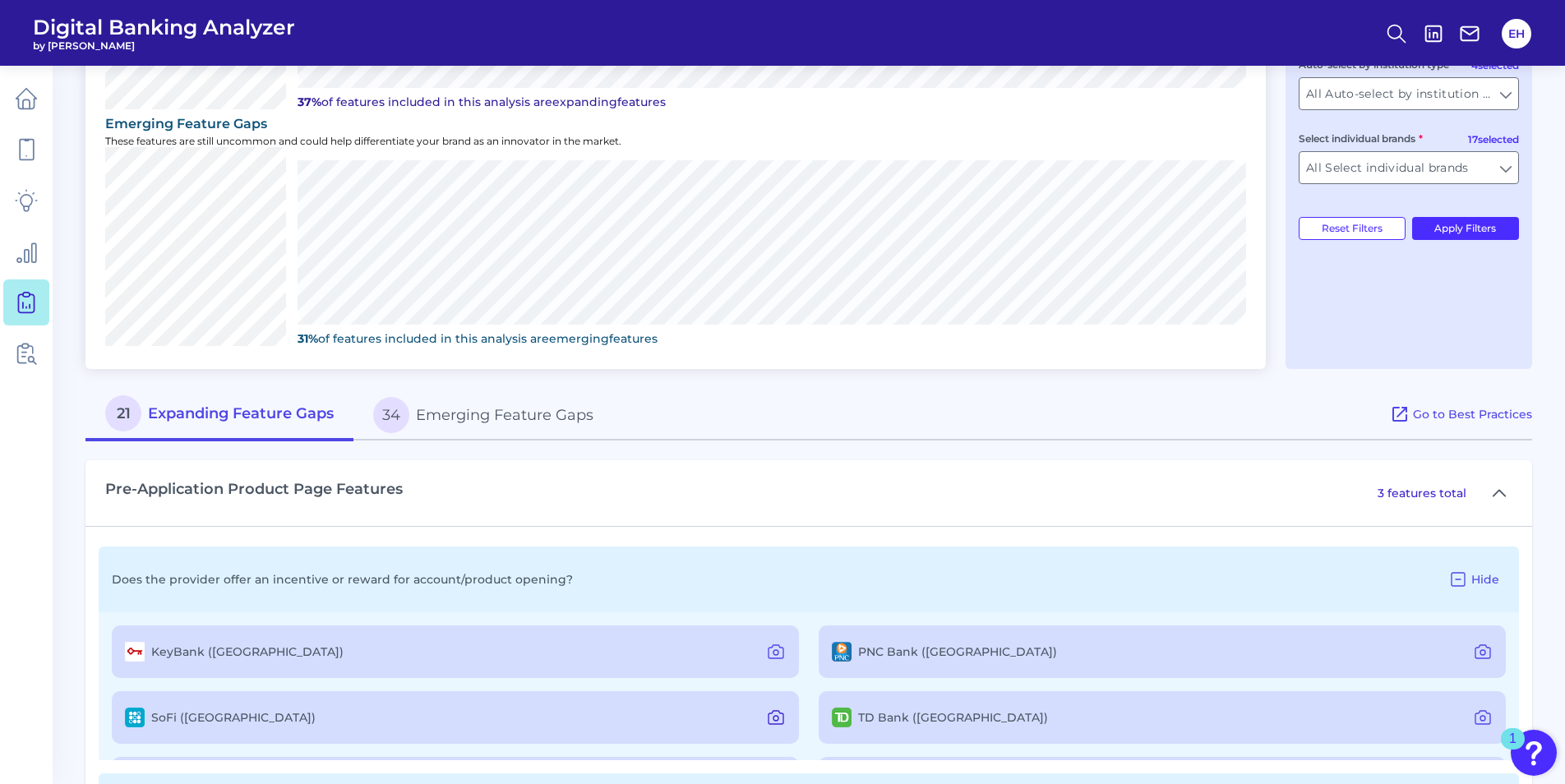
click at [771, 717] on icon at bounding box center [776, 718] width 20 height 20
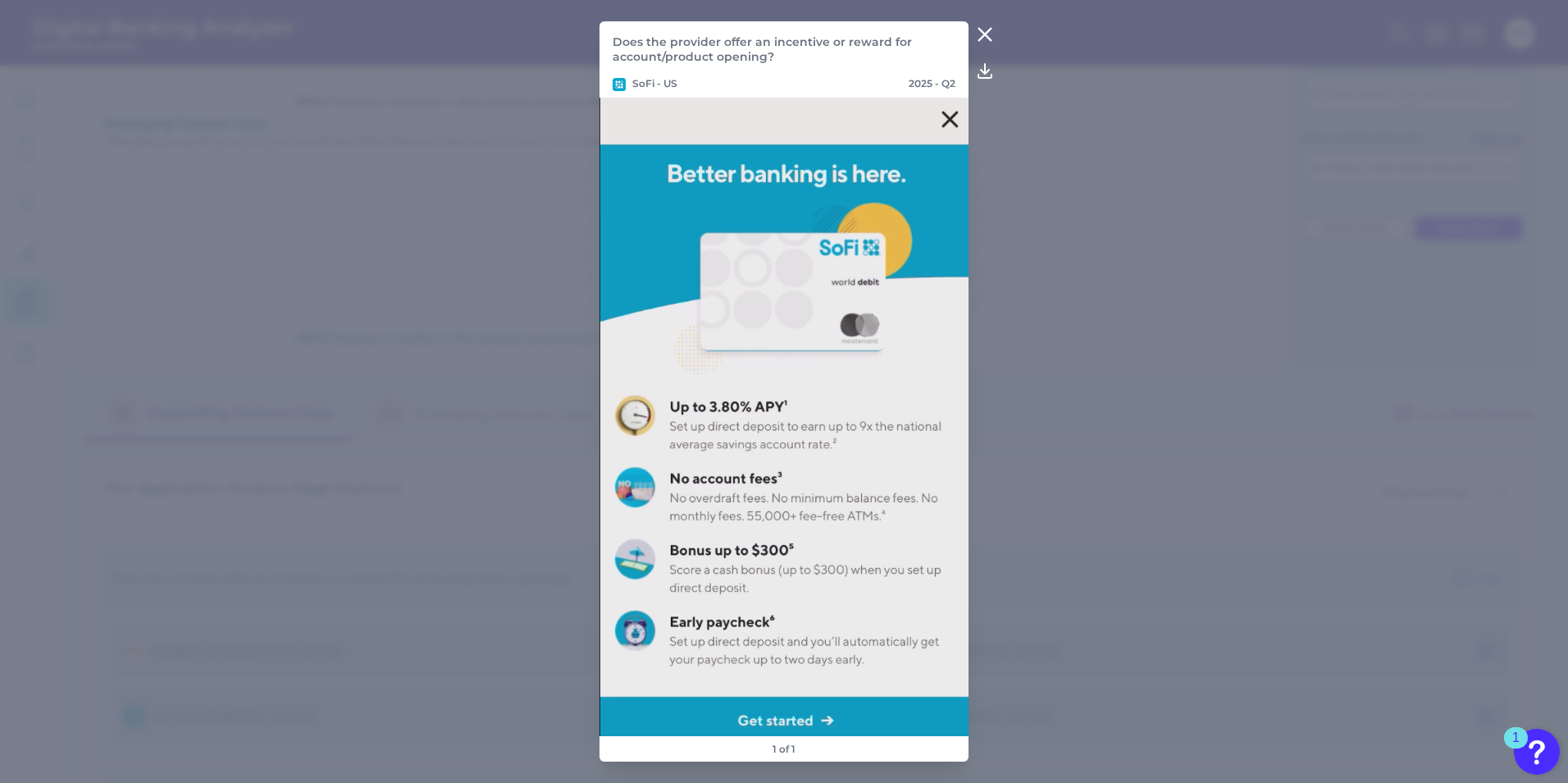
click at [989, 31] on icon at bounding box center [986, 35] width 13 height 13
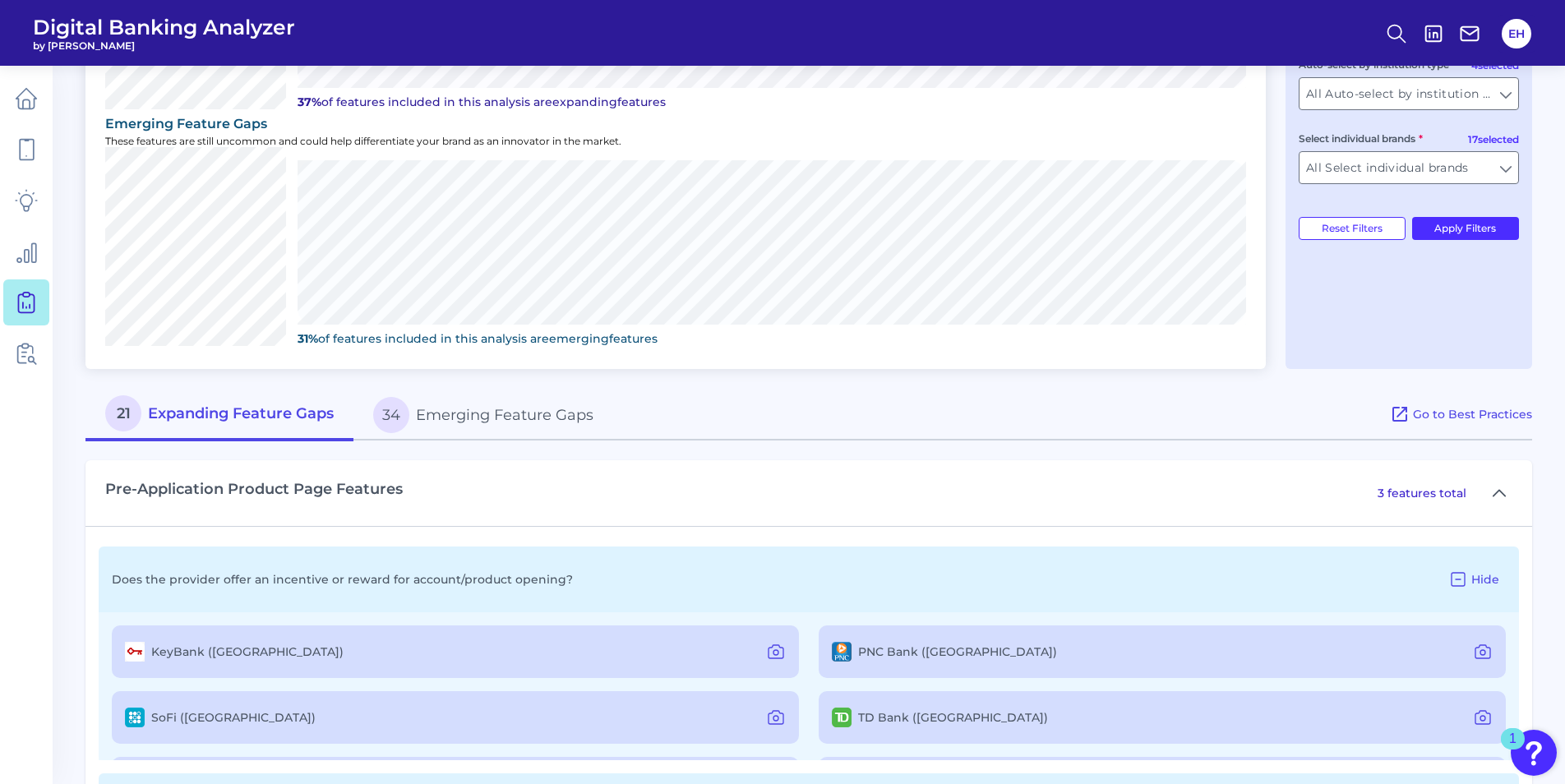
scroll to position [621, 0]
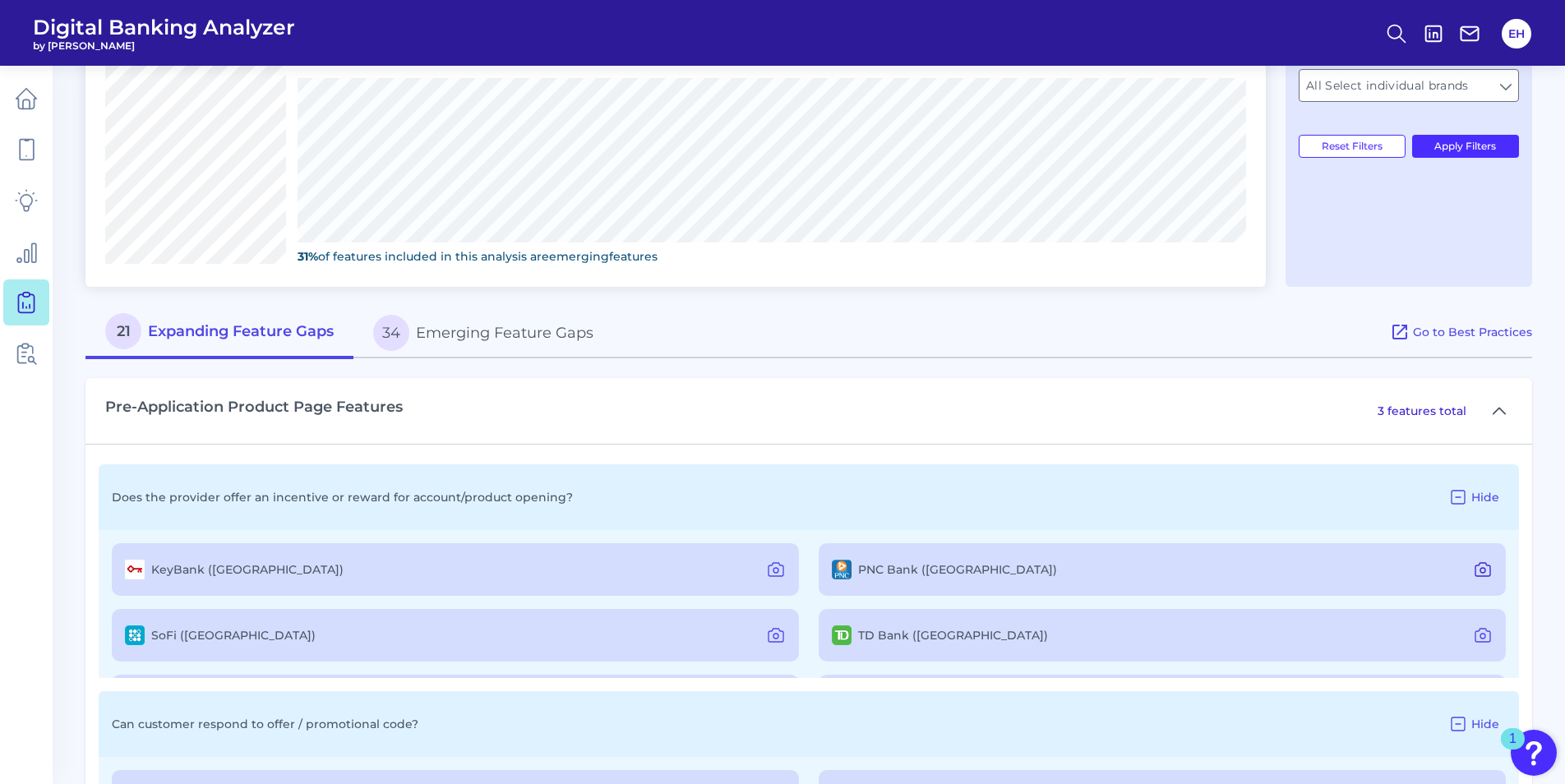
click at [1478, 570] on icon at bounding box center [1482, 570] width 20 height 20
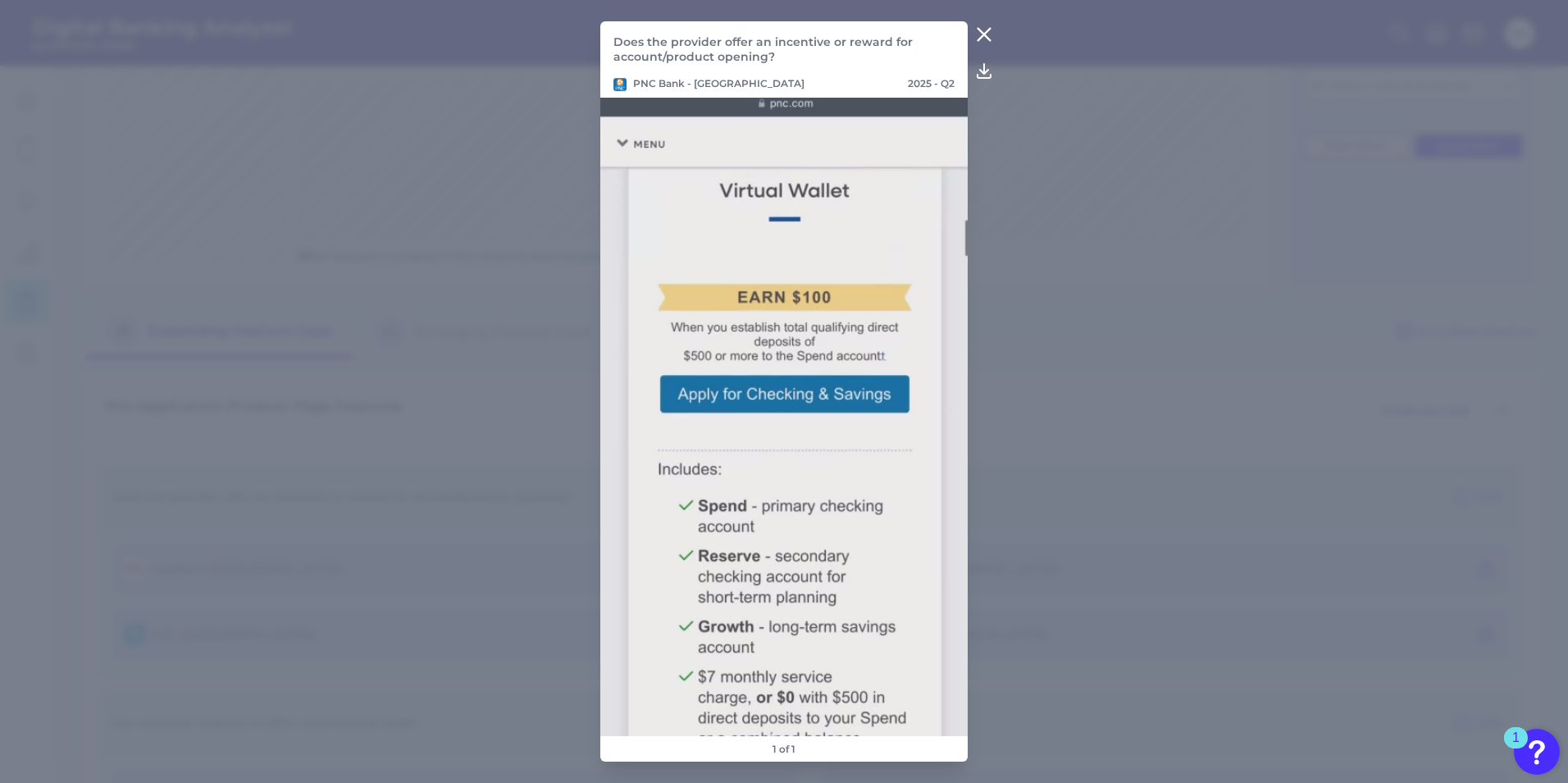
click at [981, 33] on icon at bounding box center [985, 34] width 20 height 20
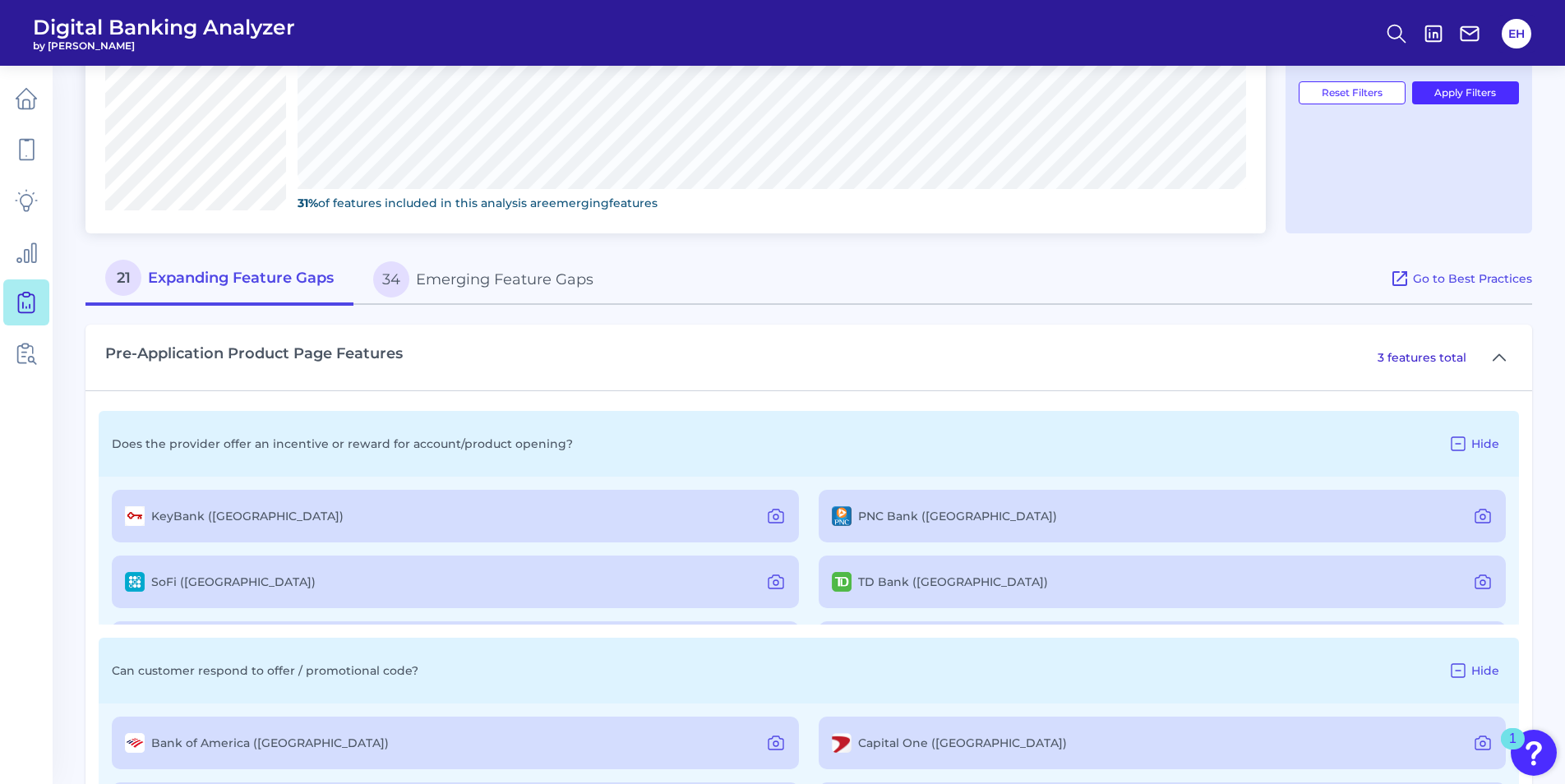
scroll to position [703, 0]
